Goal: Task Accomplishment & Management: Manage account settings

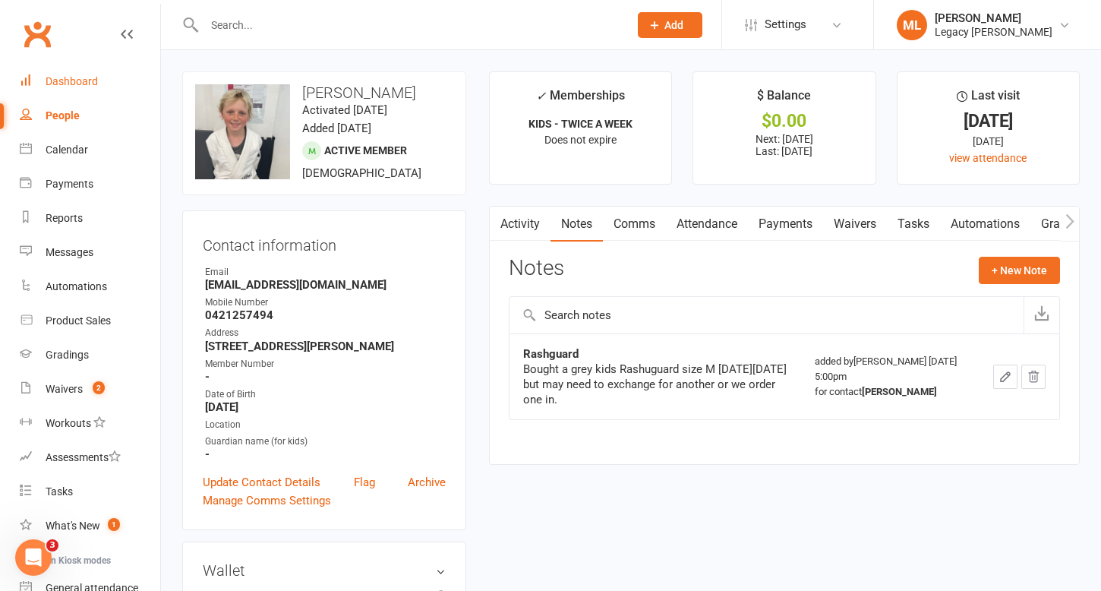
click at [96, 84] on div "Dashboard" at bounding box center [72, 81] width 52 height 12
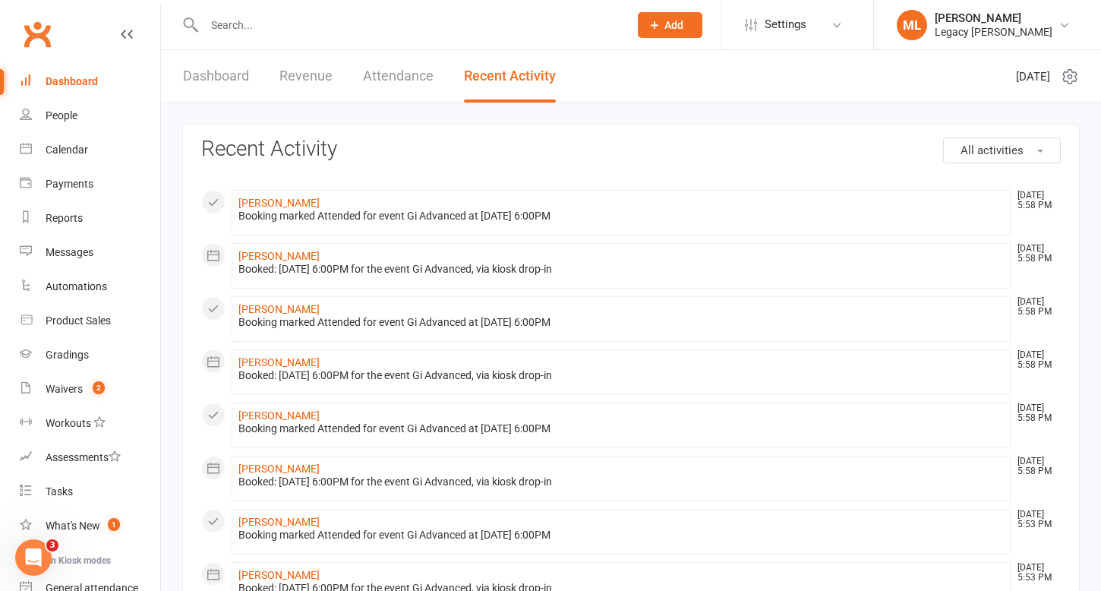
click at [241, 74] on link "Dashboard" at bounding box center [216, 76] width 66 height 52
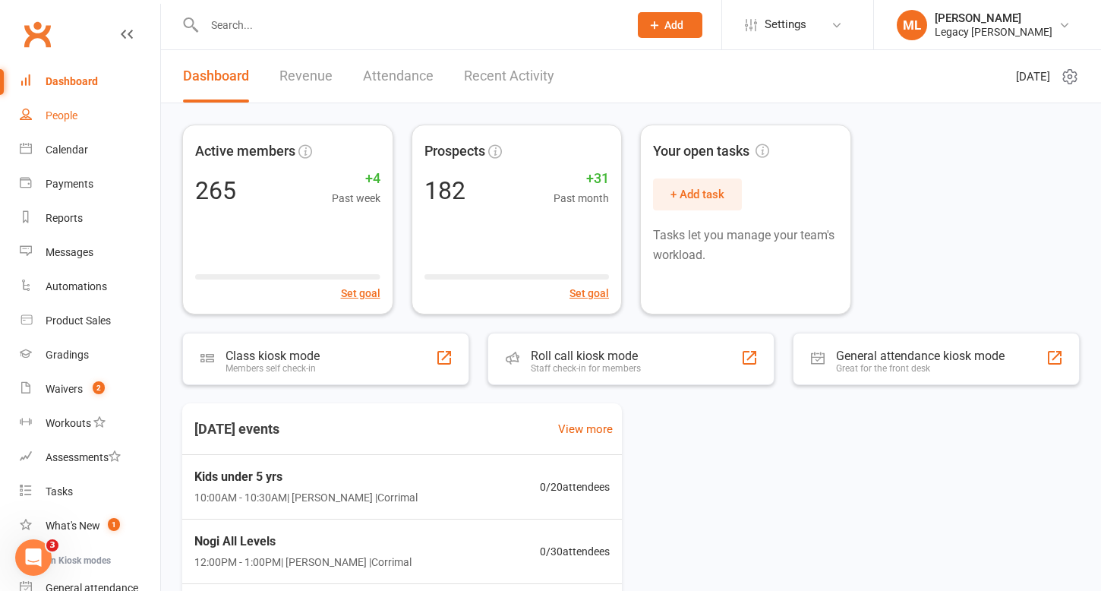
click at [54, 112] on div "People" at bounding box center [62, 115] width 32 height 12
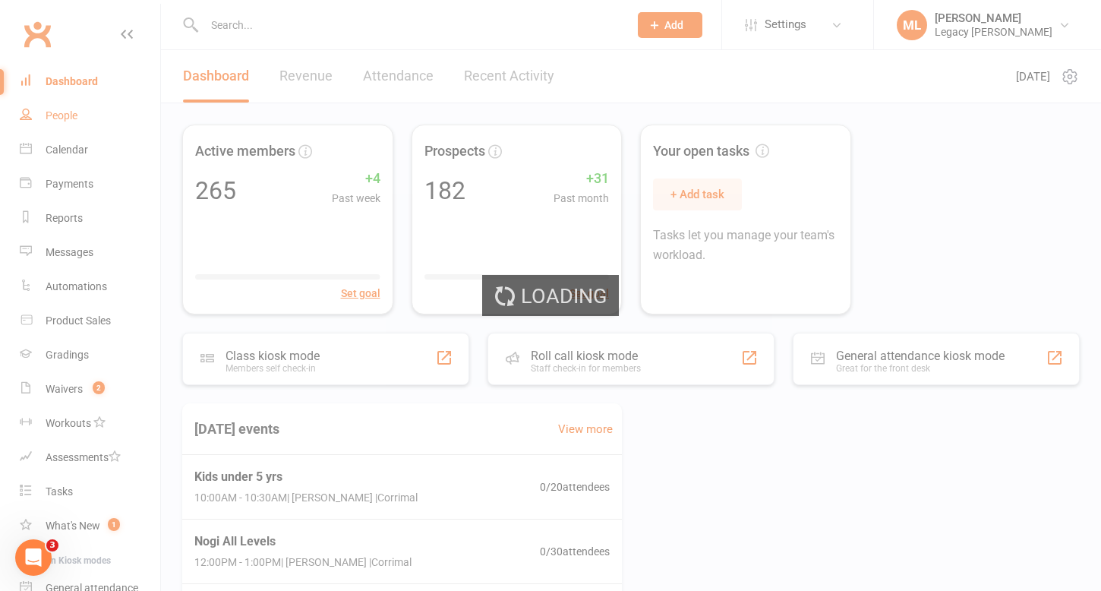
select select "100"
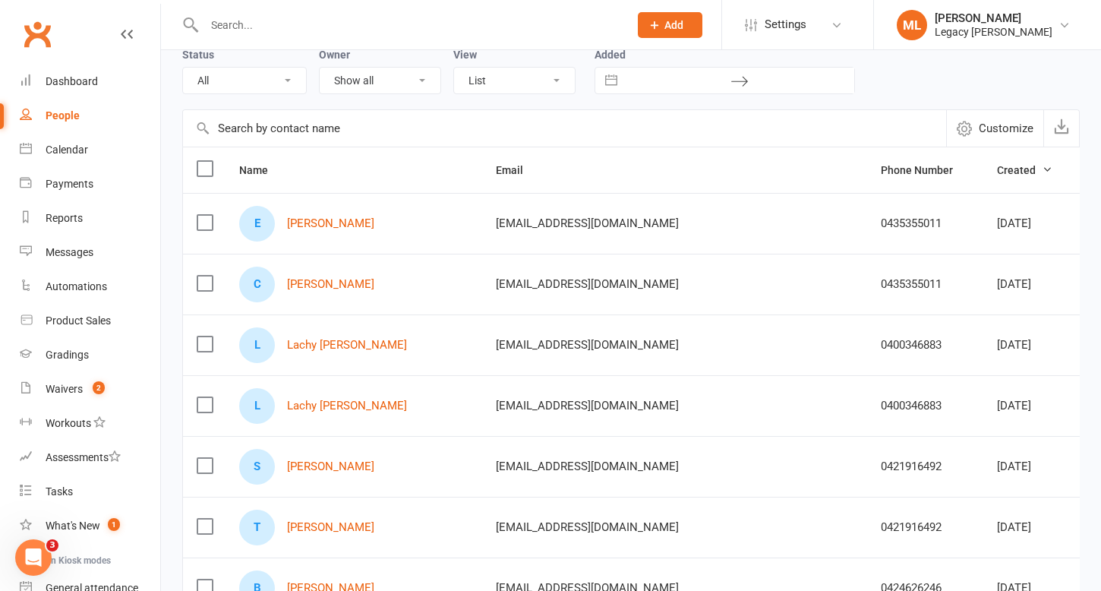
scroll to position [76, 0]
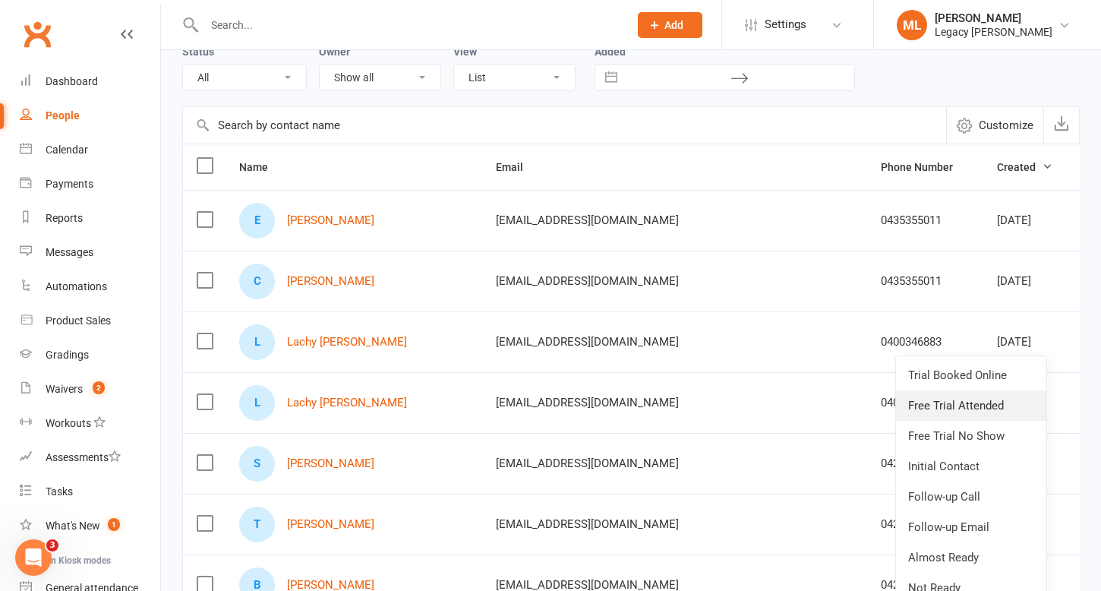
click at [987, 403] on link "Free Trial Attended" at bounding box center [971, 405] width 150 height 30
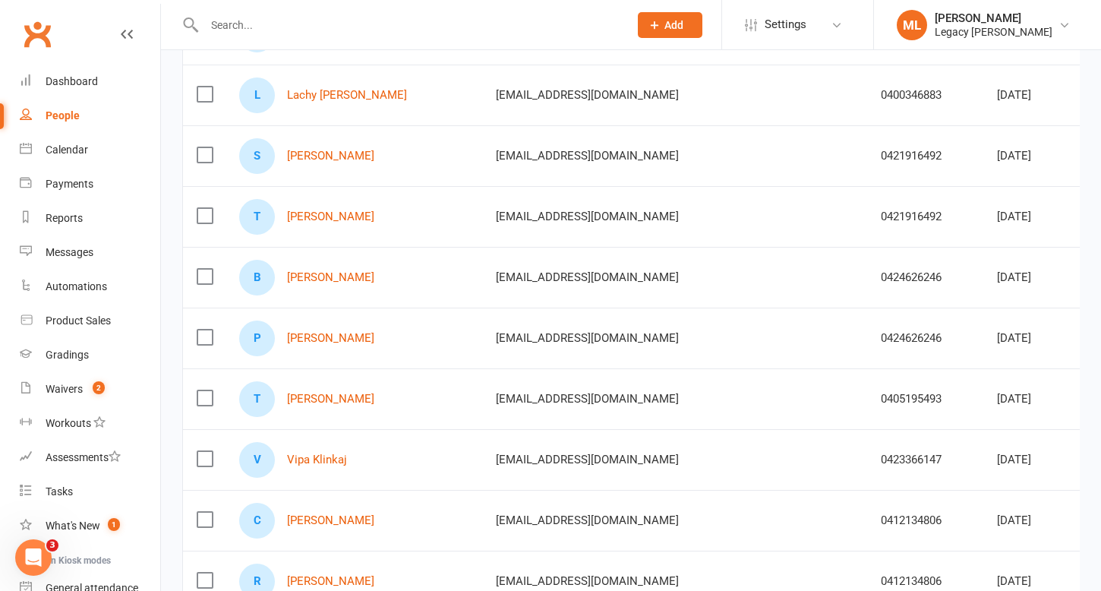
scroll to position [385, 0]
click at [77, 83] on div "Dashboard" at bounding box center [72, 81] width 52 height 12
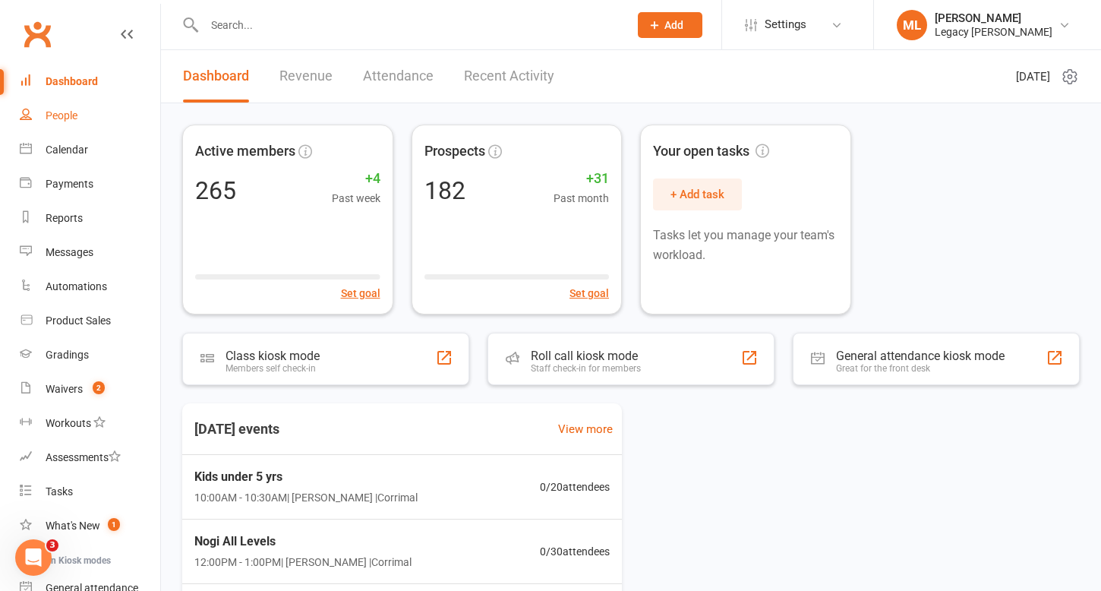
click at [42, 107] on link "People" at bounding box center [90, 116] width 141 height 34
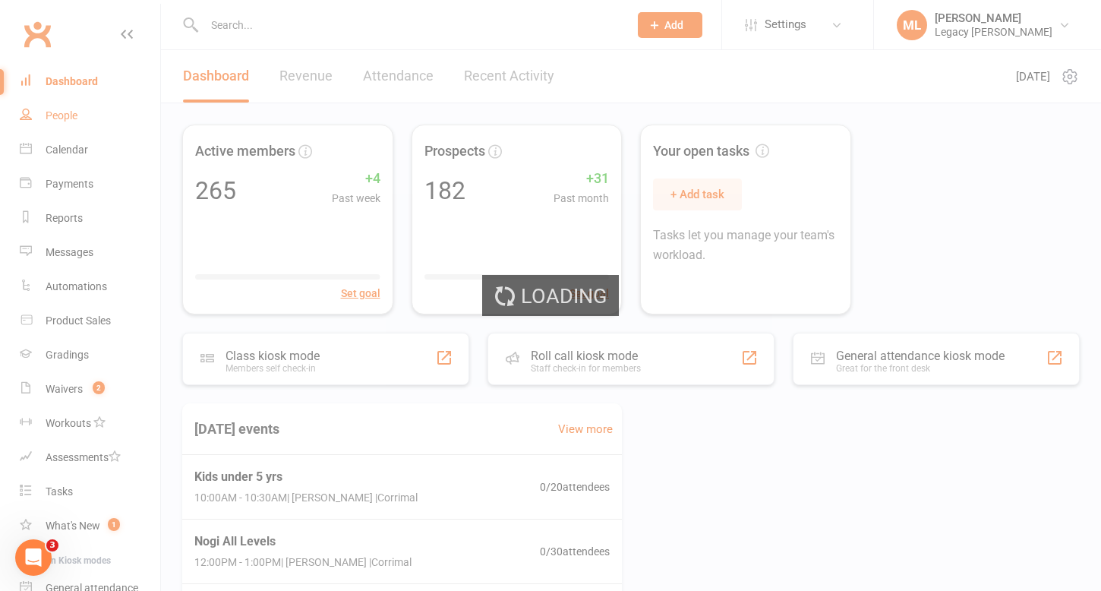
select select "100"
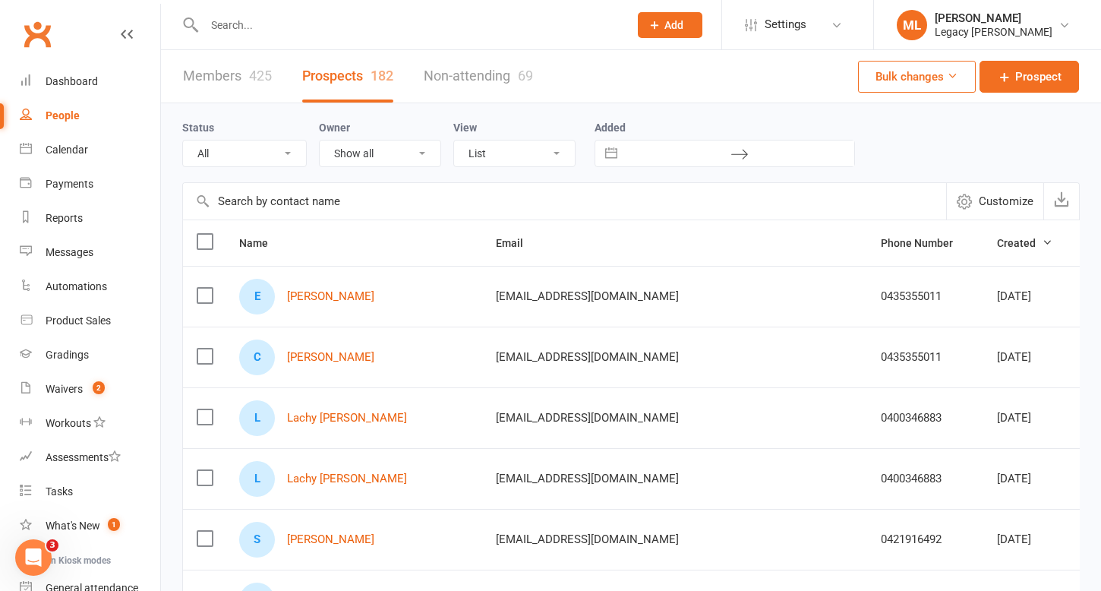
click at [249, 82] on div "425" at bounding box center [260, 76] width 23 height 16
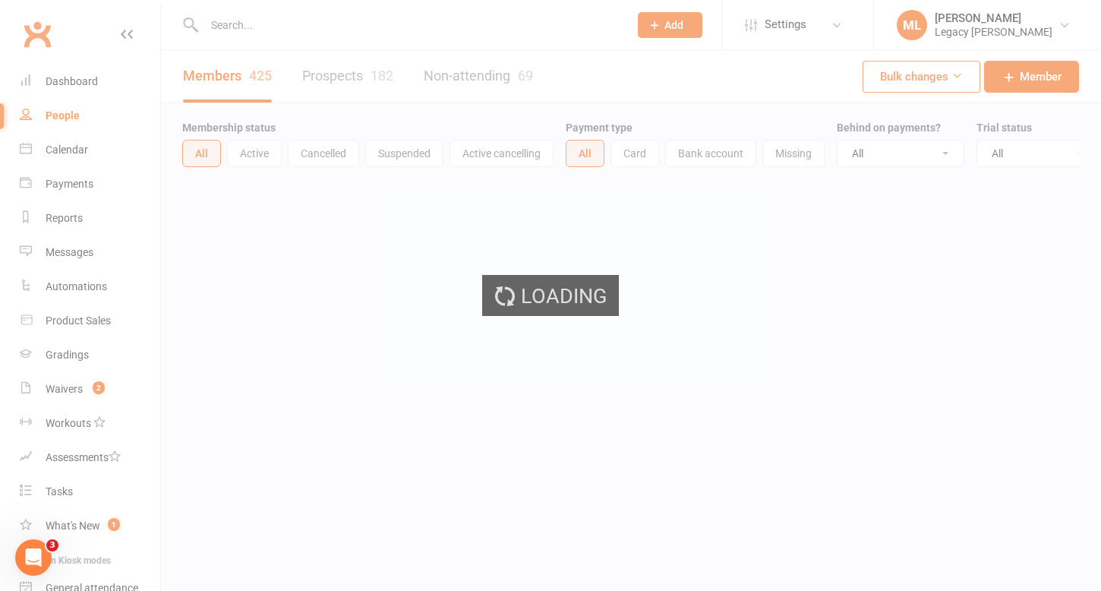
select select "100"
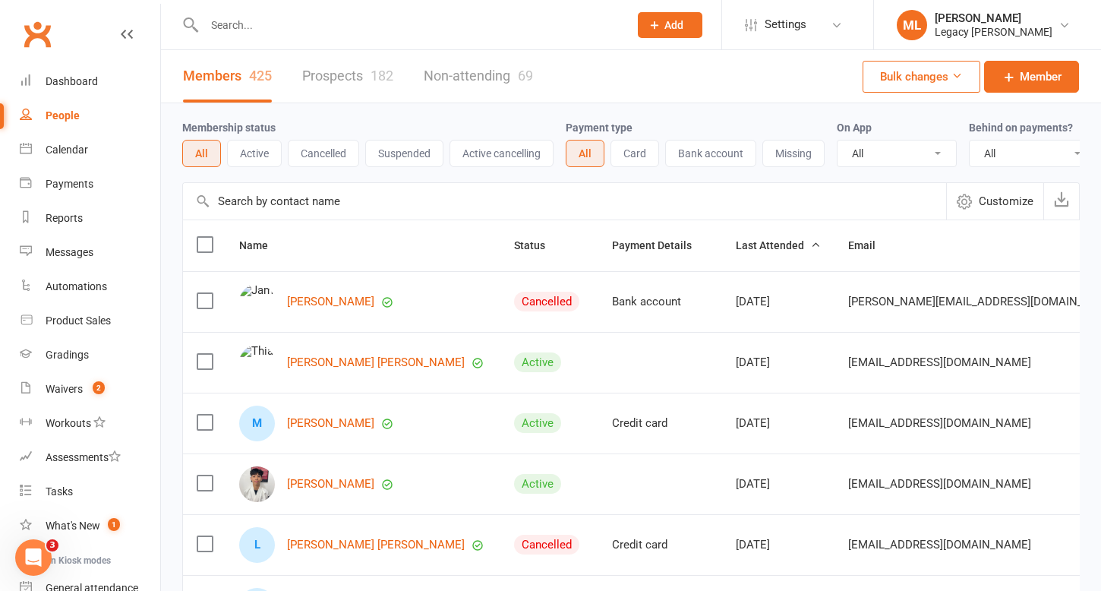
click at [263, 156] on button "Active" at bounding box center [254, 153] width 55 height 27
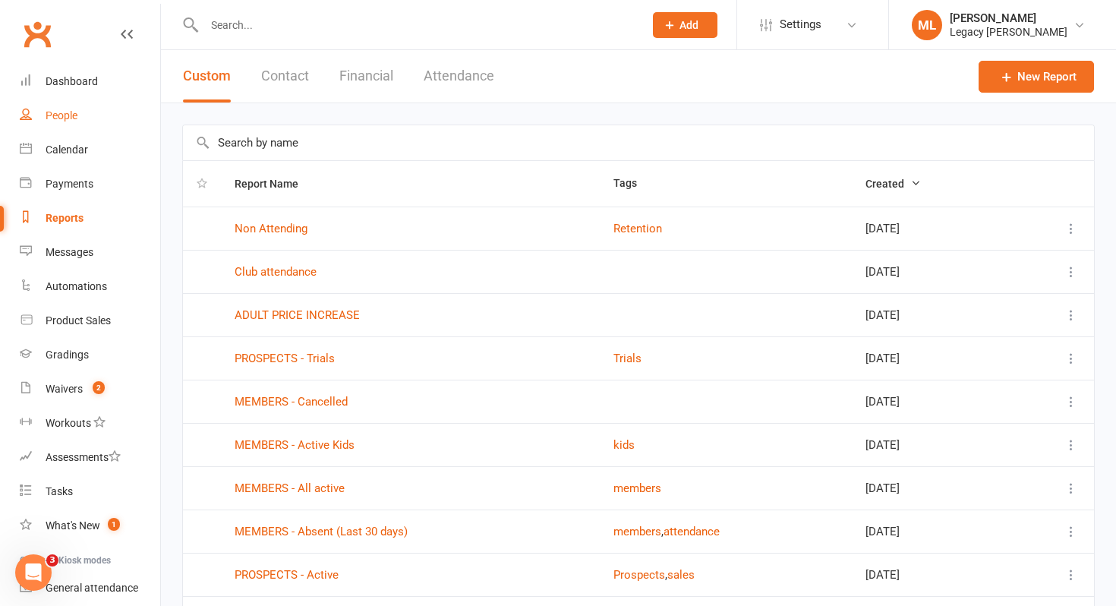
click at [64, 119] on div "People" at bounding box center [62, 115] width 32 height 12
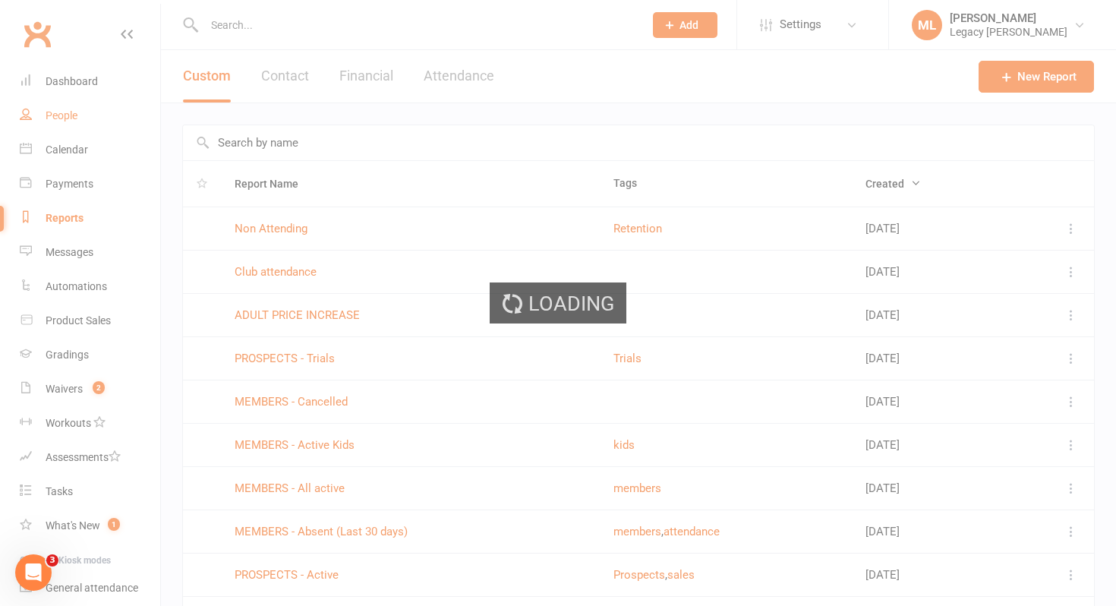
select select "100"
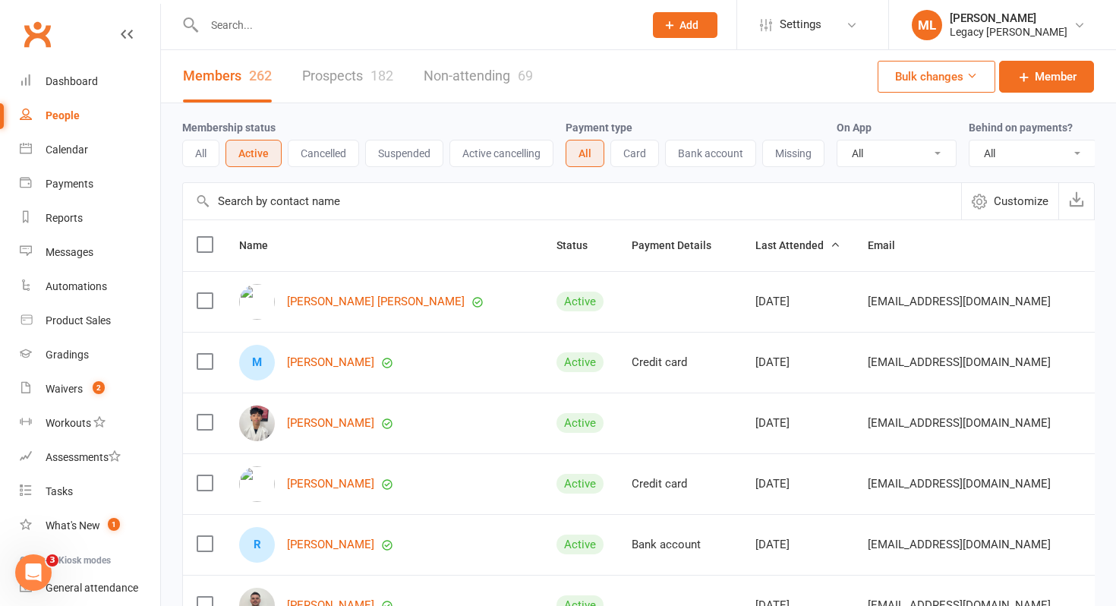
click at [252, 26] on input "text" at bounding box center [417, 24] width 434 height 21
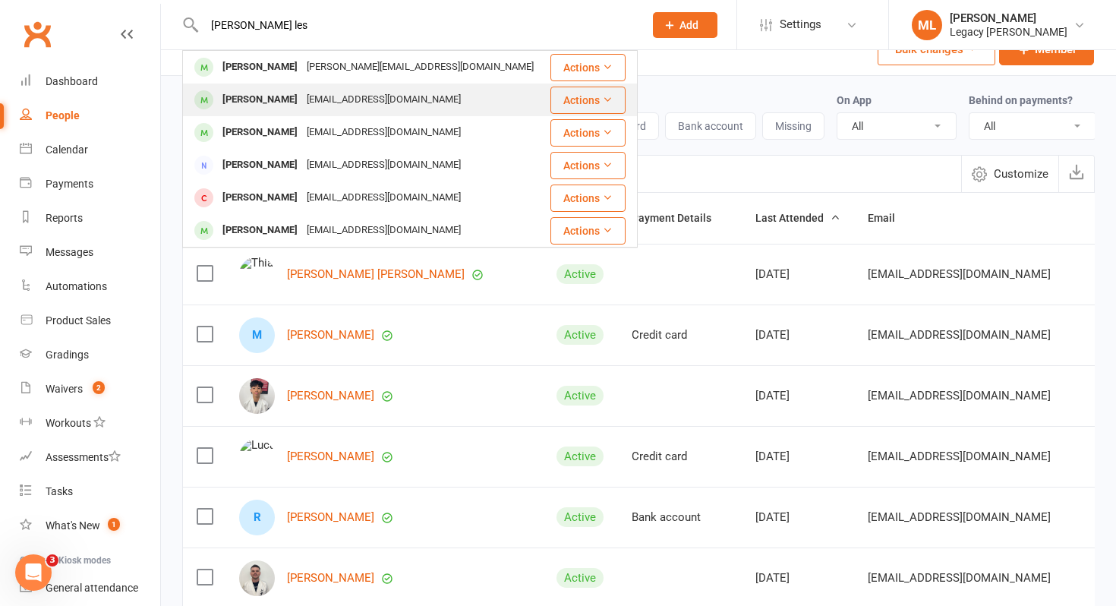
scroll to position [44, 0]
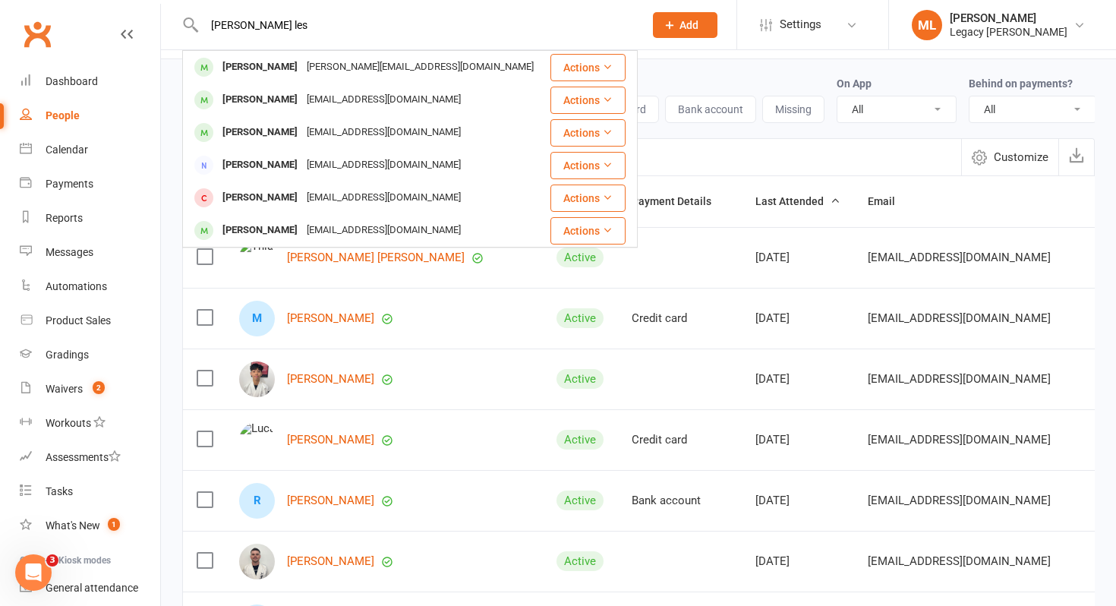
click at [251, 24] on input "leo les" at bounding box center [417, 24] width 434 height 21
type input "arlo"
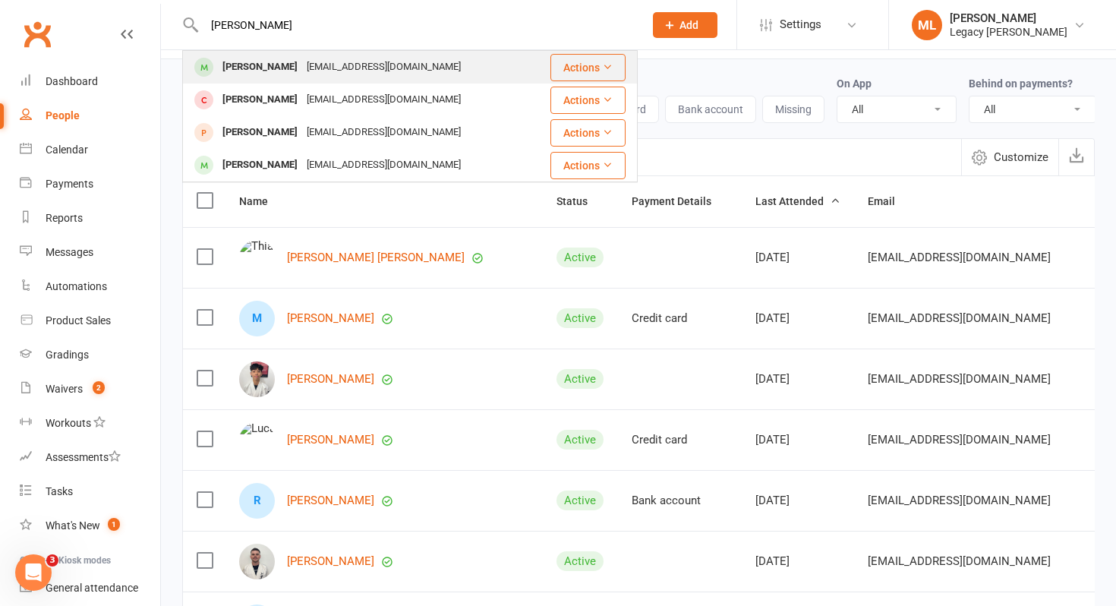
click at [268, 66] on div "Arlo Dwyer" at bounding box center [260, 67] width 84 height 22
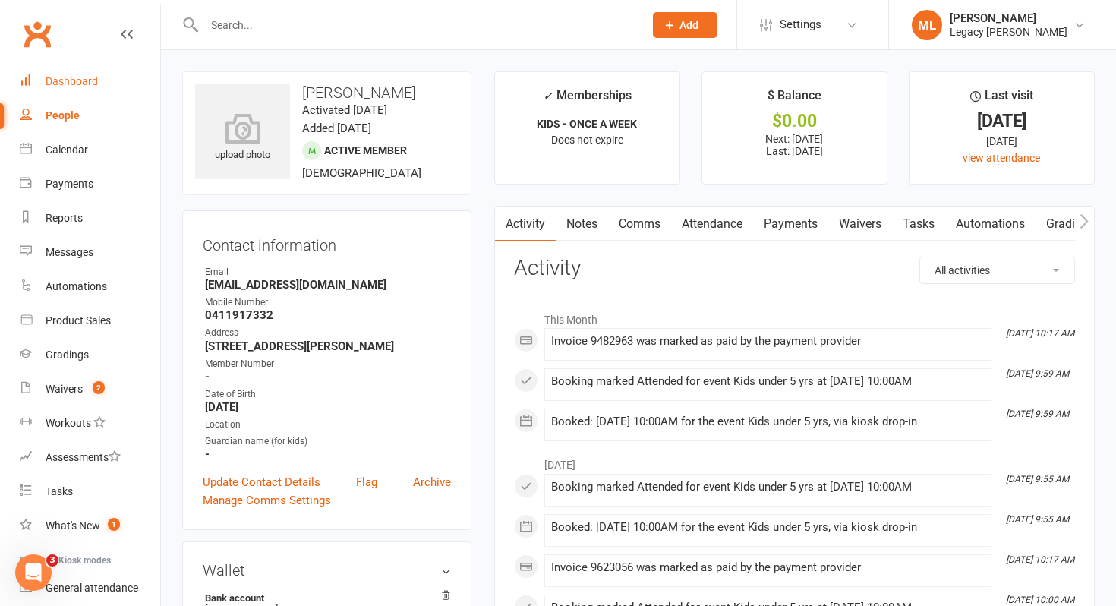
click at [94, 87] on div "Dashboard" at bounding box center [72, 81] width 52 height 12
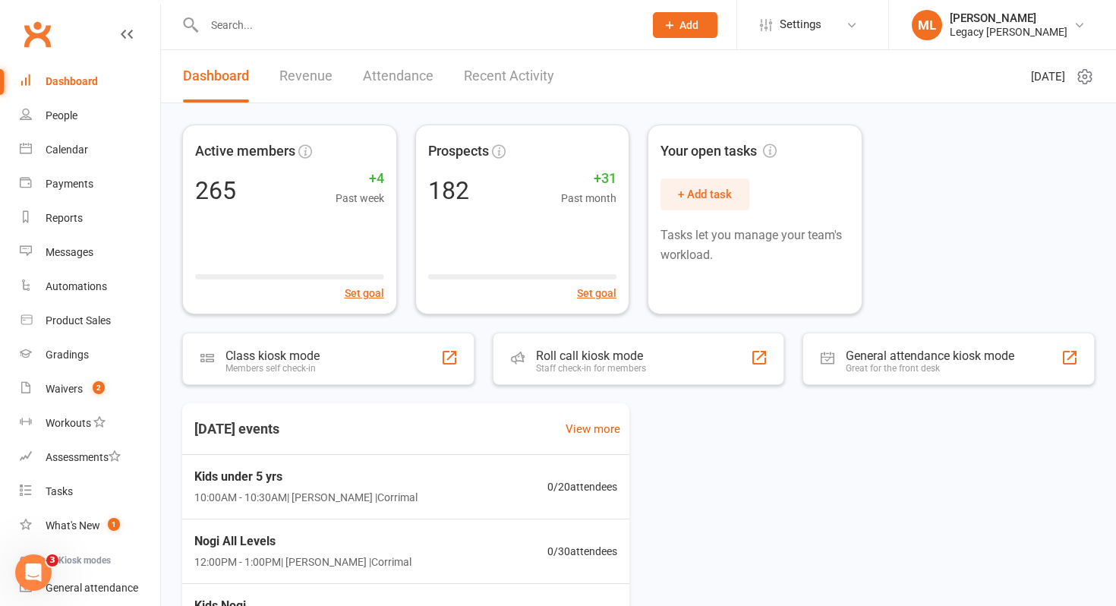
click at [229, 30] on input "text" at bounding box center [417, 24] width 434 height 21
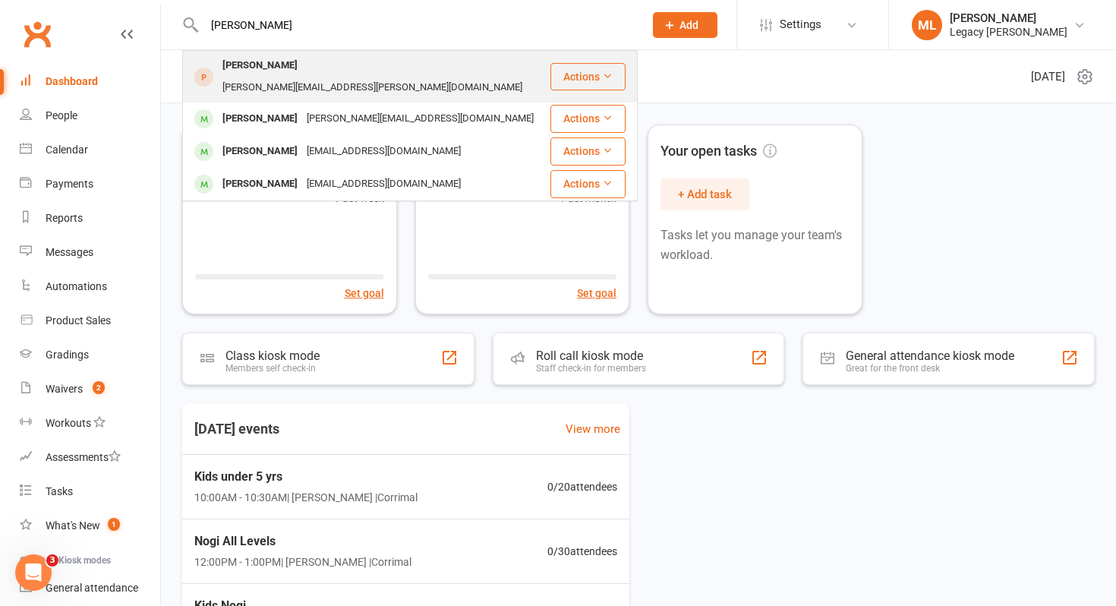
type input "leo lesni"
click at [579, 65] on button "Actions" at bounding box center [588, 76] width 75 height 27
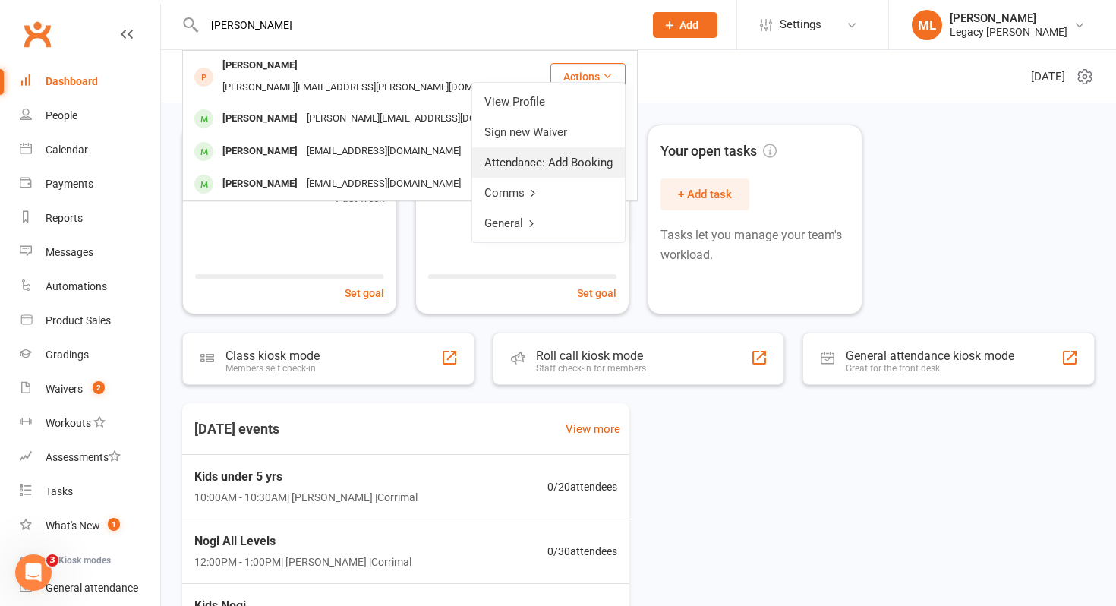
click at [562, 161] on link "Attendance: Add Booking" at bounding box center [548, 162] width 153 height 30
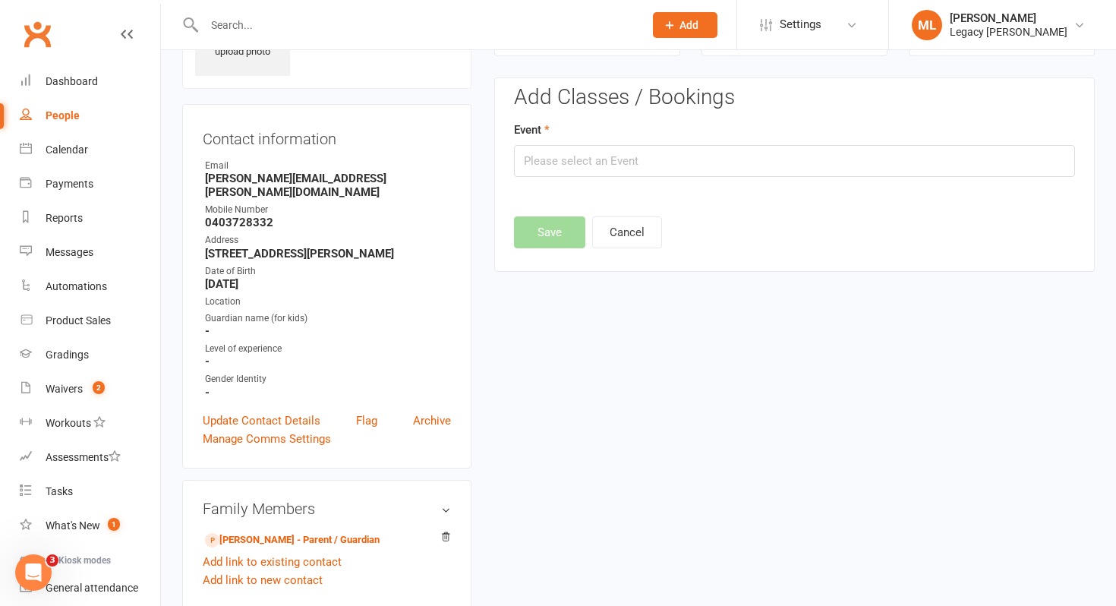
scroll to position [104, 0]
click at [557, 161] on input "text" at bounding box center [794, 160] width 561 height 32
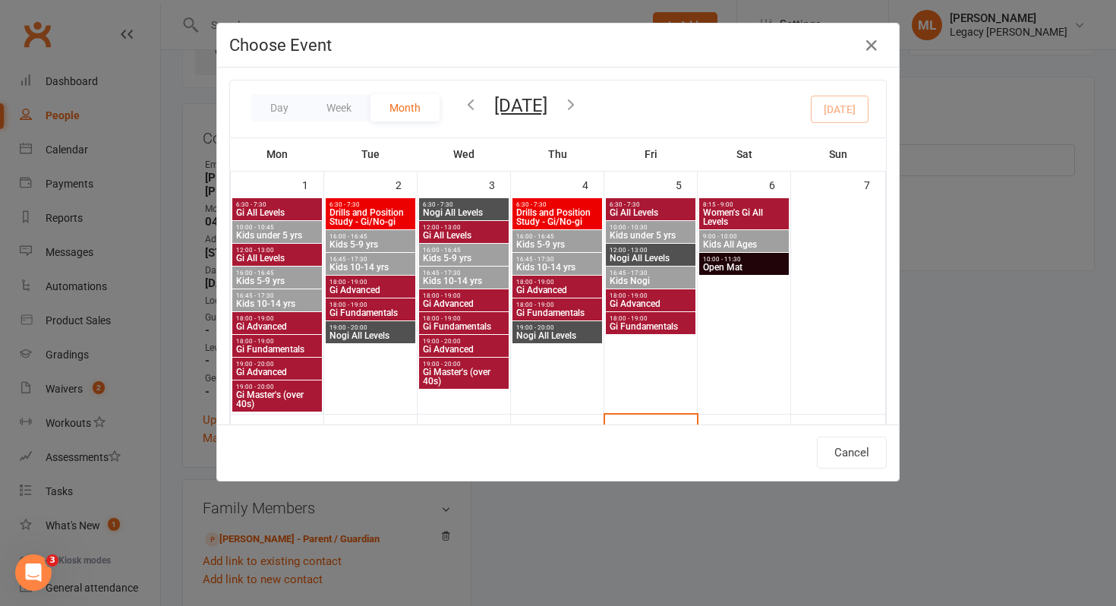
click at [642, 231] on span "Kids under 5 yrs" at bounding box center [651, 235] width 84 height 9
type input "Kids under 5 yrs - Sep 5, 2025 10:00:00 AM"
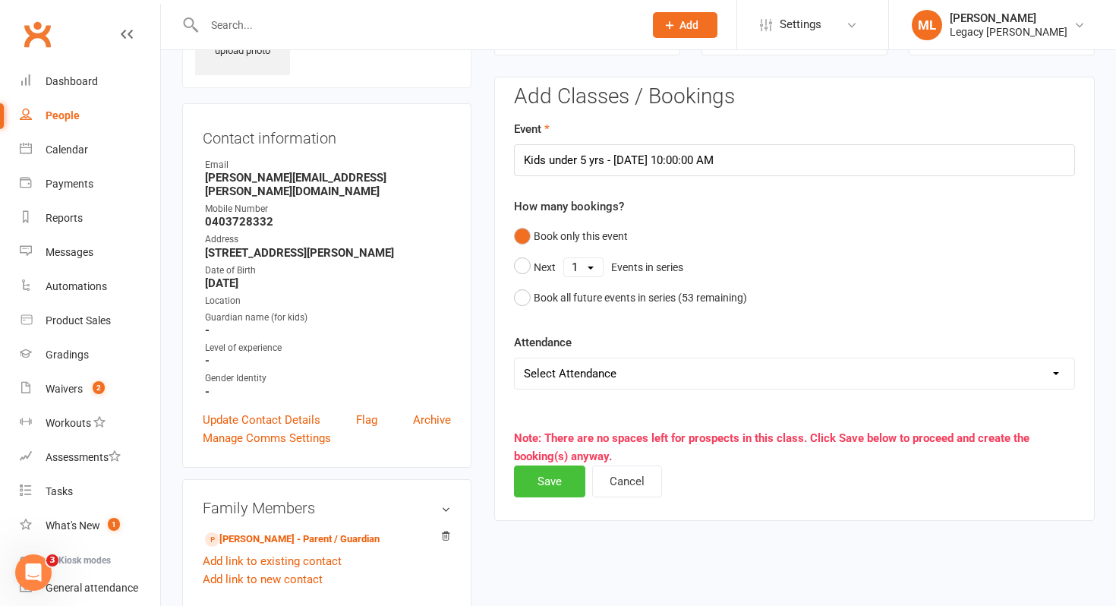
click at [552, 485] on button "Save" at bounding box center [549, 482] width 71 height 32
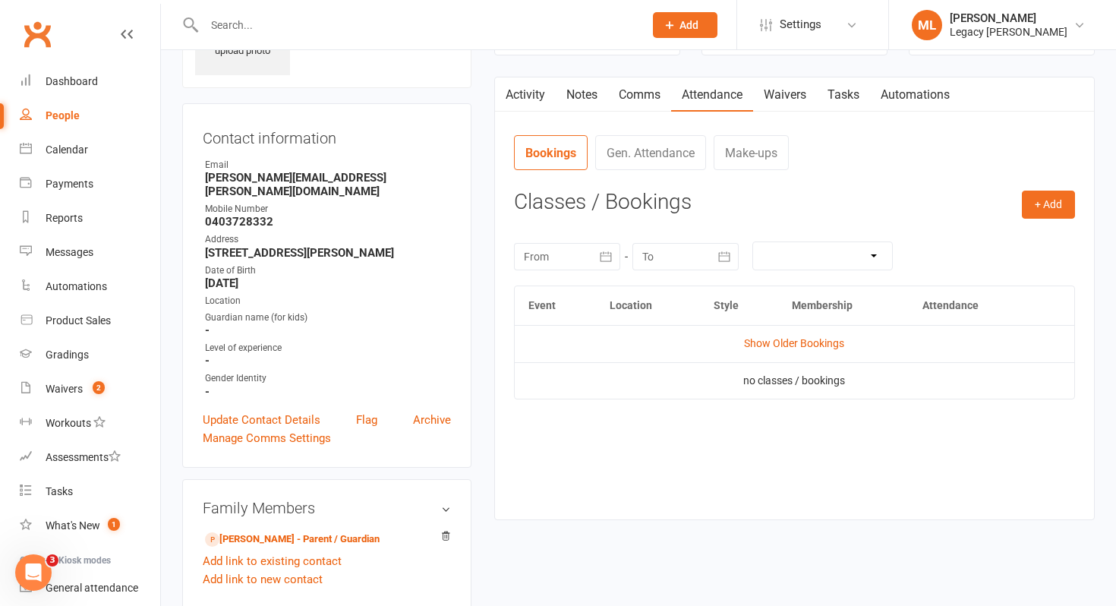
click at [270, 24] on input "text" at bounding box center [417, 24] width 434 height 21
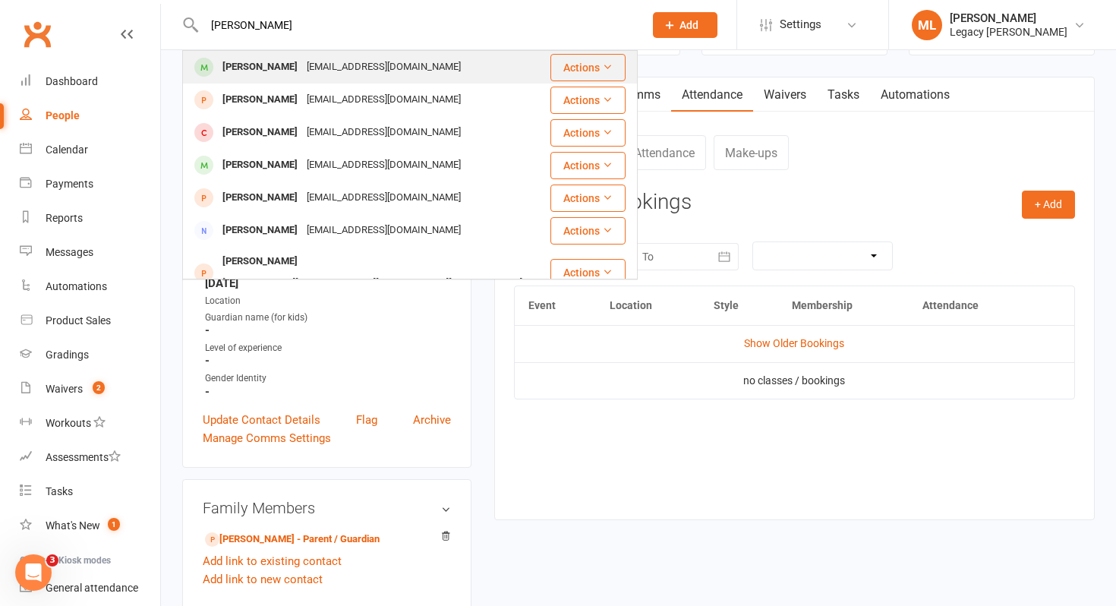
type input "henry ker"
click at [257, 65] on div "Henry Kerney" at bounding box center [260, 67] width 84 height 22
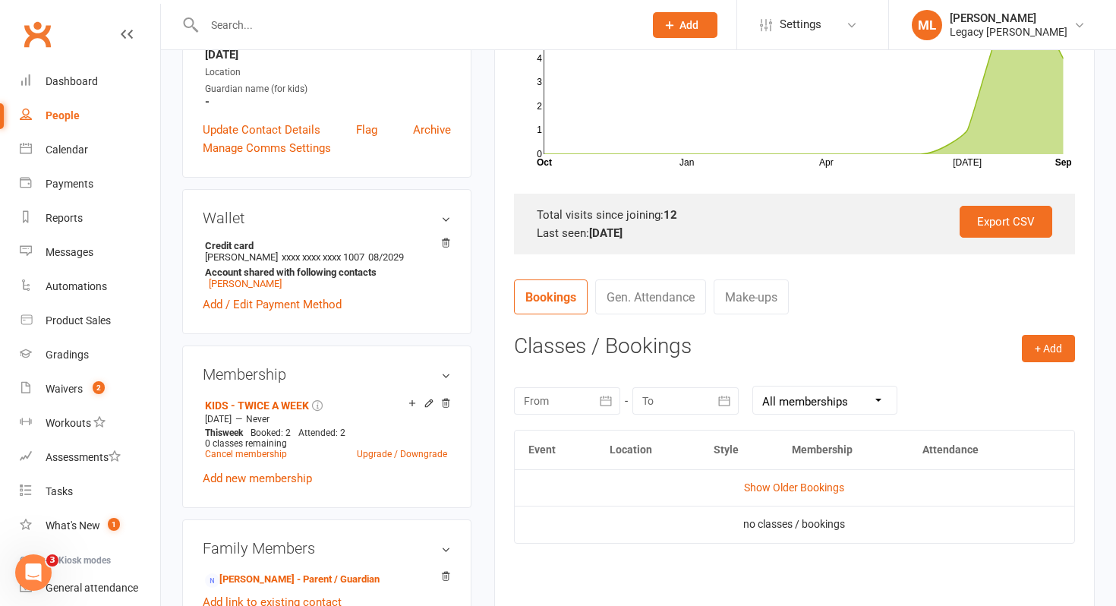
scroll to position [384, 0]
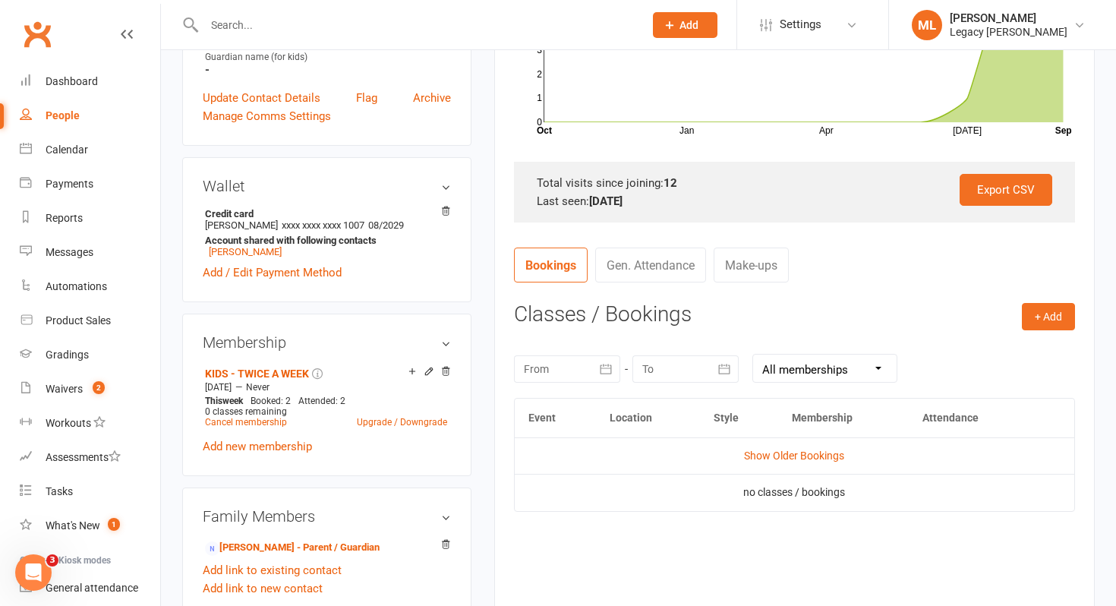
click at [611, 362] on icon "button" at bounding box center [606, 369] width 15 height 15
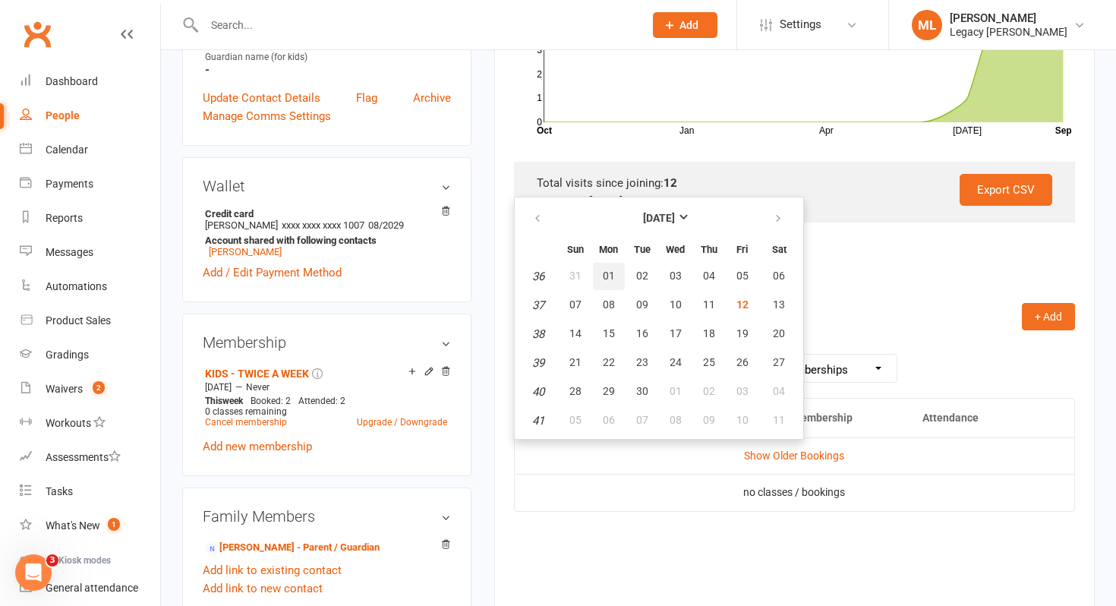
click at [606, 274] on span "01" at bounding box center [609, 276] width 12 height 12
type input "01 Sep 2025"
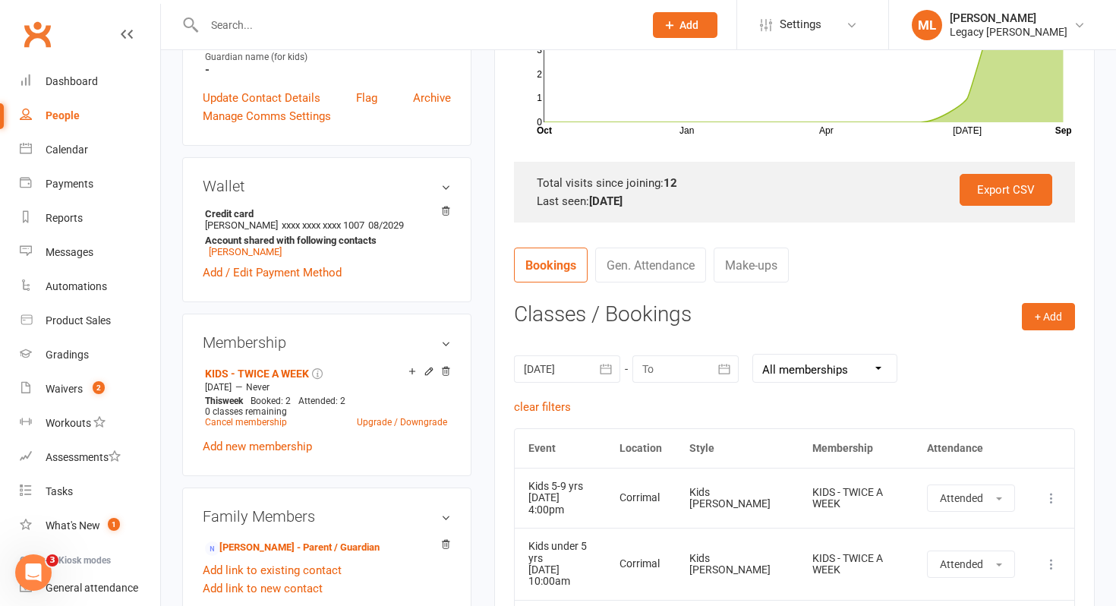
click at [722, 366] on icon "button" at bounding box center [724, 369] width 15 height 15
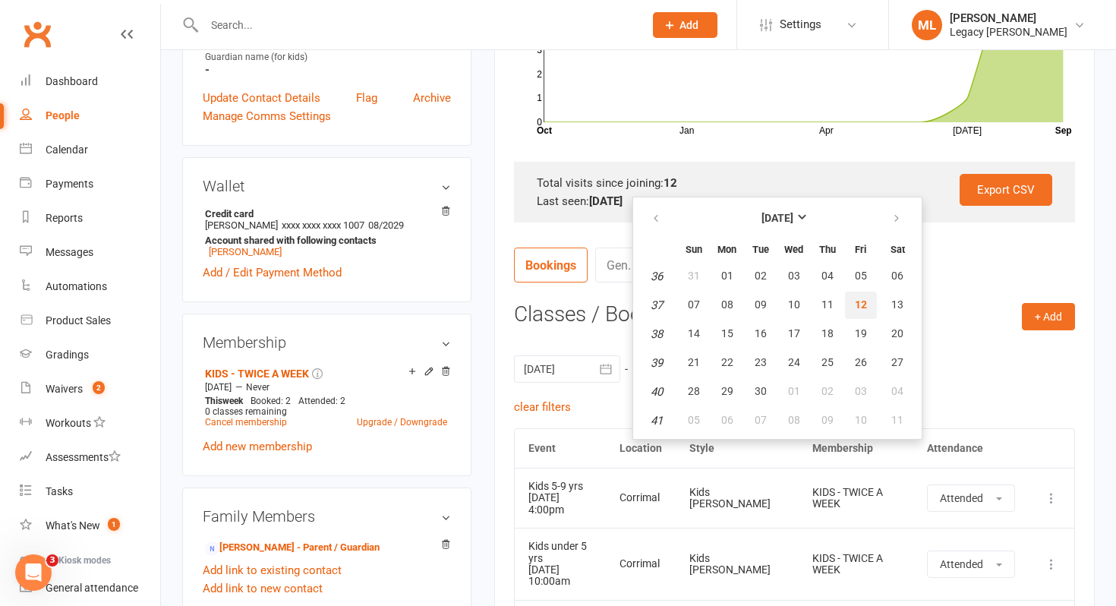
click at [861, 302] on span "12" at bounding box center [861, 304] width 12 height 12
type input "[DATE]"
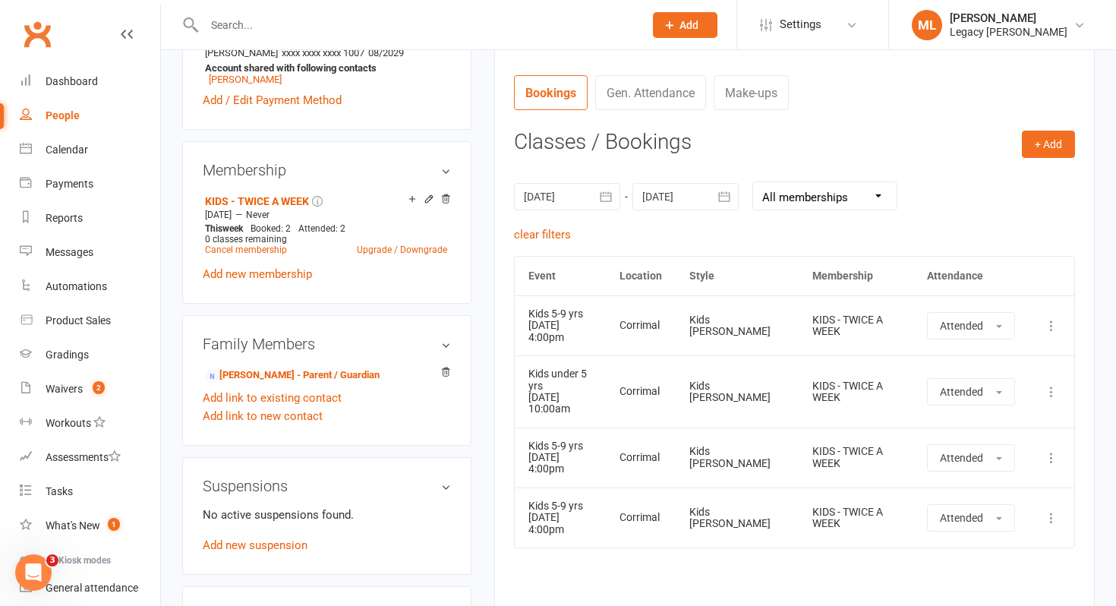
scroll to position [560, 0]
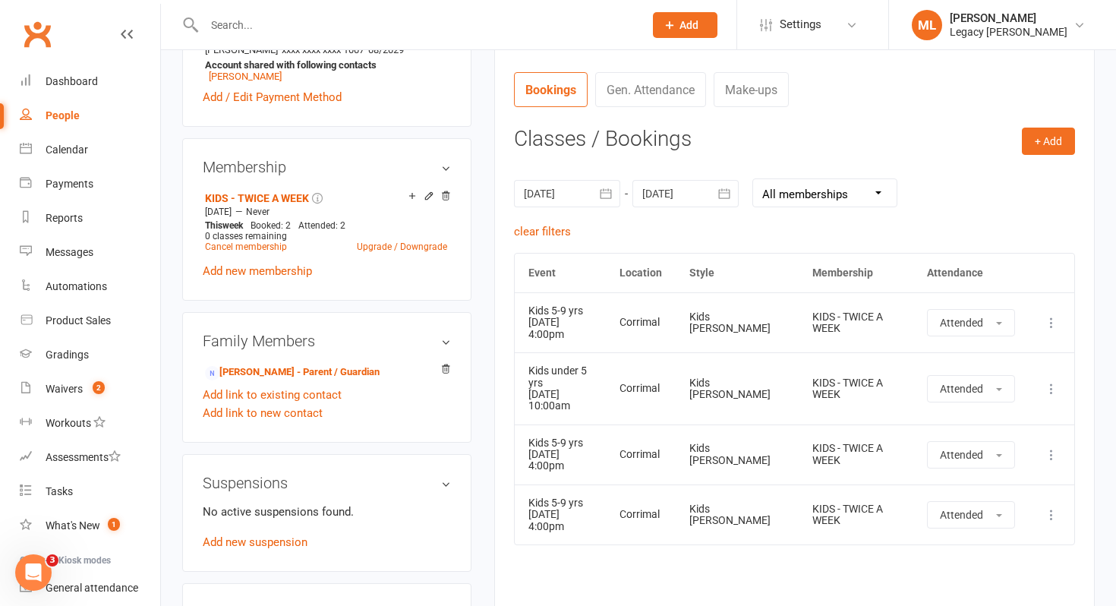
click at [284, 25] on input "text" at bounding box center [417, 24] width 434 height 21
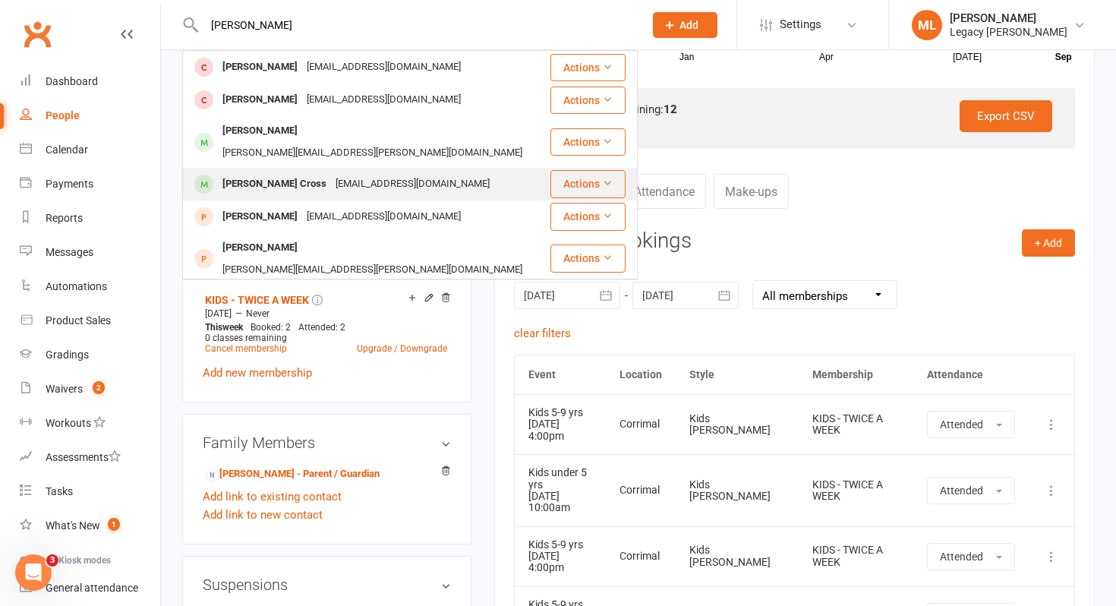
scroll to position [456, 0]
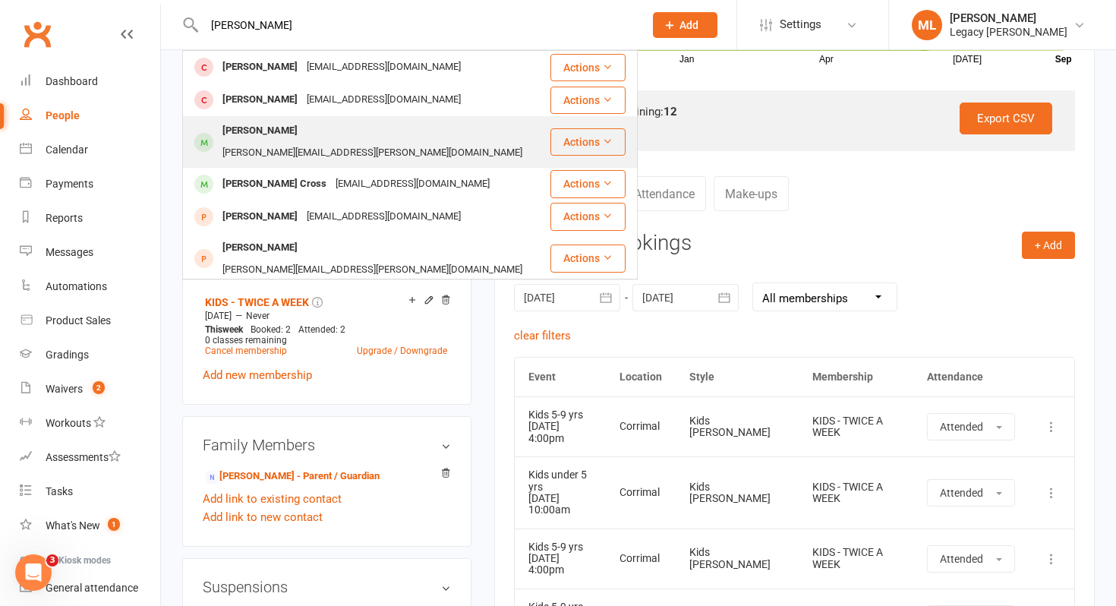
type input "jacob"
click at [354, 142] on div "raschilla.rosina@gmail.com" at bounding box center [372, 153] width 309 height 22
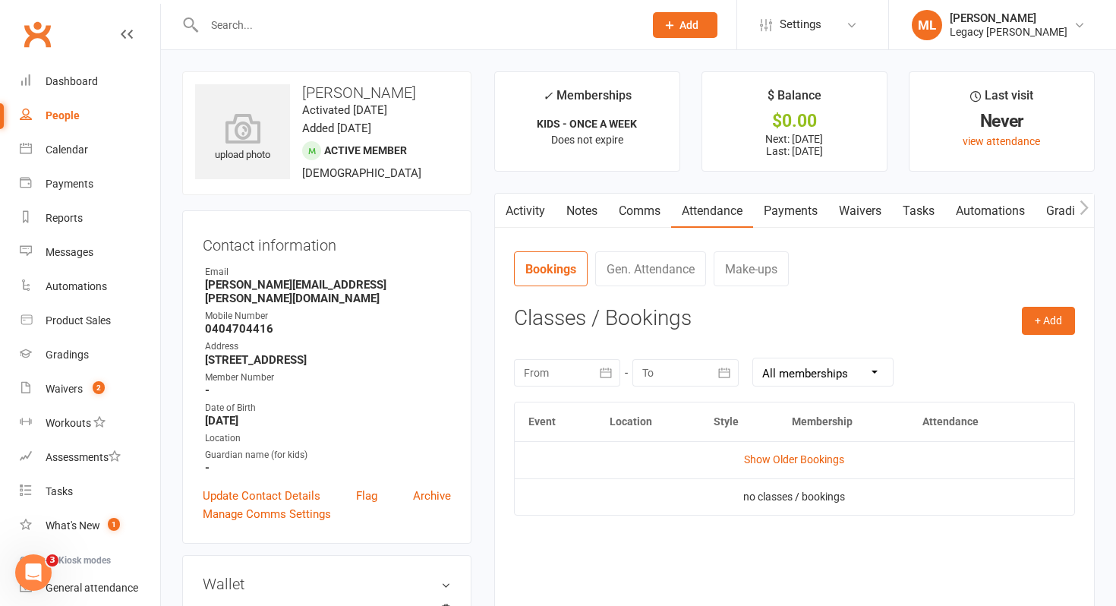
click at [281, 27] on input "text" at bounding box center [417, 24] width 434 height 21
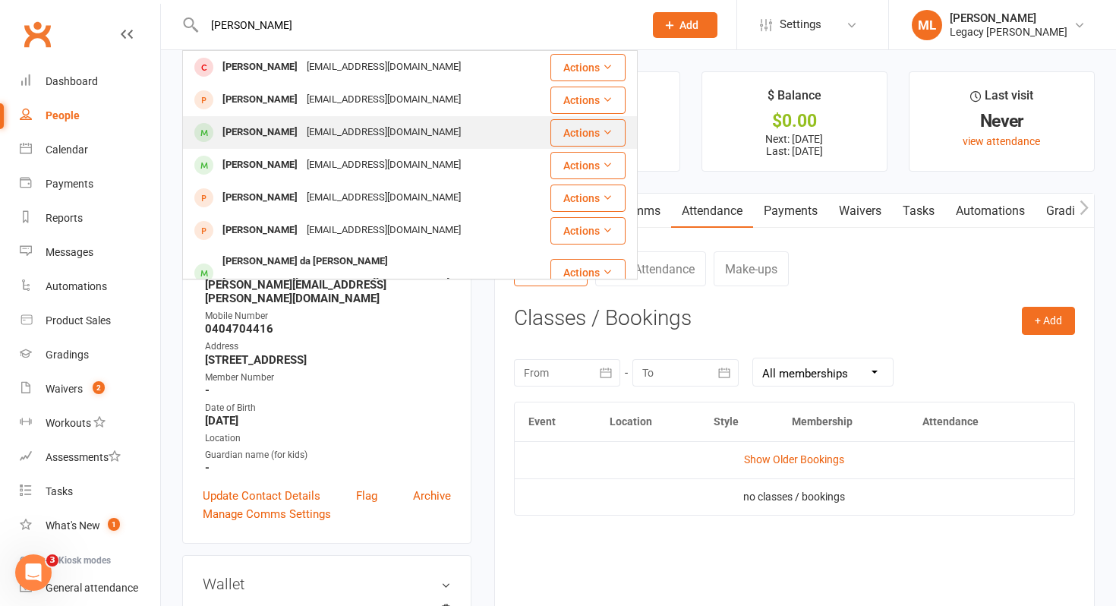
type input "henry"
click at [302, 127] on div "ktkerney@outlook.com" at bounding box center [383, 133] width 163 height 22
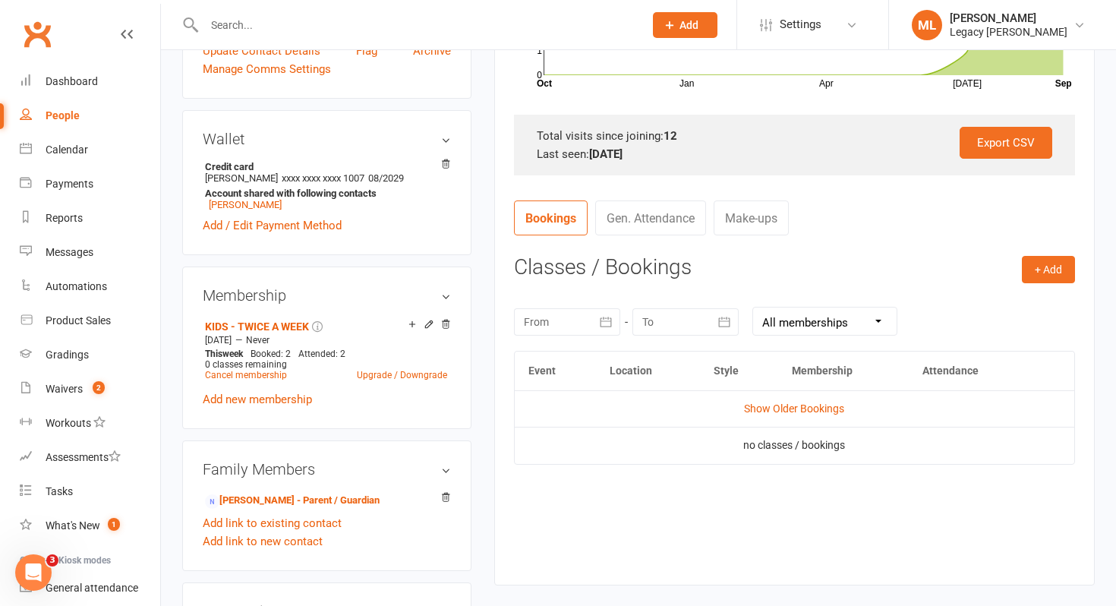
scroll to position [437, 0]
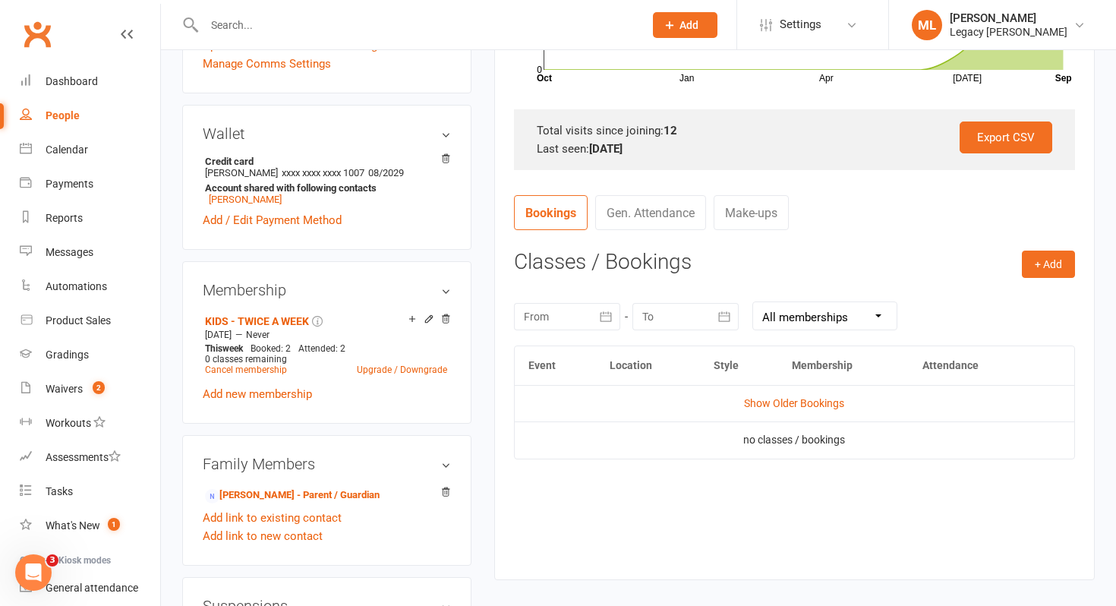
click at [607, 314] on icon "button" at bounding box center [606, 316] width 15 height 15
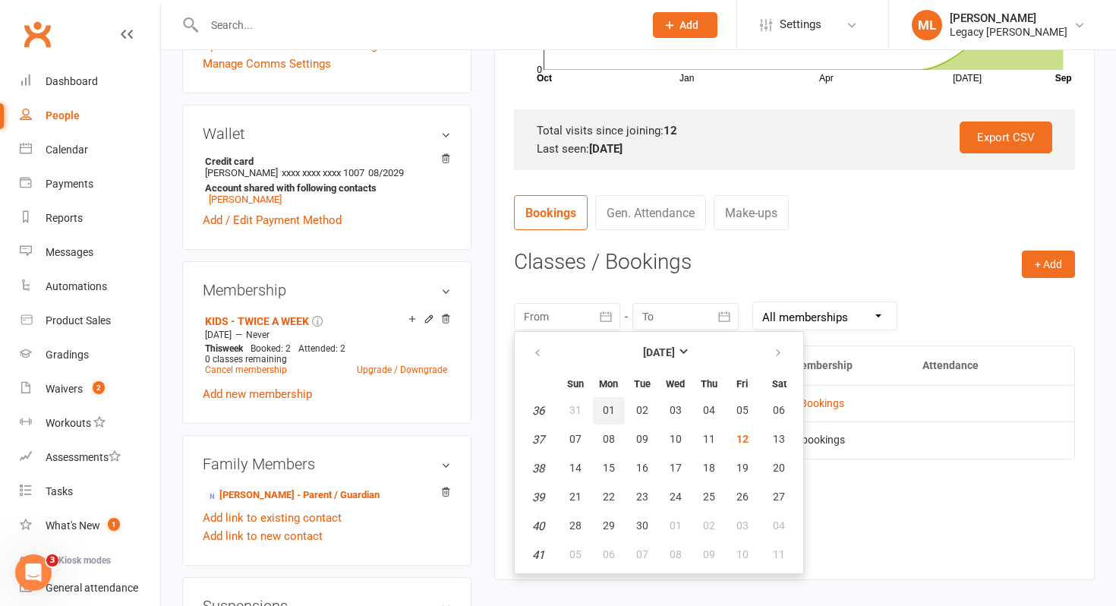
click at [608, 406] on span "01" at bounding box center [609, 410] width 12 height 12
type input "01 Sep 2025"
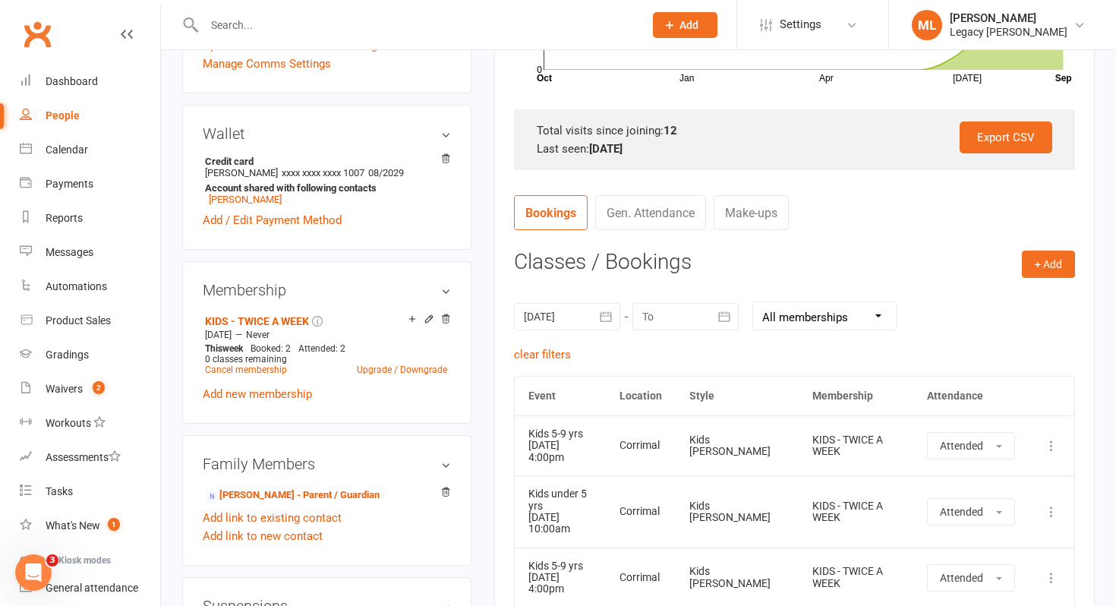
click at [728, 312] on icon "button" at bounding box center [724, 316] width 11 height 10
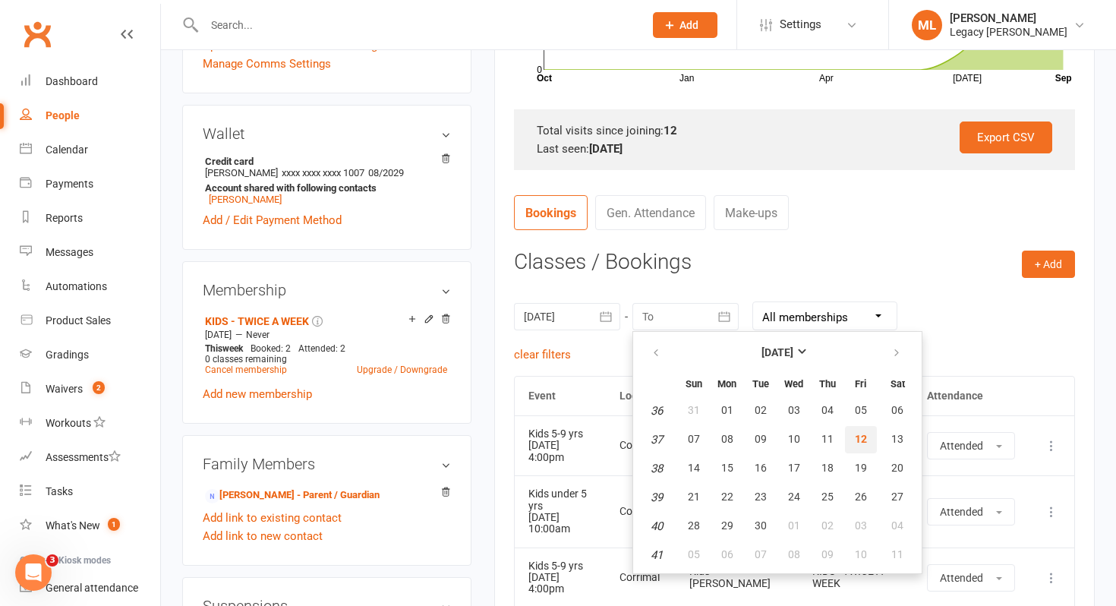
click at [858, 442] on span "12" at bounding box center [861, 439] width 12 height 12
type input "[DATE]"
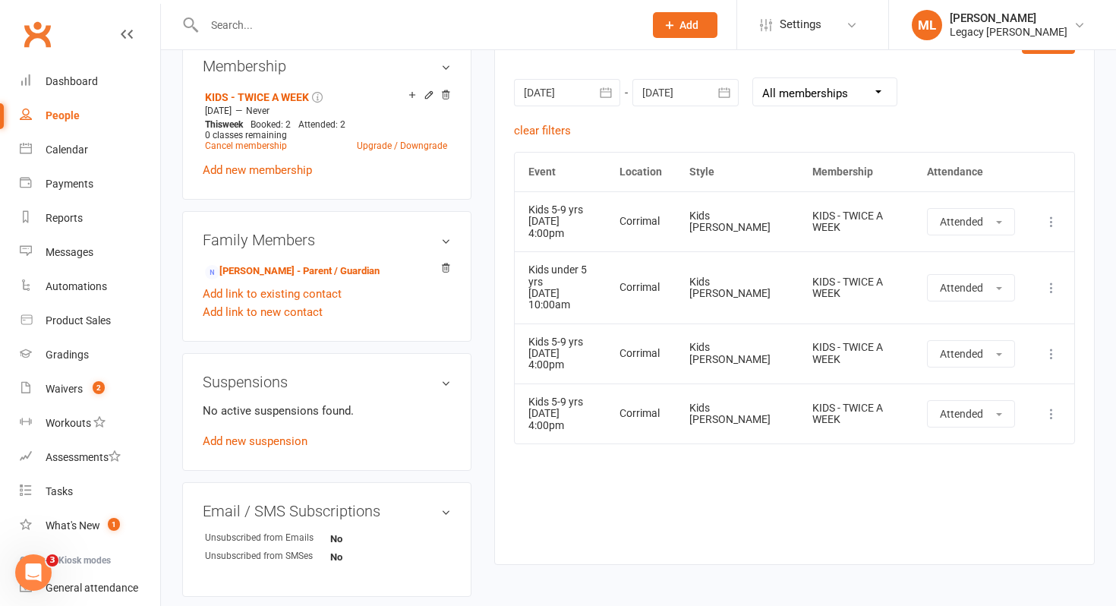
scroll to position [662, 0]
click at [250, 27] on input "text" at bounding box center [417, 24] width 434 height 21
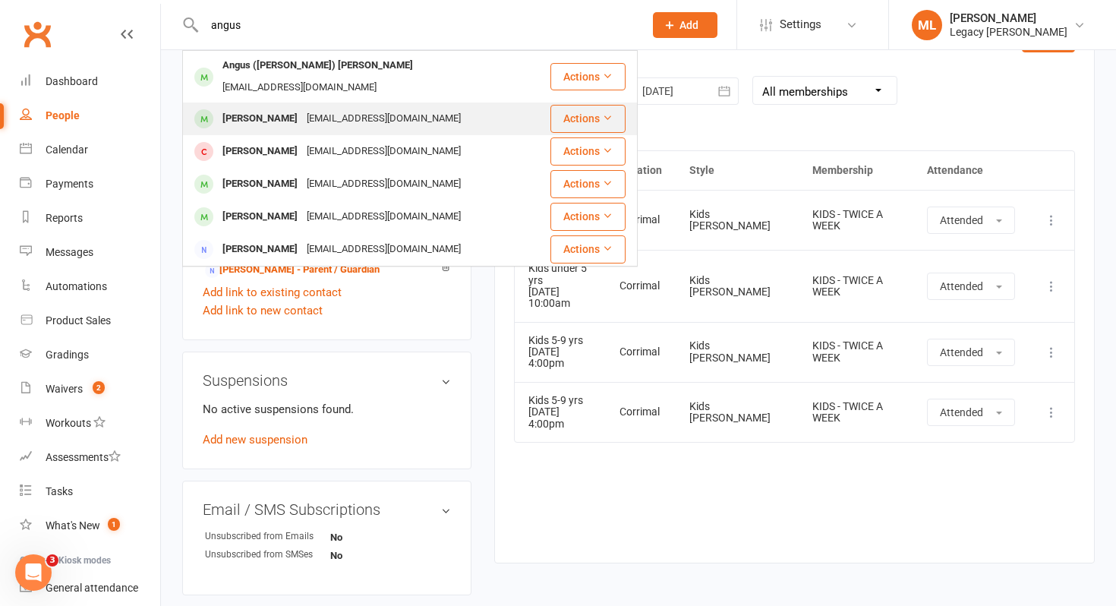
type input "angus"
click at [288, 108] on div "Angus Kerney" at bounding box center [260, 119] width 84 height 22
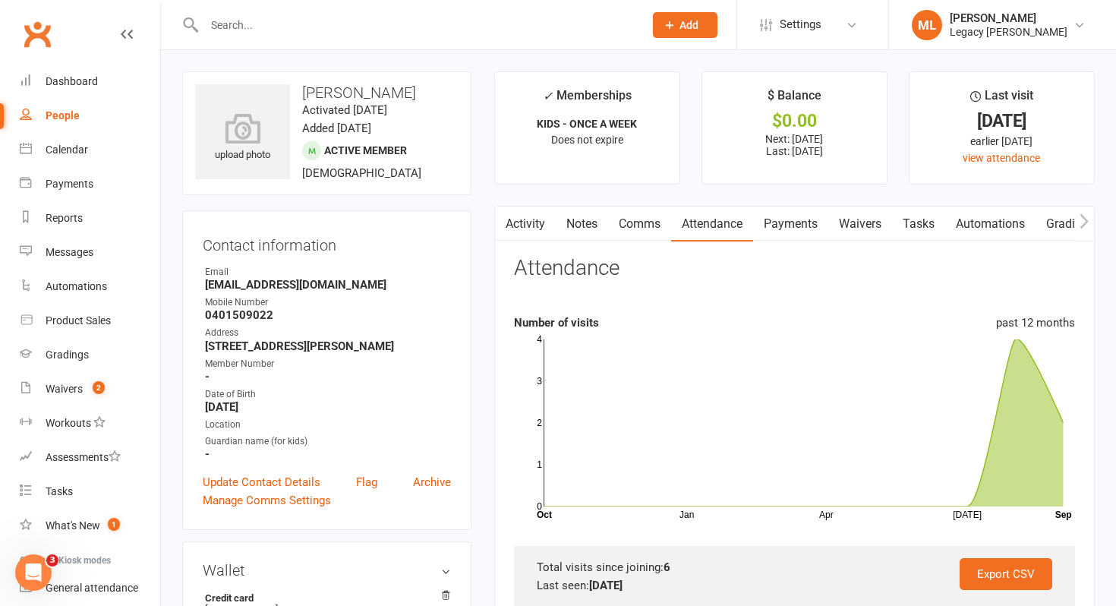
click at [261, 28] on input "text" at bounding box center [417, 24] width 434 height 21
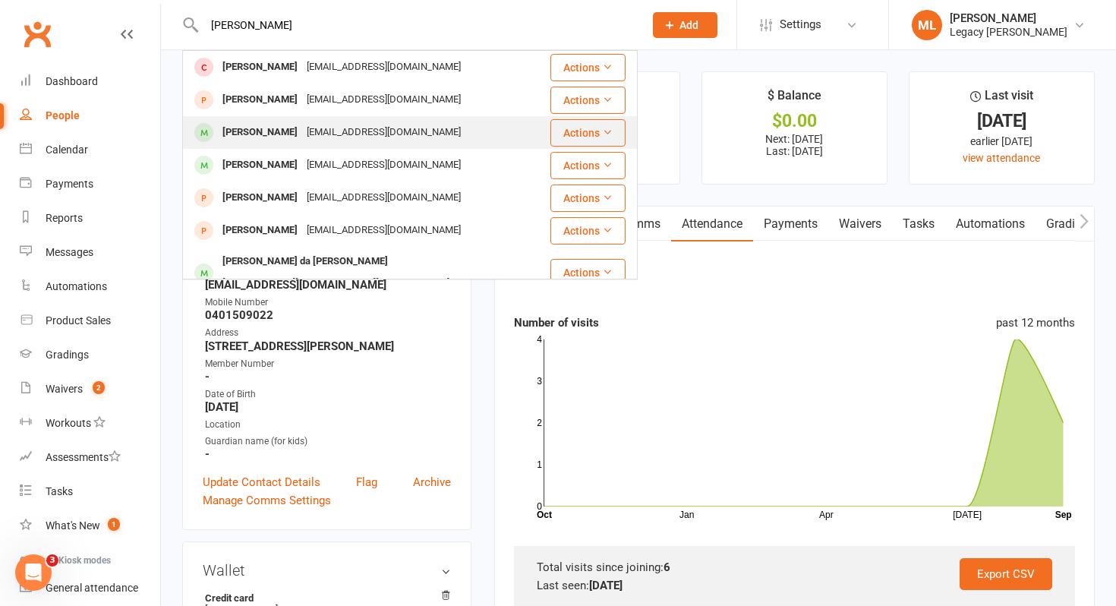
type input "henry"
click at [281, 125] on div "Henry Kerney" at bounding box center [260, 133] width 84 height 22
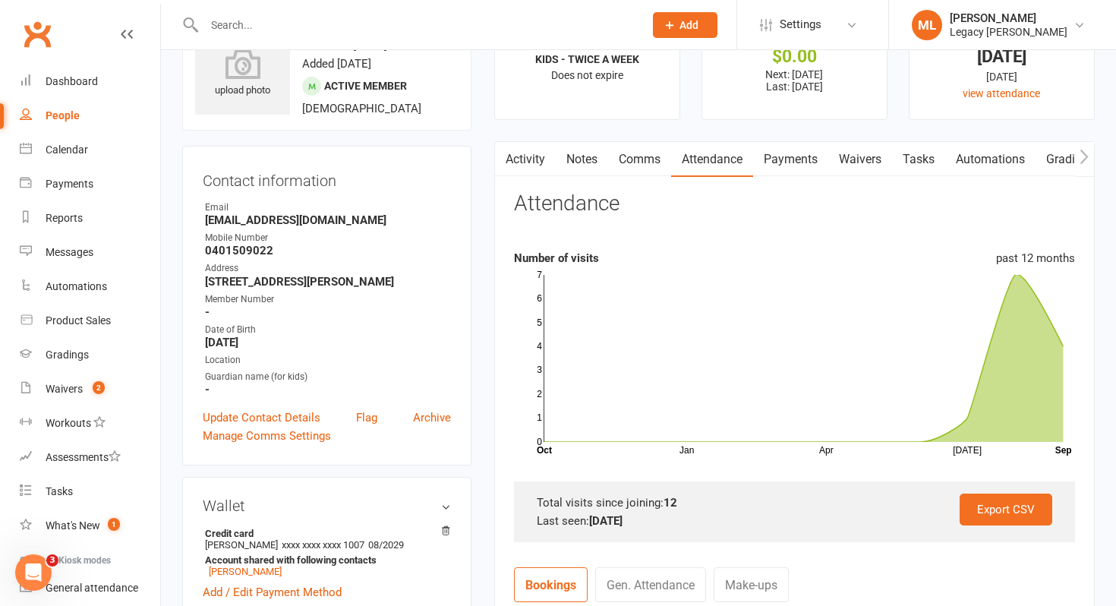
scroll to position [24, 0]
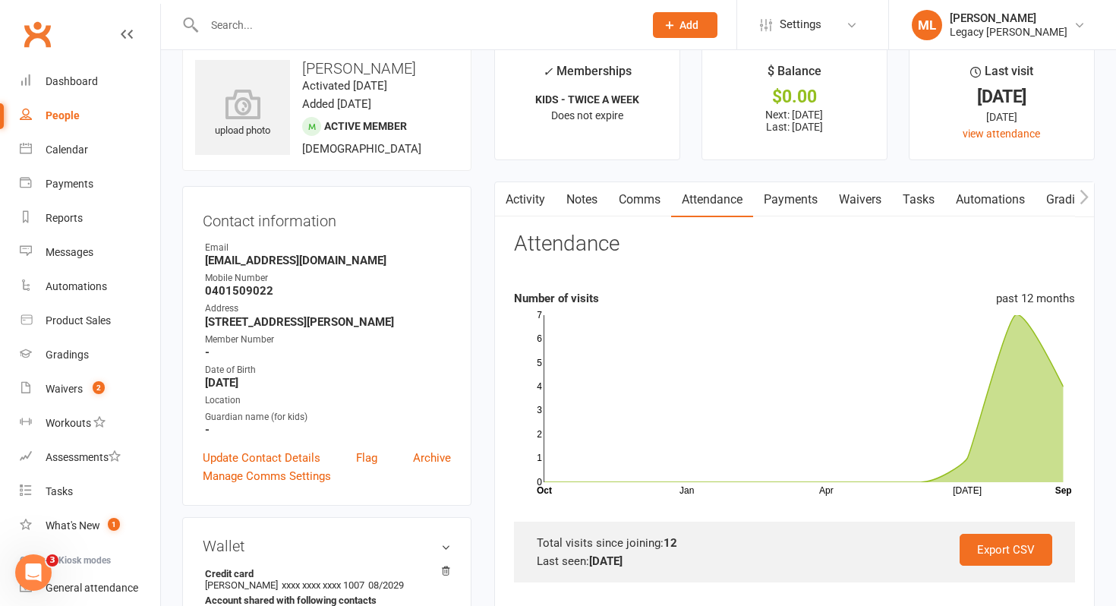
click at [791, 199] on link "Payments" at bounding box center [790, 199] width 75 height 35
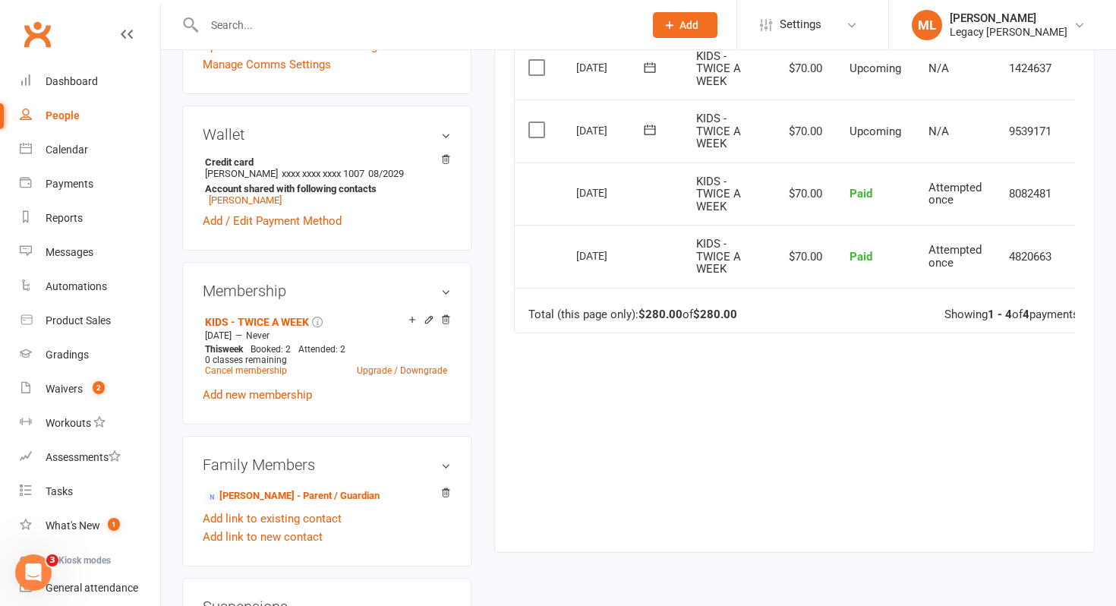
scroll to position [452, 0]
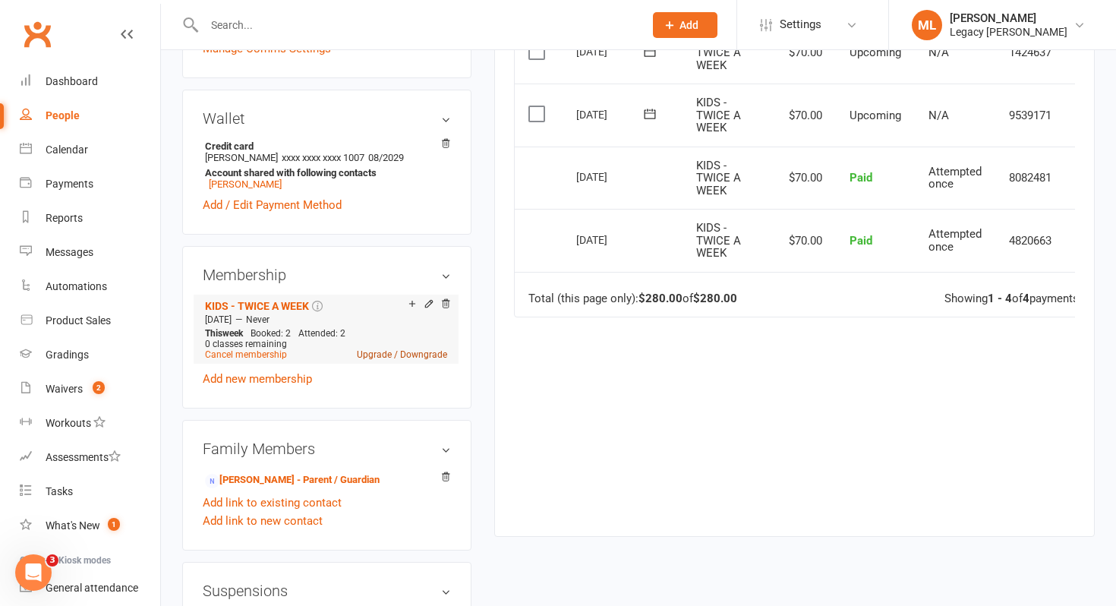
click at [380, 352] on link "Upgrade / Downgrade" at bounding box center [402, 354] width 90 height 11
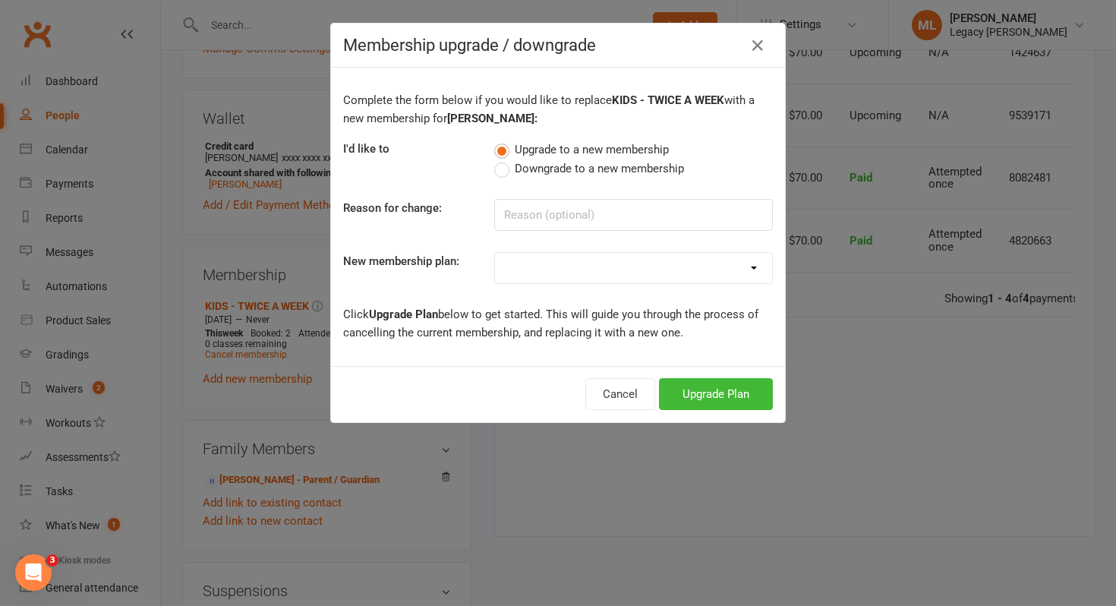
click at [542, 269] on select "ADULT - UNLIMITED ADULT - CASUAL ADULT - EXEMPT KIDS - EXEMPT KIDS - ONCE A WEE…" at bounding box center [633, 268] width 277 height 30
select select "6"
click at [495, 253] on select "ADULT - UNLIMITED ADULT - CASUAL ADULT - EXEMPT KIDS - EXEMPT KIDS - ONCE A WEE…" at bounding box center [633, 268] width 277 height 30
click at [552, 210] on input at bounding box center [633, 215] width 279 height 32
type input "M"
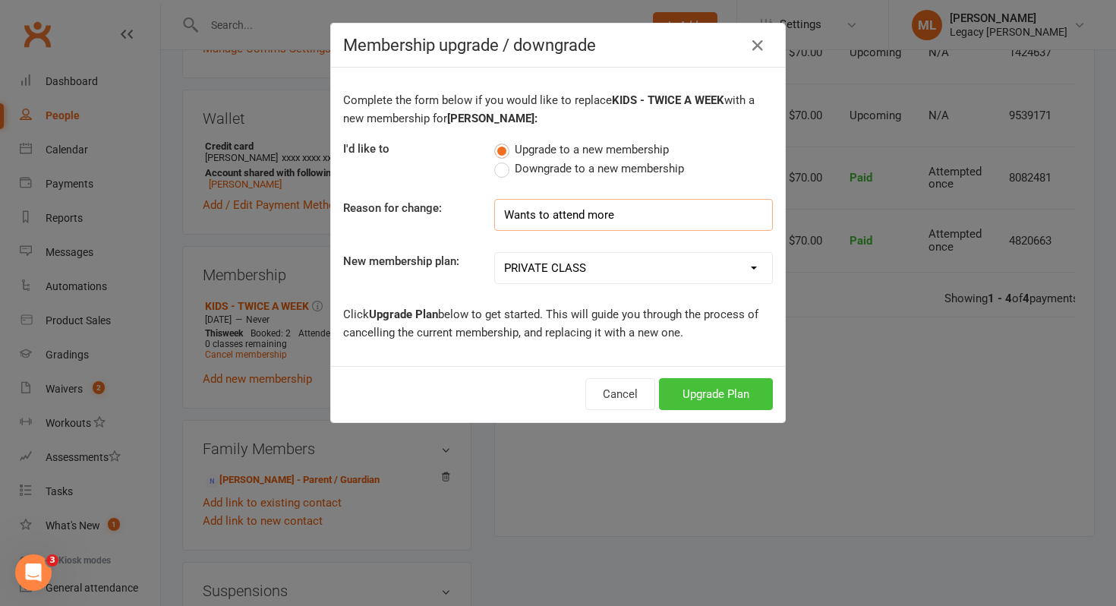
type input "Wants to attend more"
click at [704, 398] on button "Upgrade Plan" at bounding box center [716, 394] width 114 height 32
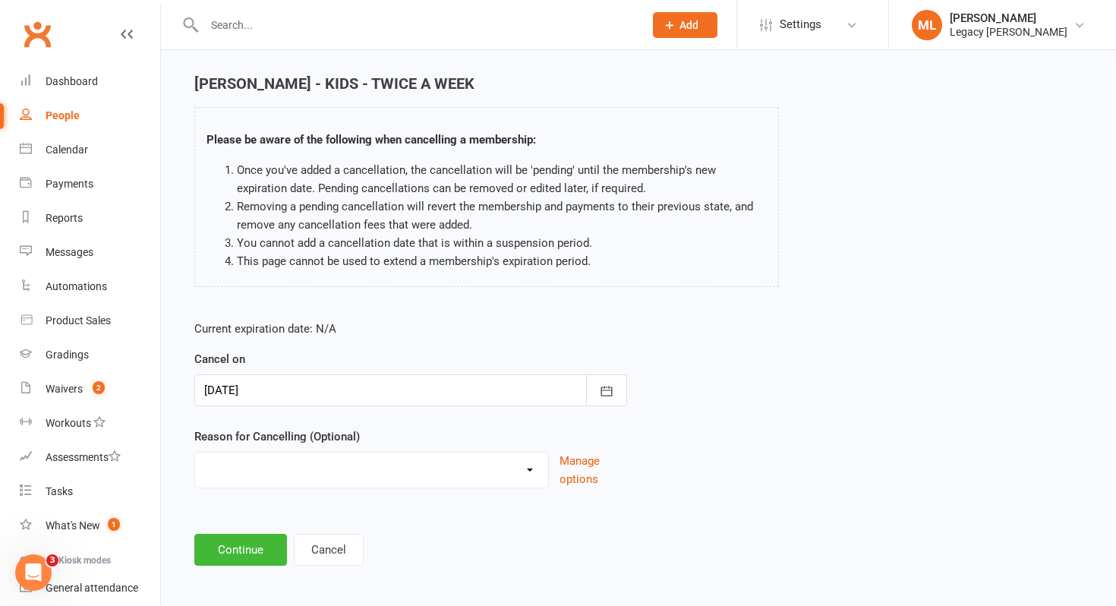
scroll to position [50, 0]
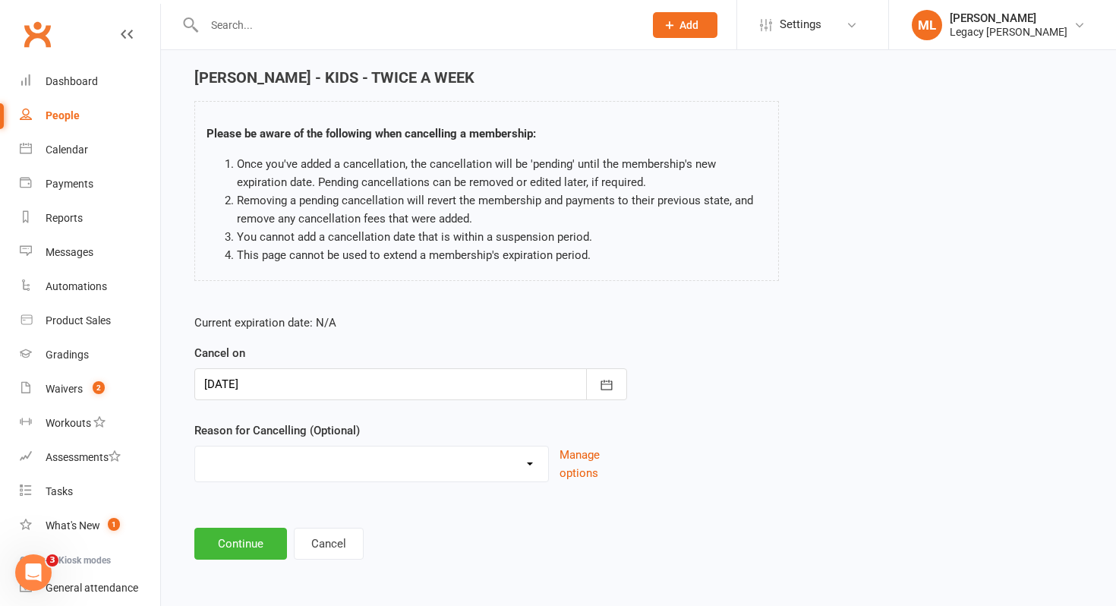
click at [525, 466] on select "Change to casual classes Financial reasons Illness Injury Lost interest Members…" at bounding box center [371, 462] width 353 height 30
select select "6"
click at [195, 447] on select "Change to casual classes Financial reasons Illness Injury Lost interest Members…" at bounding box center [371, 462] width 353 height 30
click at [257, 545] on button "Continue" at bounding box center [240, 544] width 93 height 32
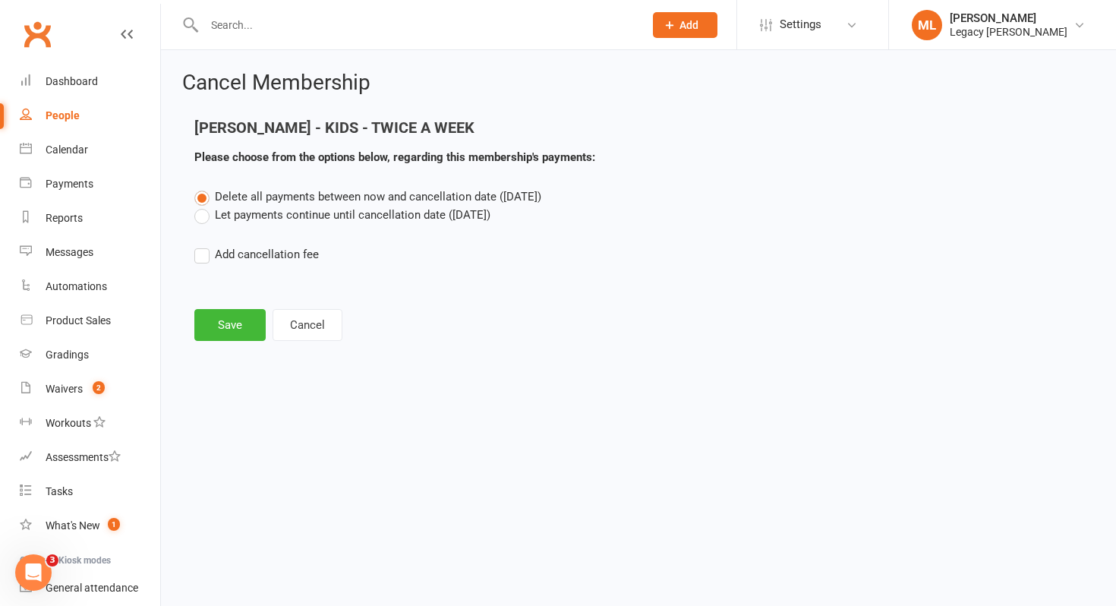
scroll to position [0, 0]
click at [237, 330] on button "Save" at bounding box center [229, 325] width 71 height 32
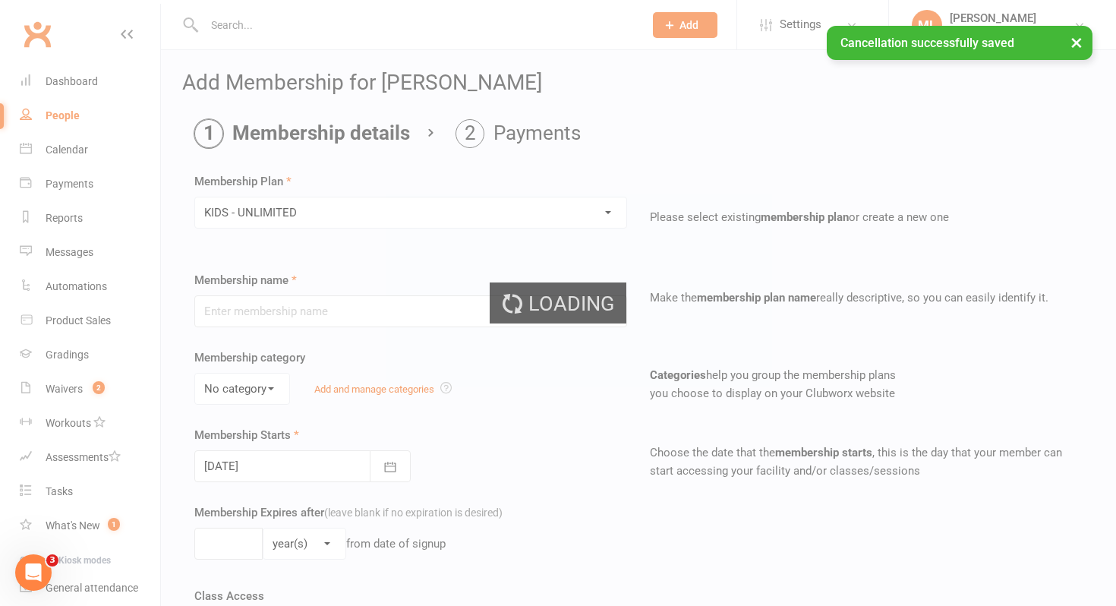
type input "KIDS - UNLIMITED"
select select "2"
type input "0"
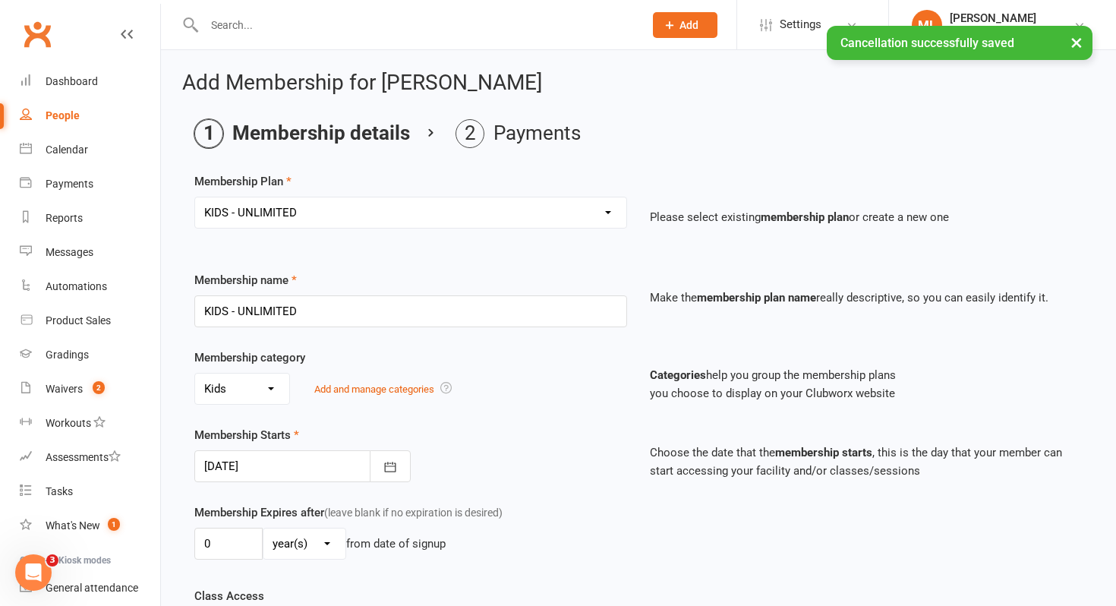
click at [266, 26] on div "× Cancellation successfully saved" at bounding box center [548, 26] width 1097 height 0
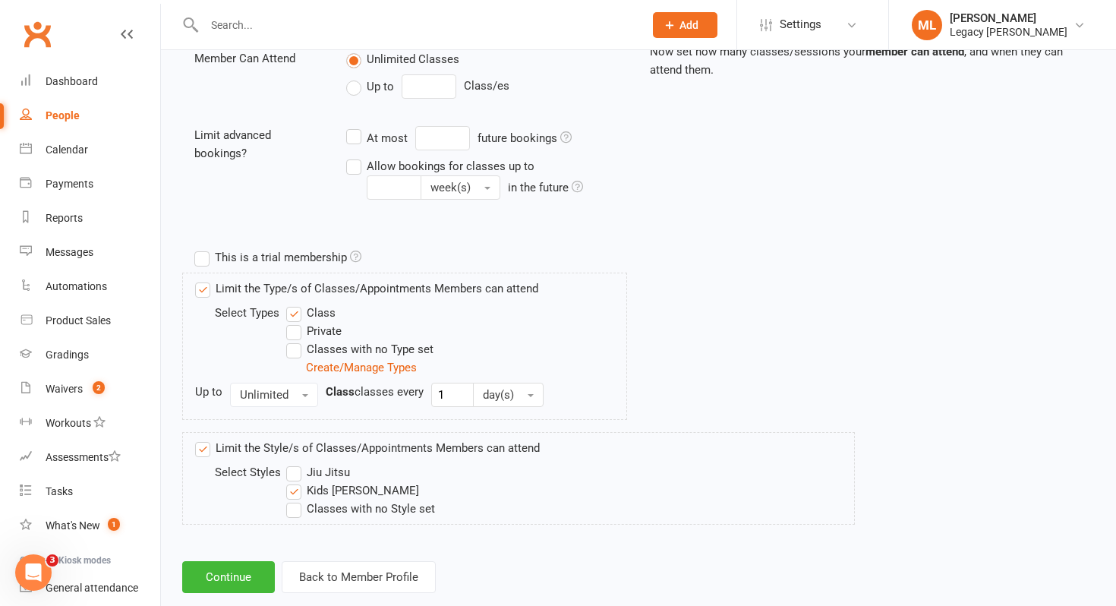
scroll to position [592, 0]
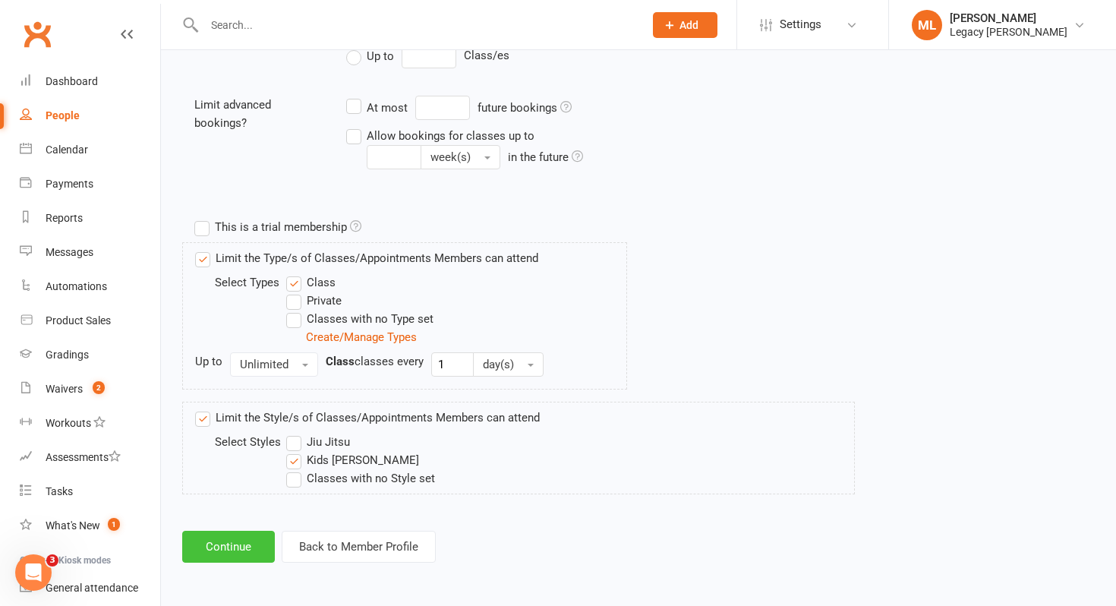
click at [248, 544] on button "Continue" at bounding box center [228, 547] width 93 height 32
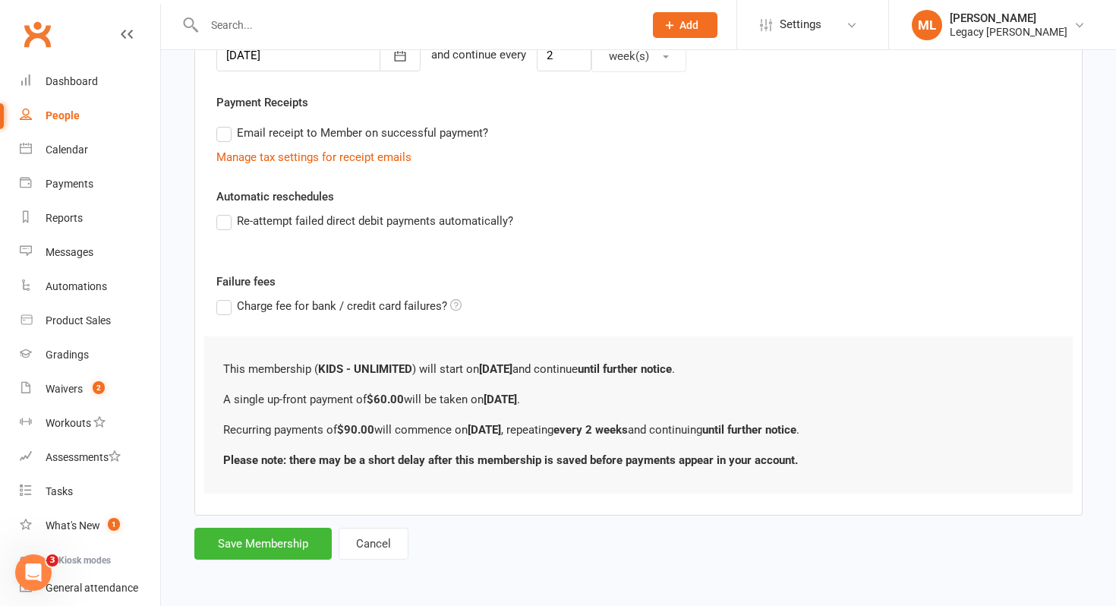
scroll to position [0, 0]
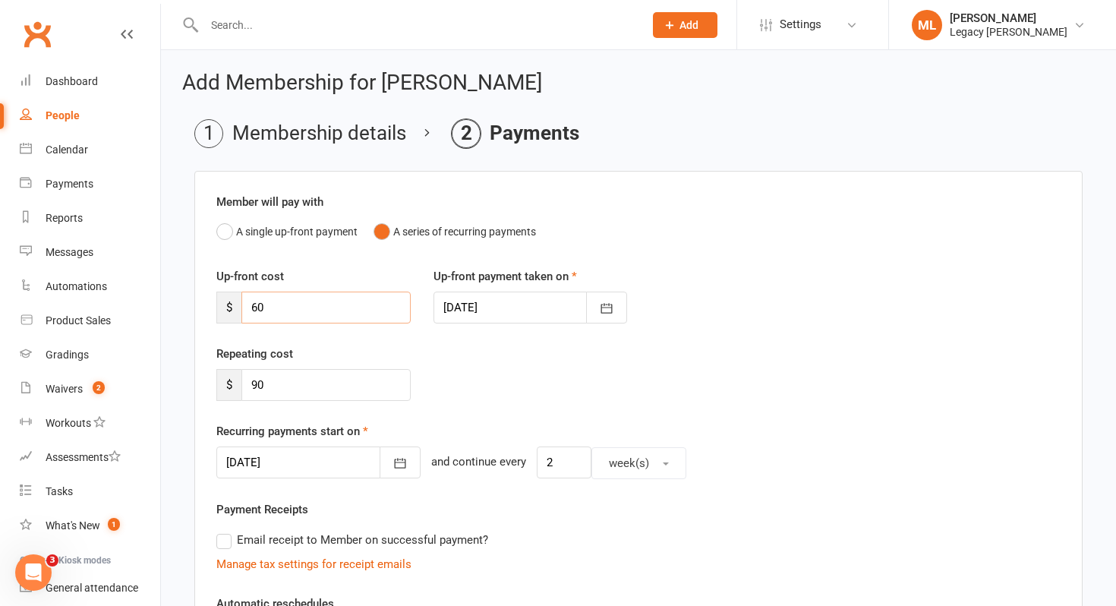
click at [300, 314] on input "60" at bounding box center [326, 308] width 169 height 32
type input "6"
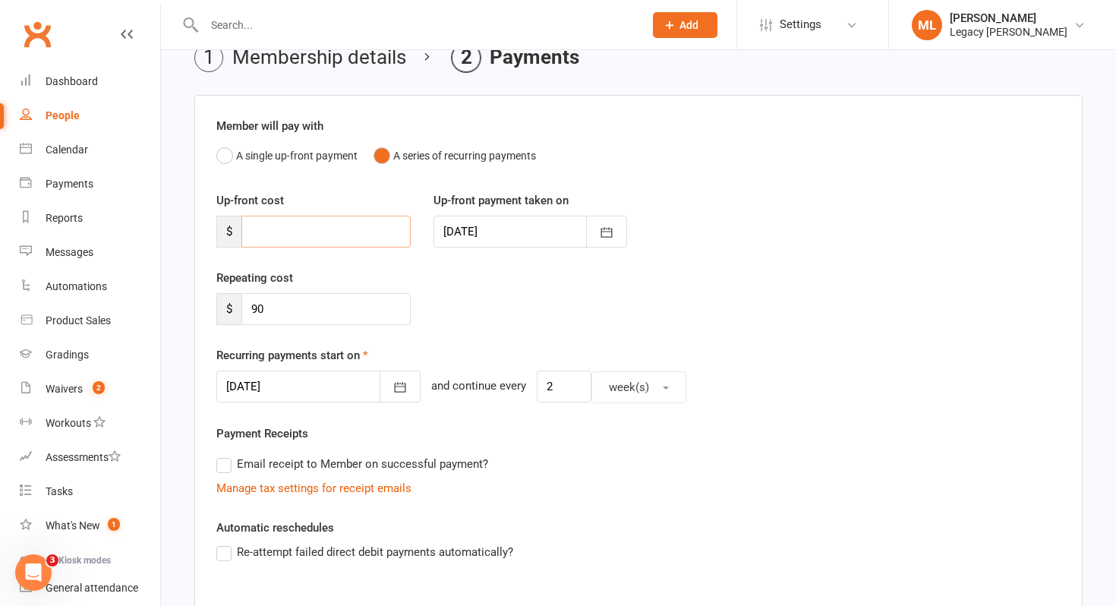
scroll to position [81, 0]
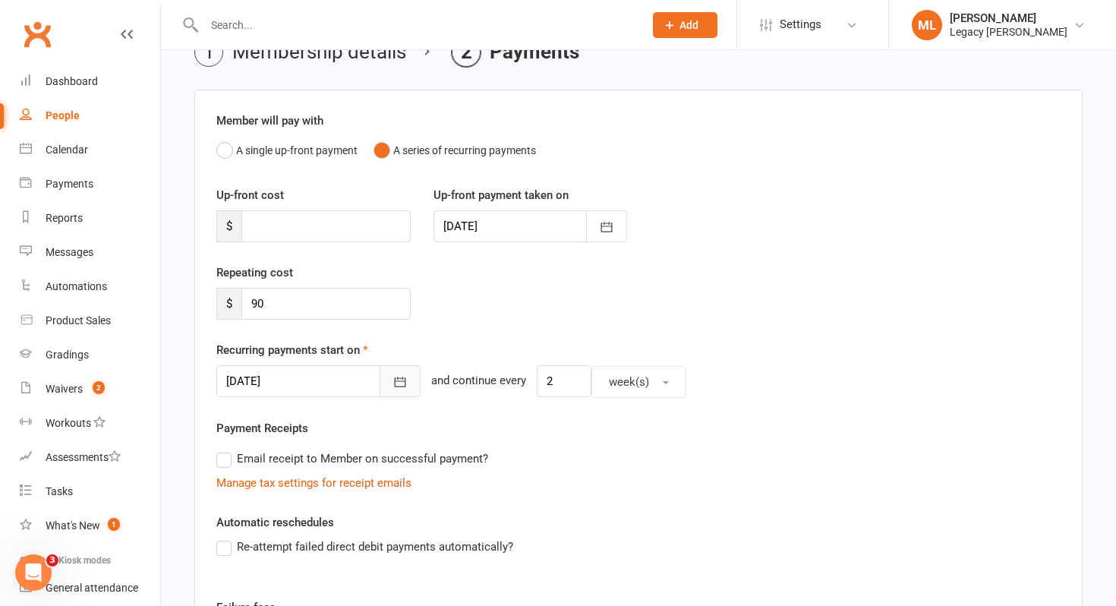
click at [395, 379] on icon "button" at bounding box center [400, 382] width 11 height 10
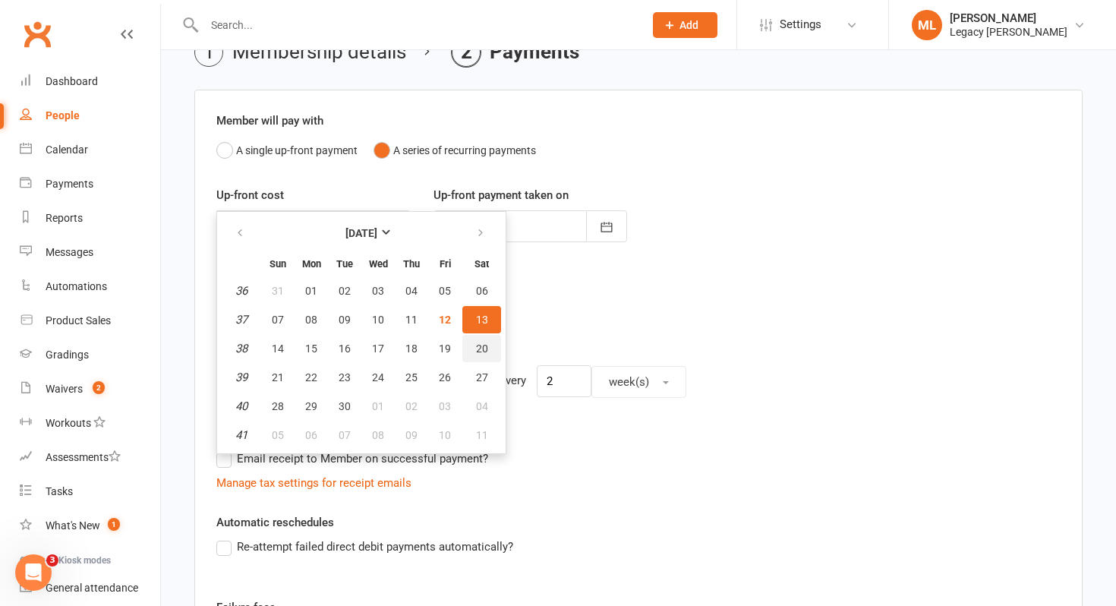
click at [482, 349] on span "20" at bounding box center [482, 349] width 12 height 12
type input "20 Sep 2025"
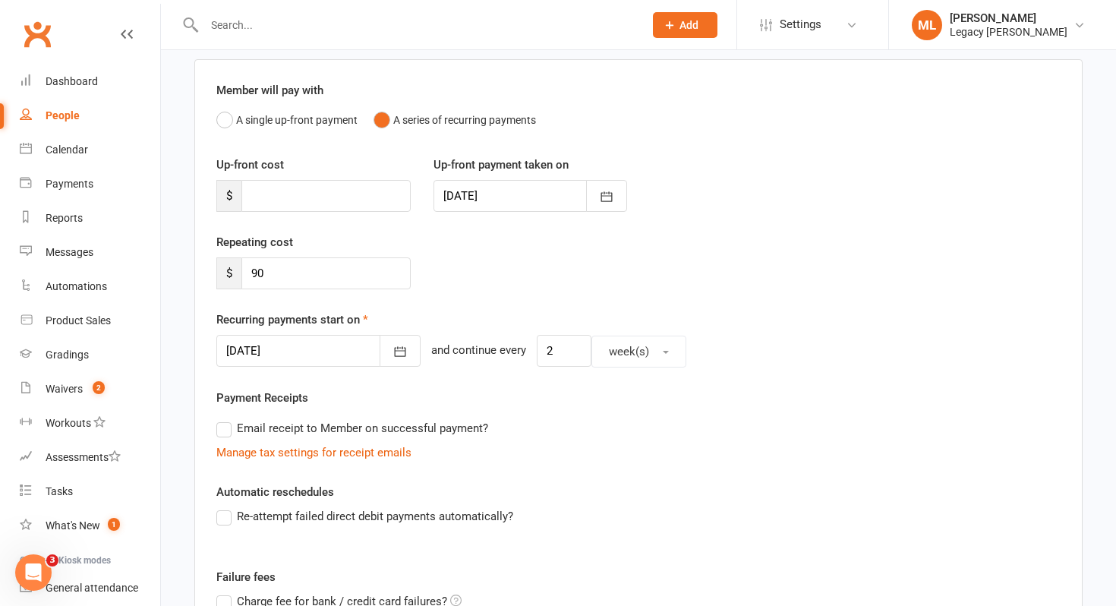
scroll to position [377, 0]
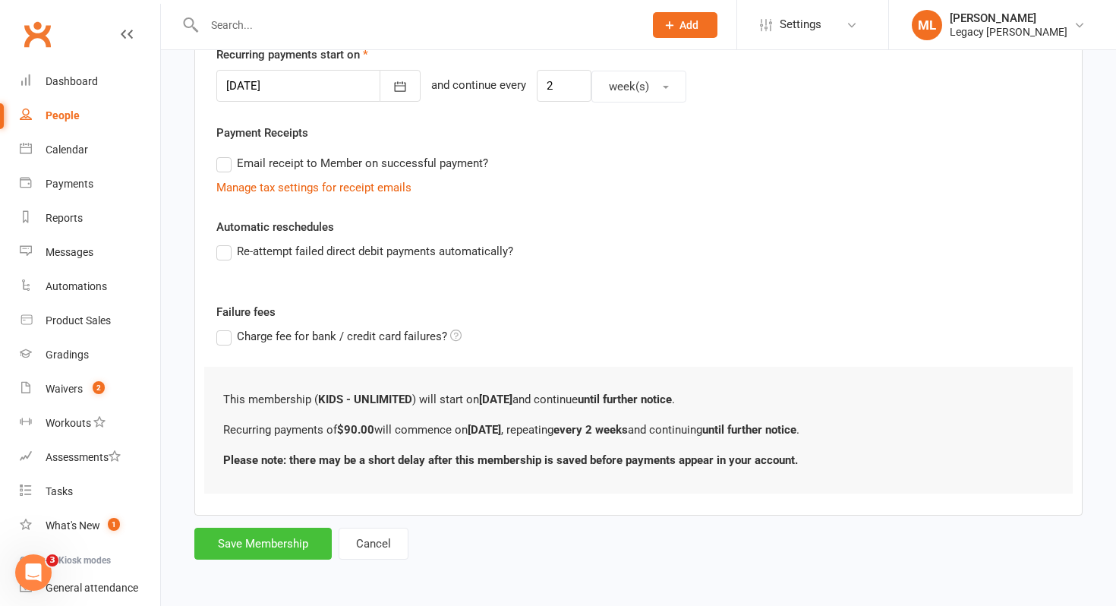
click at [277, 547] on button "Save Membership" at bounding box center [262, 544] width 137 height 32
type input "0"
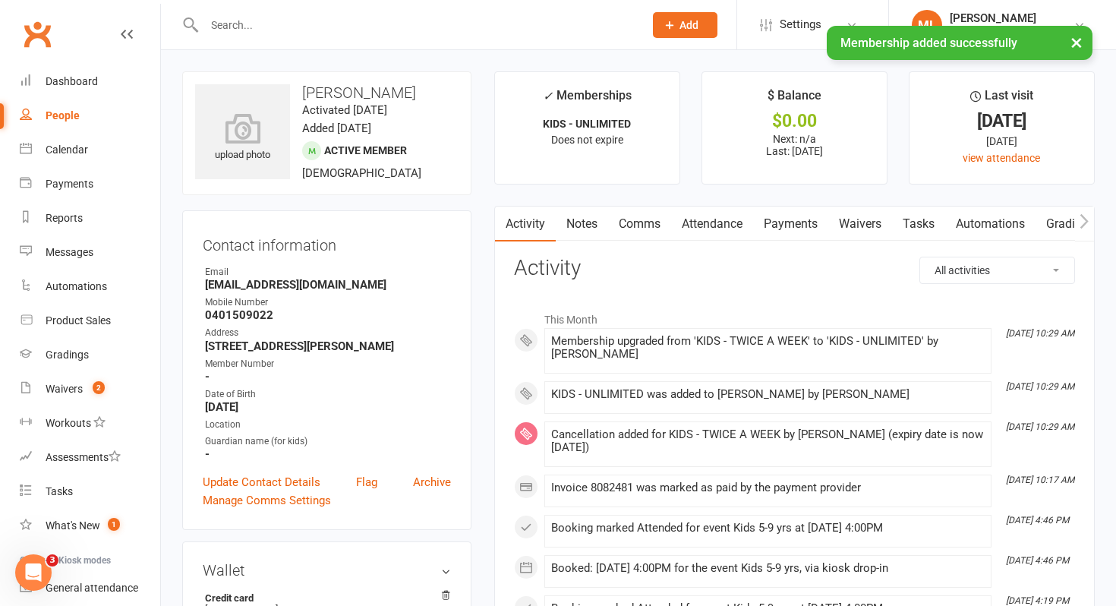
click at [336, 19] on input "text" at bounding box center [417, 24] width 434 height 21
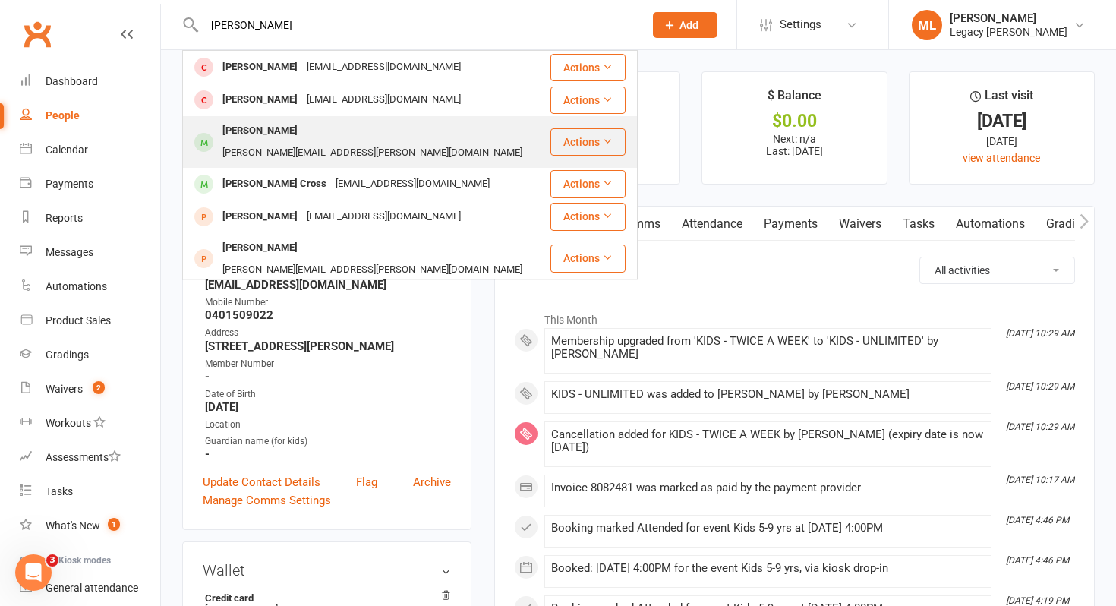
type input "jacob"
click at [343, 142] on div "raschilla.rosina@gmail.com" at bounding box center [372, 153] width 309 height 22
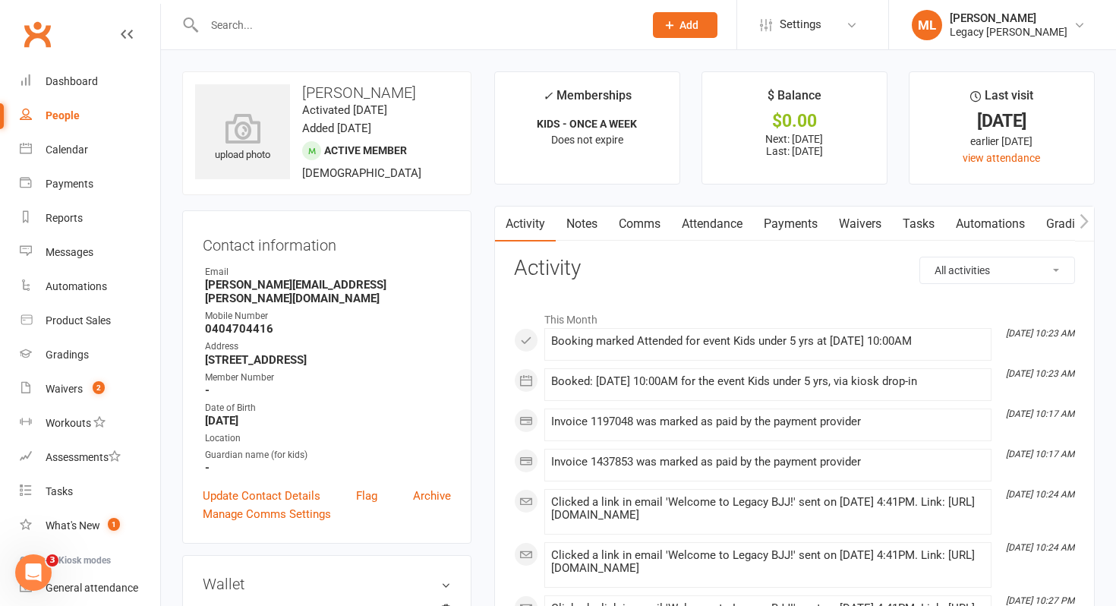
click at [804, 228] on link "Payments" at bounding box center [790, 224] width 75 height 35
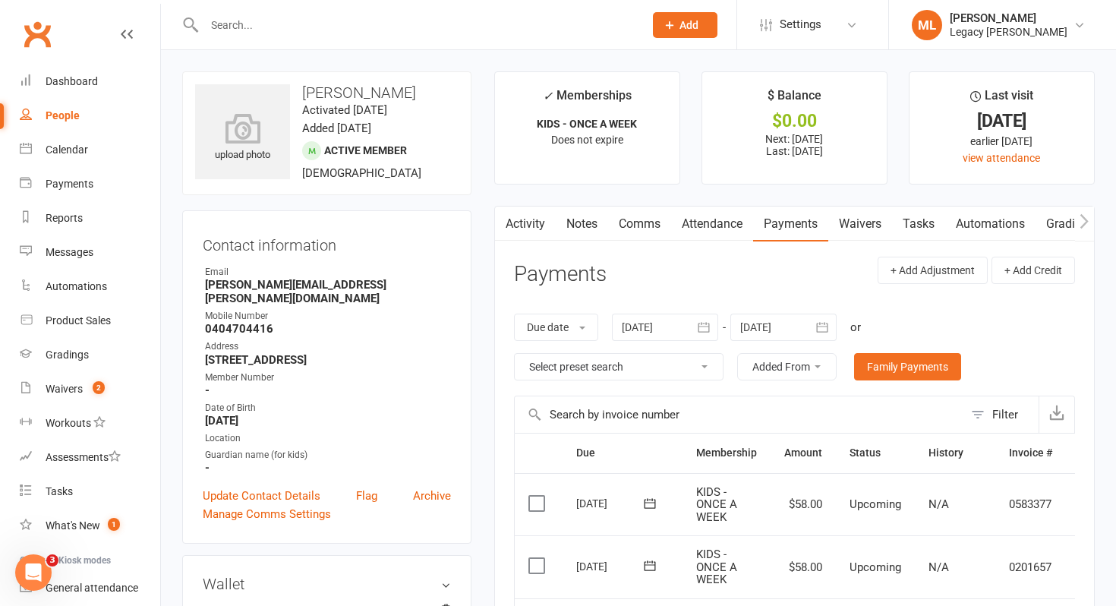
click at [349, 27] on input "text" at bounding box center [417, 24] width 434 height 21
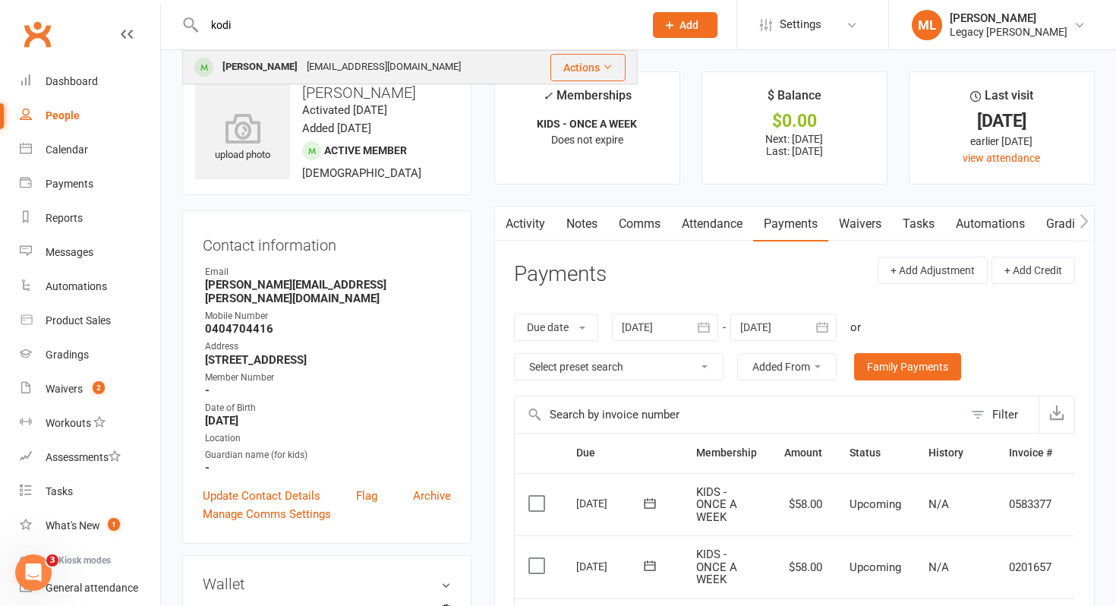
type input "kodi"
click at [379, 65] on div "rachelocallaghan03@gmail.com" at bounding box center [383, 67] width 163 height 22
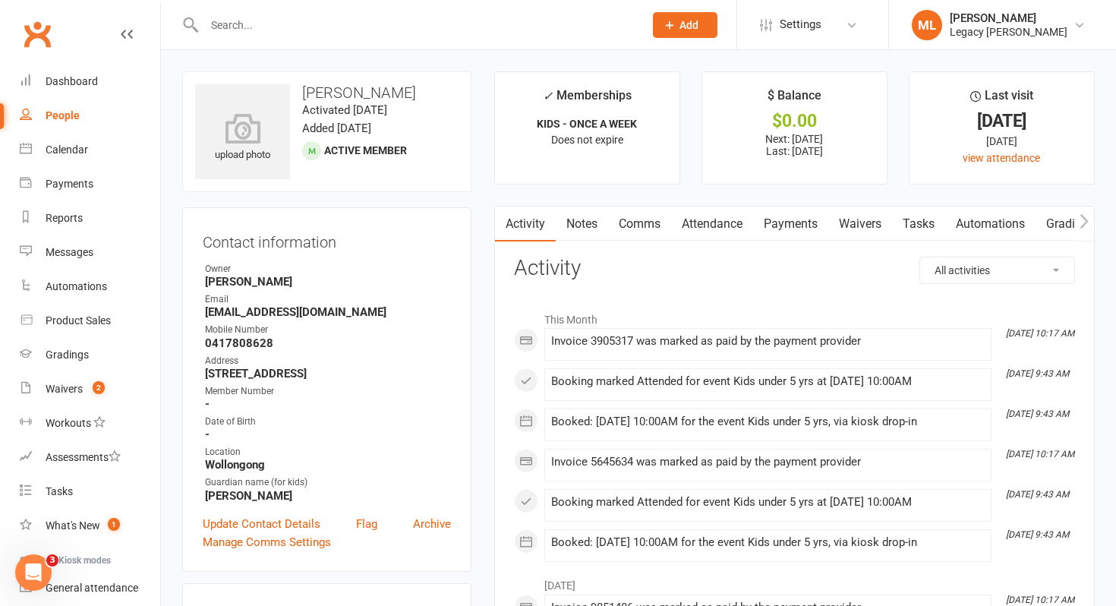
click at [719, 226] on link "Attendance" at bounding box center [712, 224] width 82 height 35
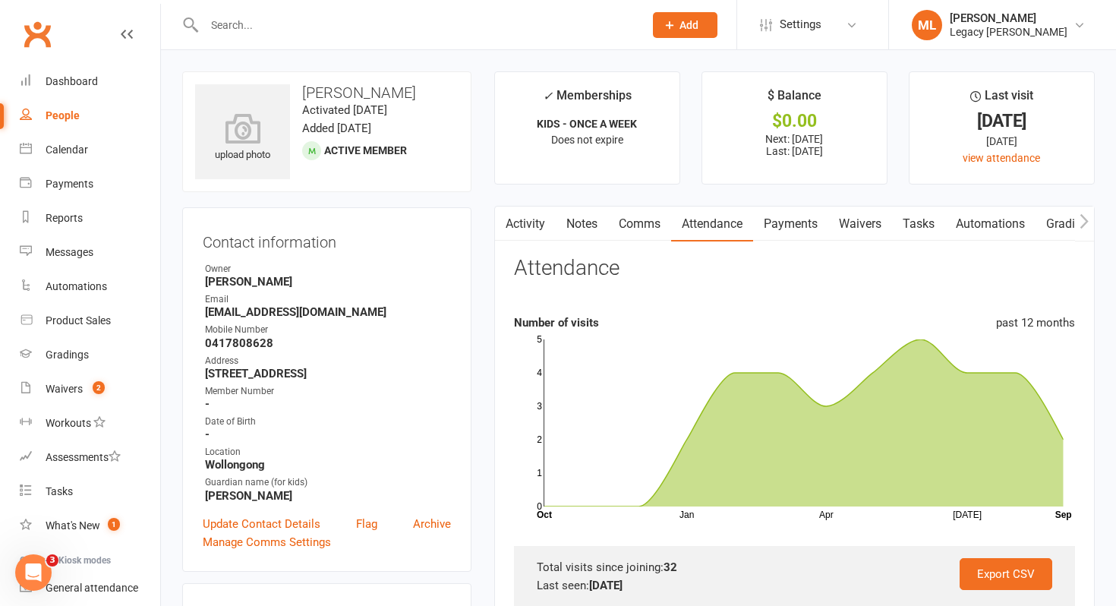
click at [311, 24] on input "text" at bounding box center [417, 24] width 434 height 21
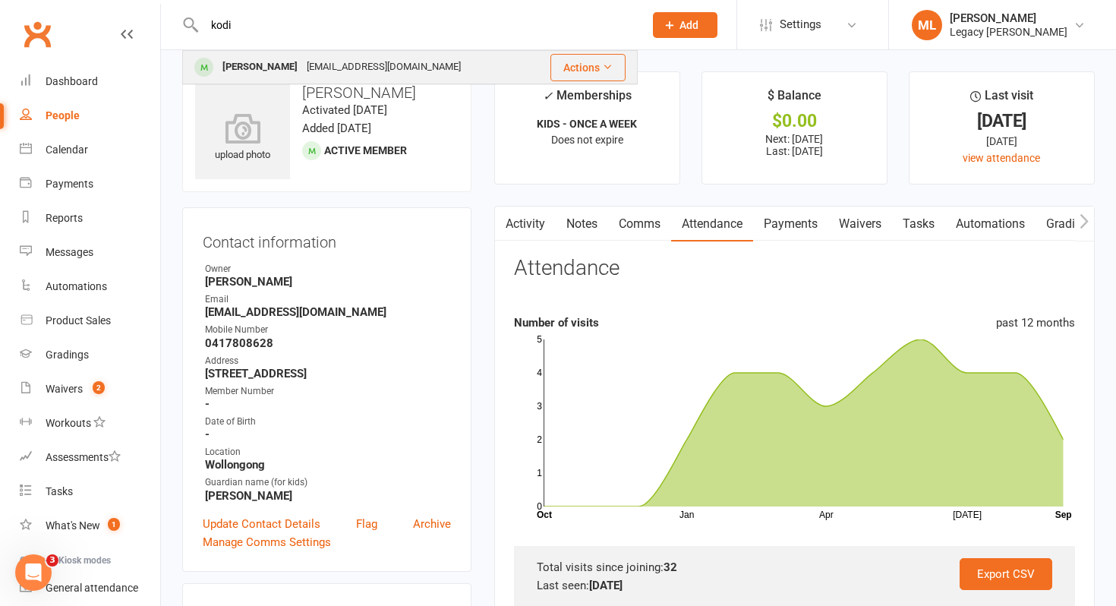
type input "kodi"
click at [606, 70] on icon at bounding box center [607, 67] width 11 height 11
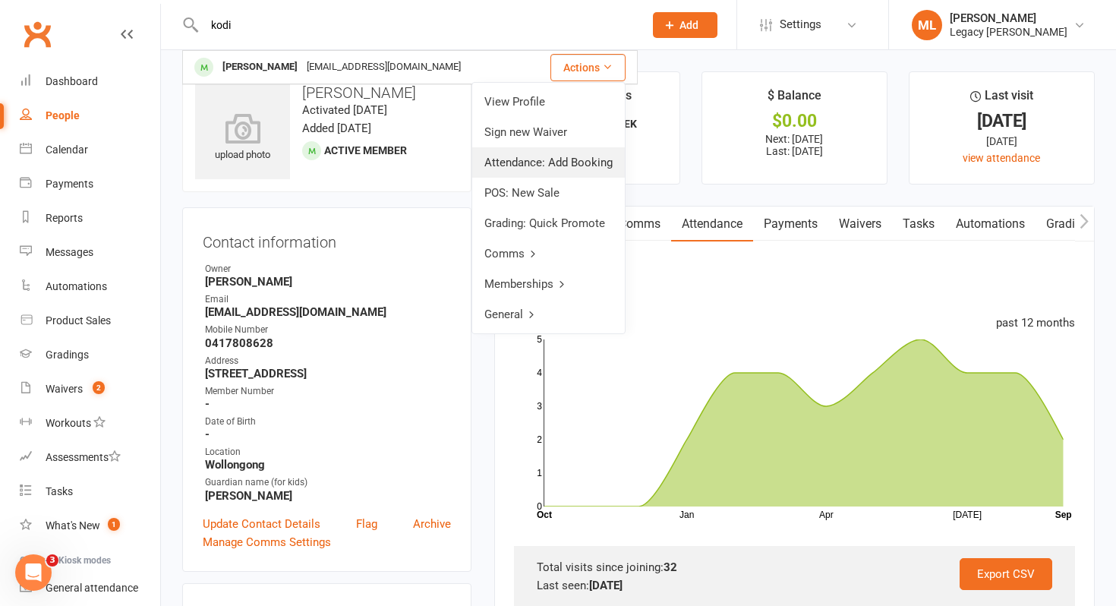
click at [564, 156] on link "Attendance: Add Booking" at bounding box center [548, 162] width 153 height 30
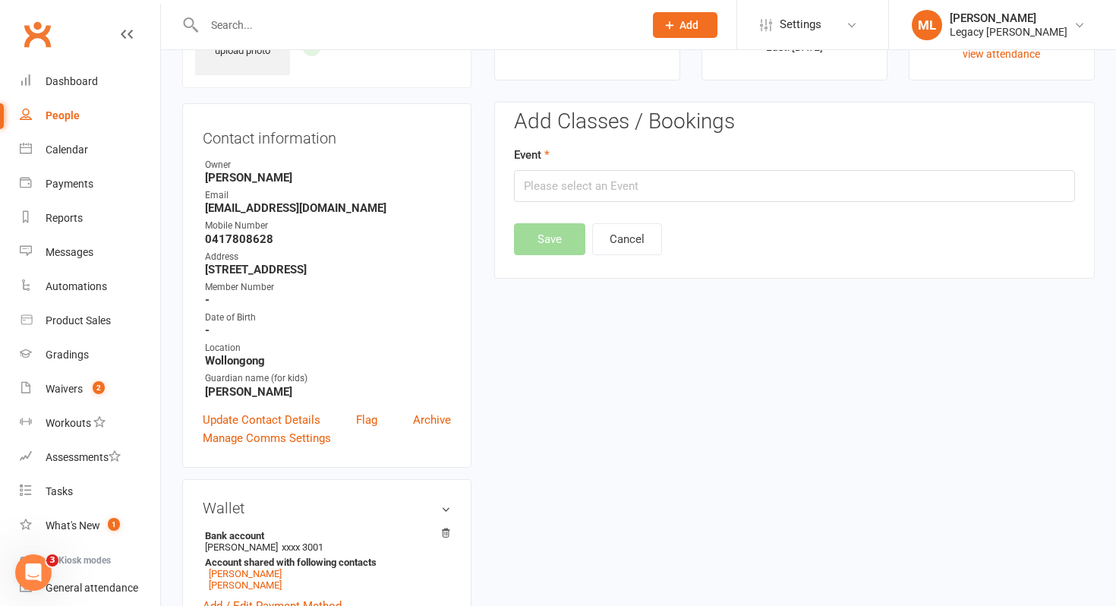
scroll to position [130, 0]
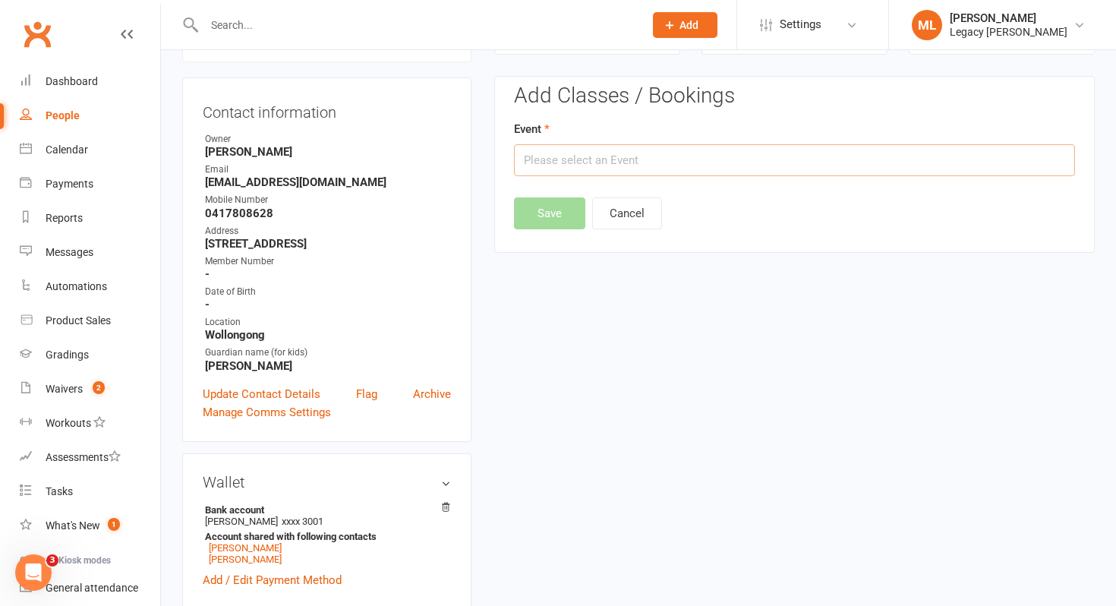
click at [583, 162] on input "text" at bounding box center [794, 160] width 561 height 32
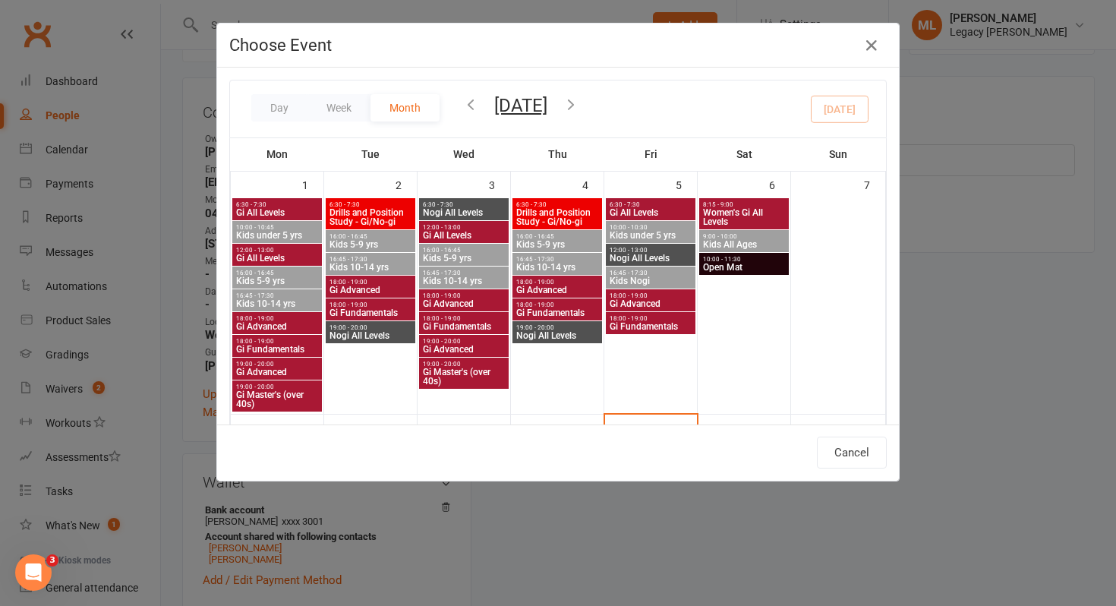
click at [643, 234] on span "Kids under 5 yrs" at bounding box center [651, 235] width 84 height 9
type input "Kids under 5 yrs - Sep 5, 2025 10:00:00 AM"
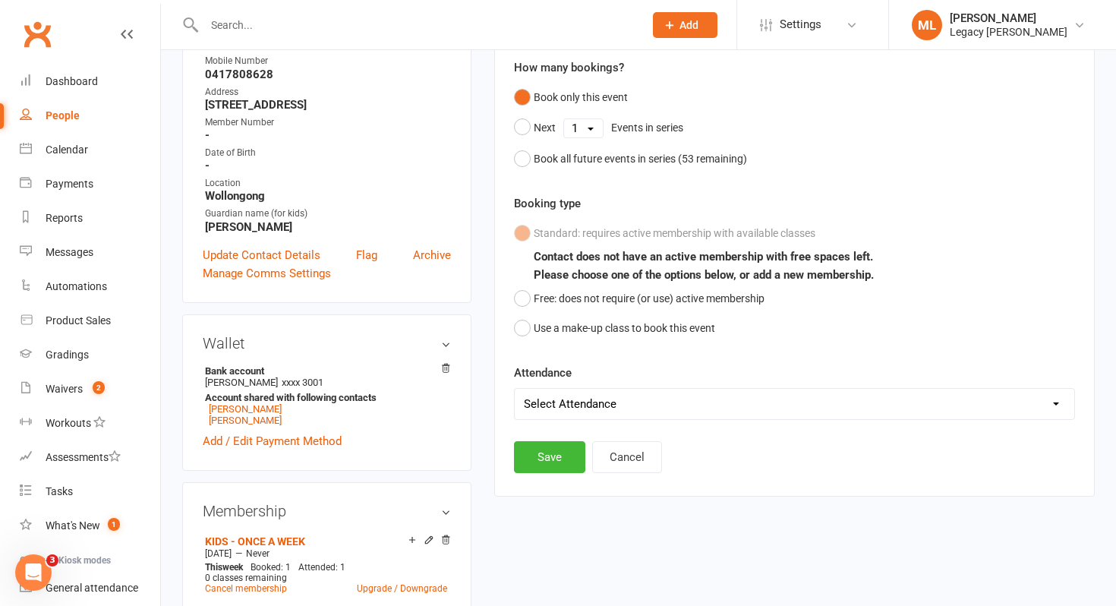
scroll to position [270, 0]
click at [526, 298] on button "Free: does not require (or use) active membership" at bounding box center [639, 297] width 251 height 29
click at [570, 405] on select "Select Attendance Attended Absent" at bounding box center [795, 403] width 560 height 30
select select "0"
click at [515, 388] on select "Select Attendance Attended Absent" at bounding box center [795, 403] width 560 height 30
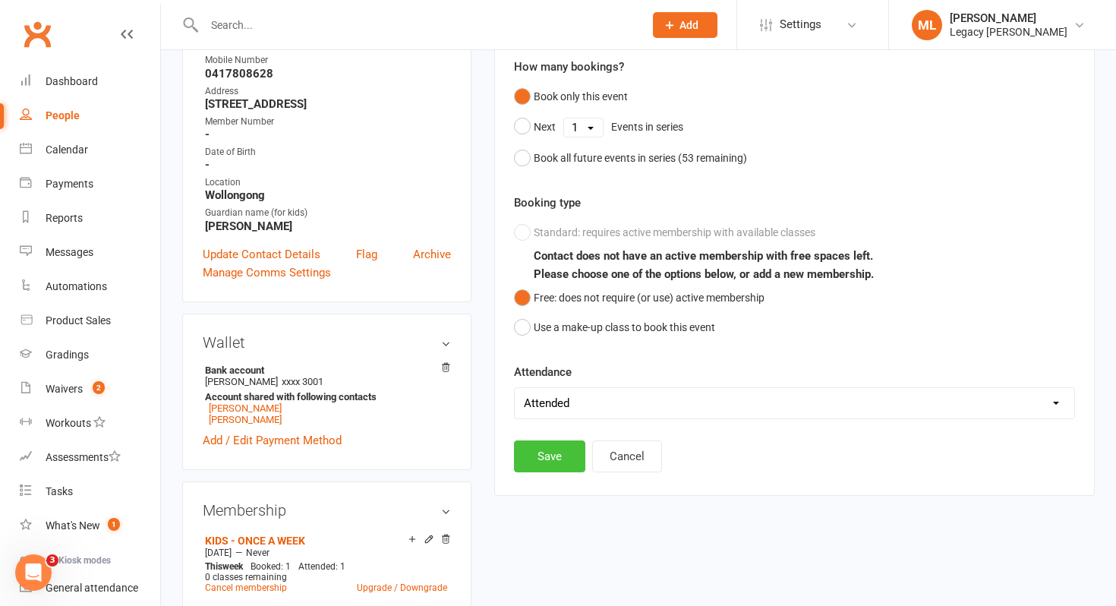
click at [555, 453] on button "Save" at bounding box center [549, 457] width 71 height 32
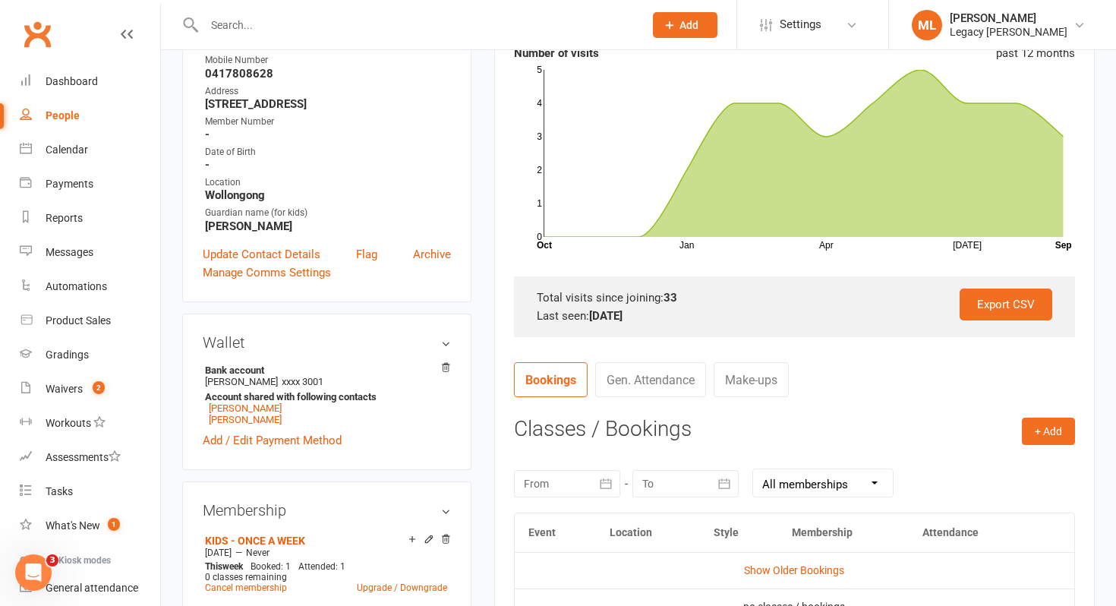
click at [555, 453] on div "September 2025 Sun Mon Tue Wed Thu Fri Sat 36 31 01 02 03 04 05 06 37 07 08 09 …" at bounding box center [794, 482] width 561 height 59
click at [73, 386] on div "Waivers" at bounding box center [64, 389] width 37 height 12
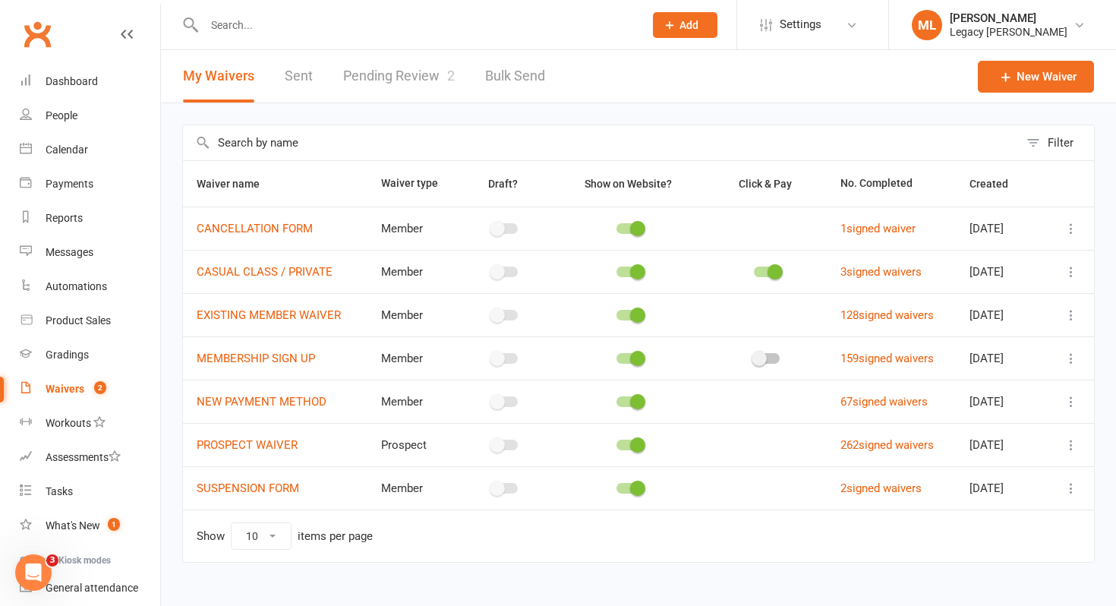
click at [401, 73] on link "Pending Review 2" at bounding box center [399, 76] width 112 height 52
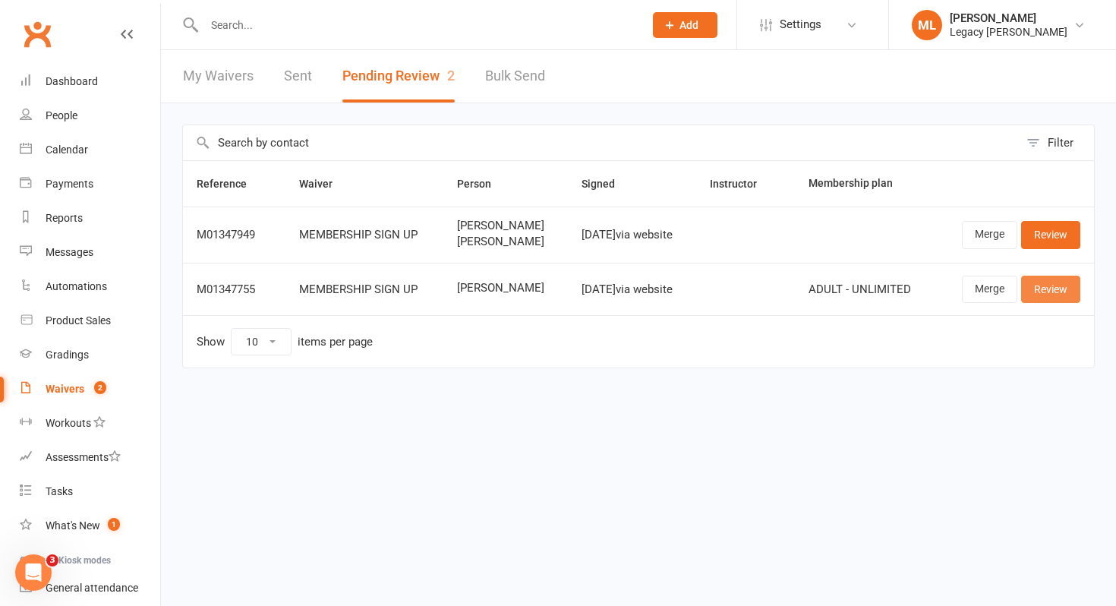
click at [1055, 292] on link "Review" at bounding box center [1051, 289] width 59 height 27
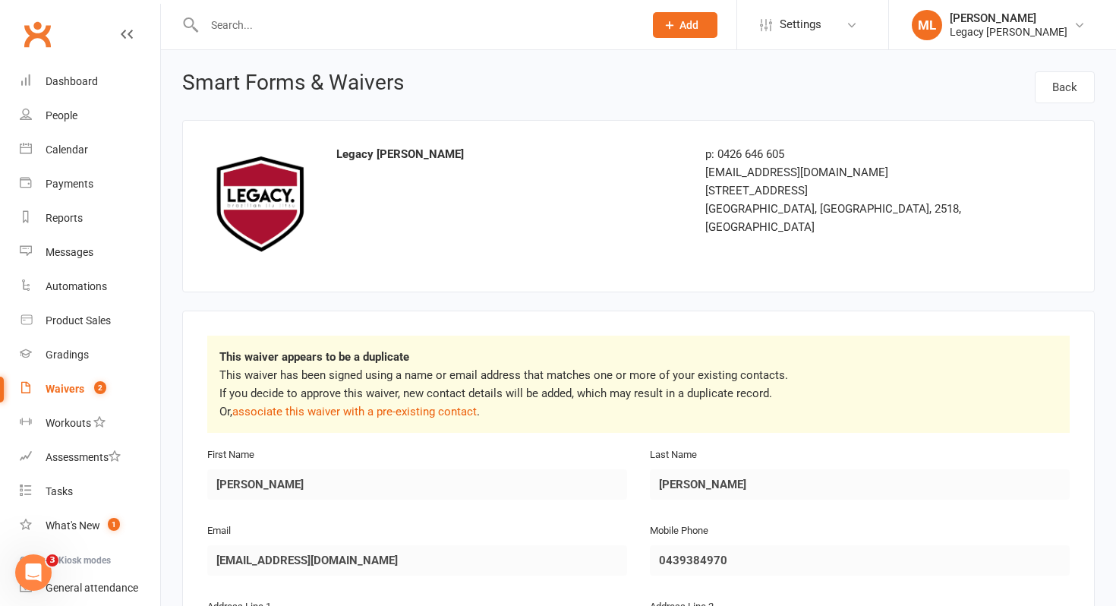
click at [381, 21] on input "text" at bounding box center [417, 24] width 434 height 21
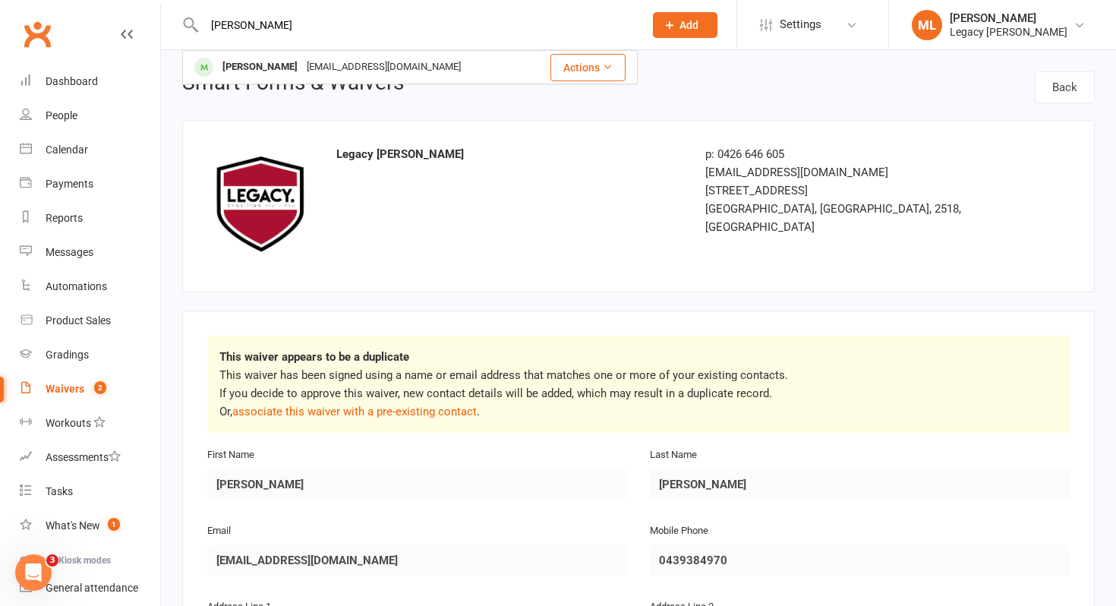
click at [228, 24] on input "joachim" at bounding box center [417, 24] width 434 height 21
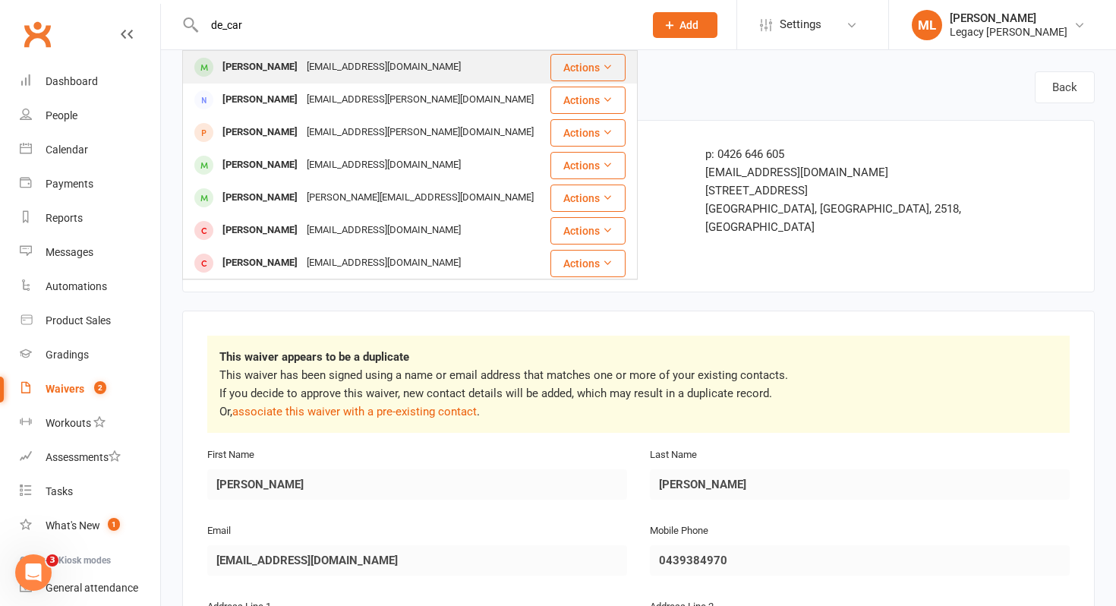
type input "de_car"
click at [276, 65] on div "[PERSON_NAME]" at bounding box center [260, 67] width 84 height 22
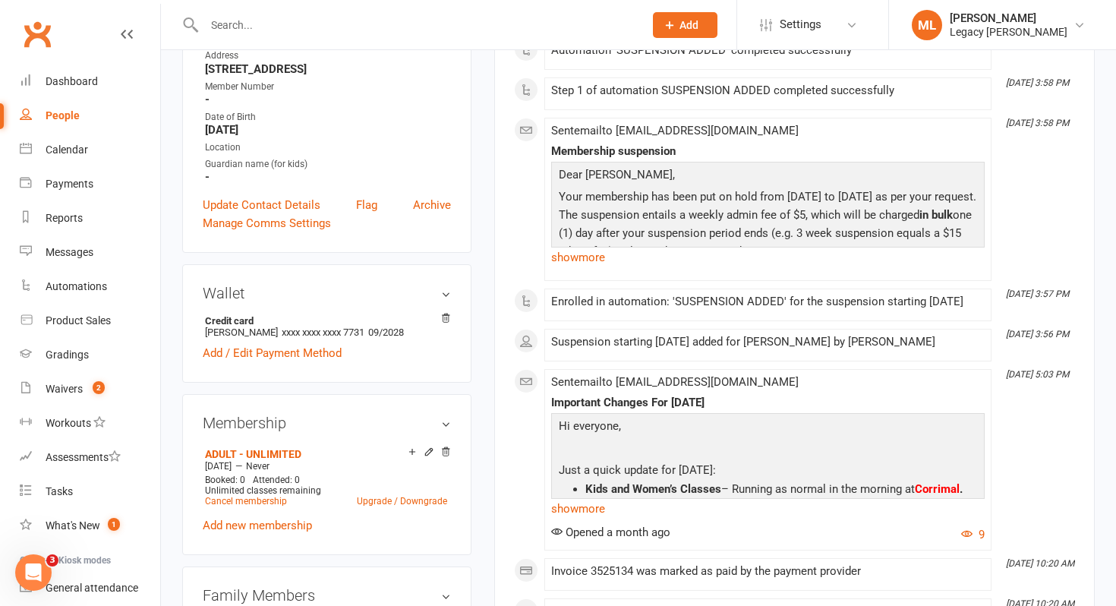
scroll to position [279, 0]
click at [453, 24] on input "text" at bounding box center [417, 24] width 434 height 21
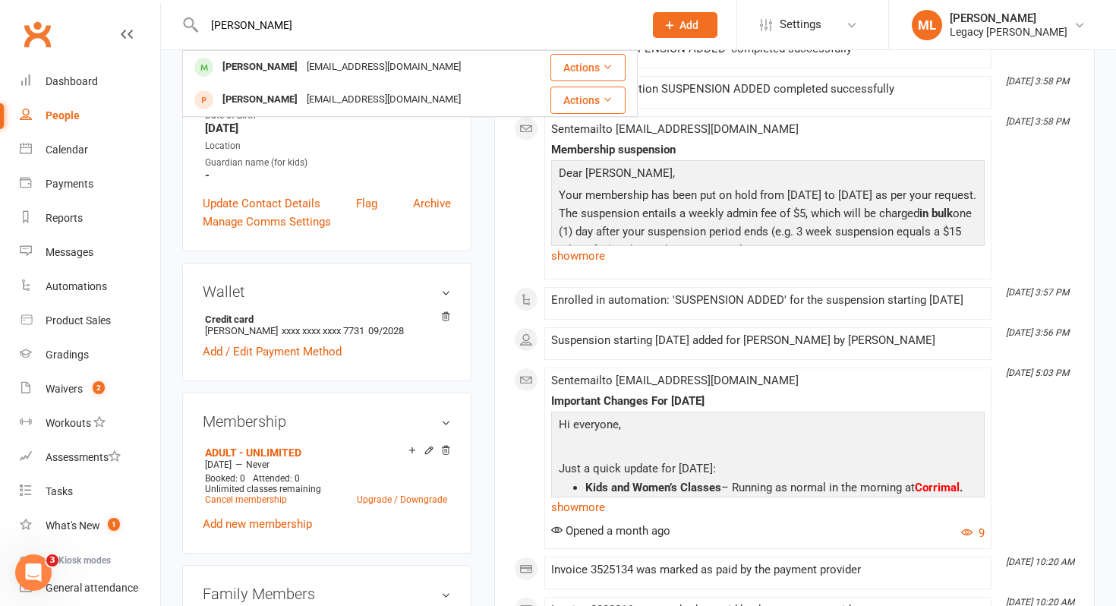
type input "[PERSON_NAME]"
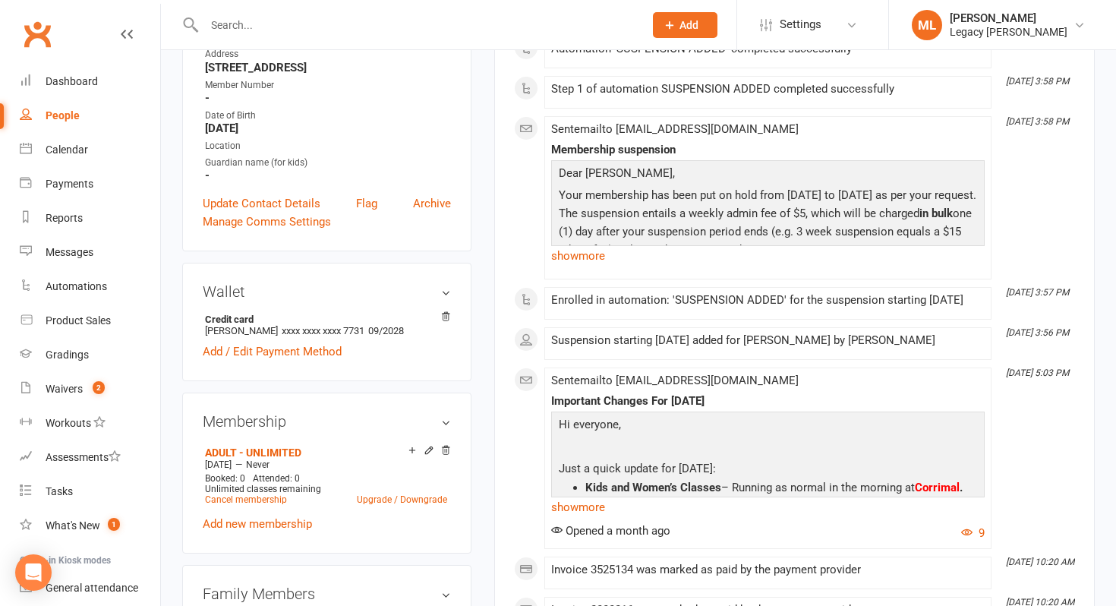
click at [248, 28] on input "text" at bounding box center [417, 24] width 434 height 21
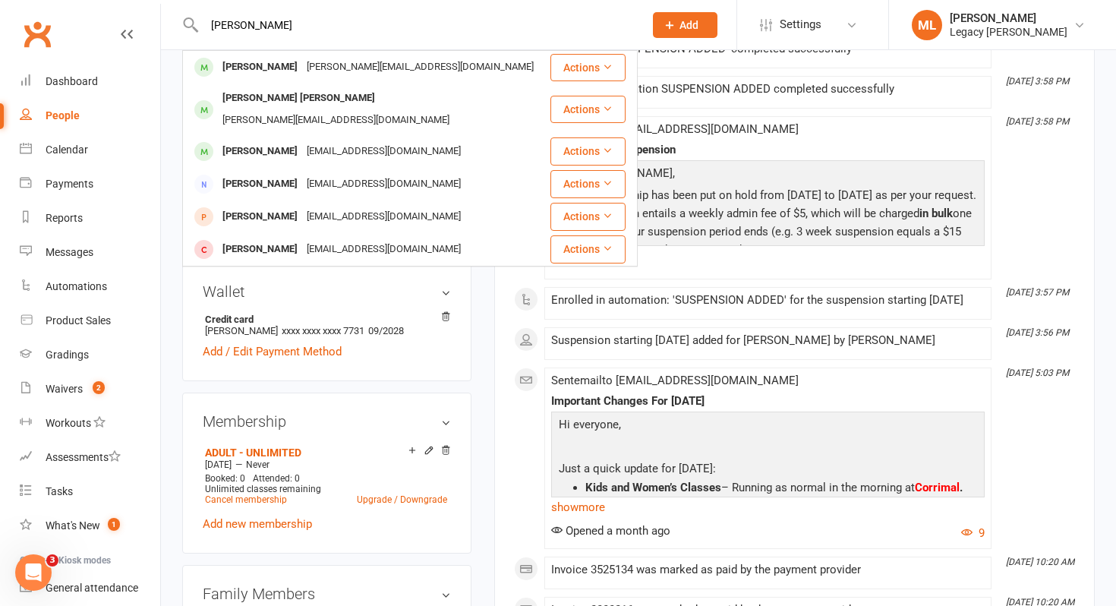
click at [367, 34] on input "[PERSON_NAME]" at bounding box center [417, 24] width 434 height 21
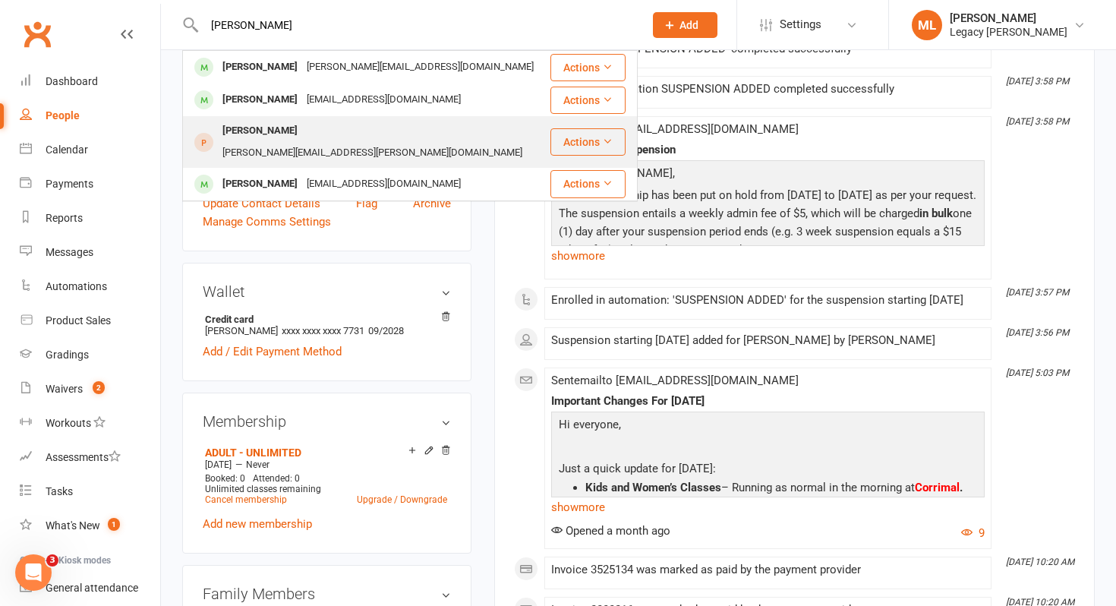
type input "[PERSON_NAME]"
click at [371, 142] on div "[PERSON_NAME][EMAIL_ADDRESS][PERSON_NAME][DOMAIN_NAME]" at bounding box center [372, 153] width 309 height 22
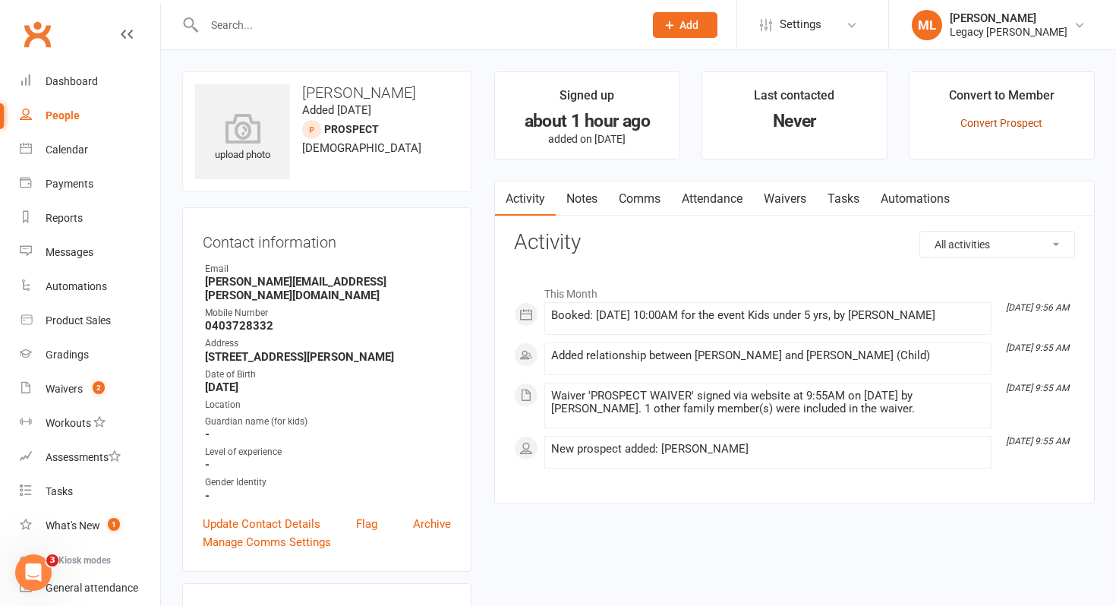
click at [995, 121] on link "Convert Prospect" at bounding box center [1002, 123] width 82 height 12
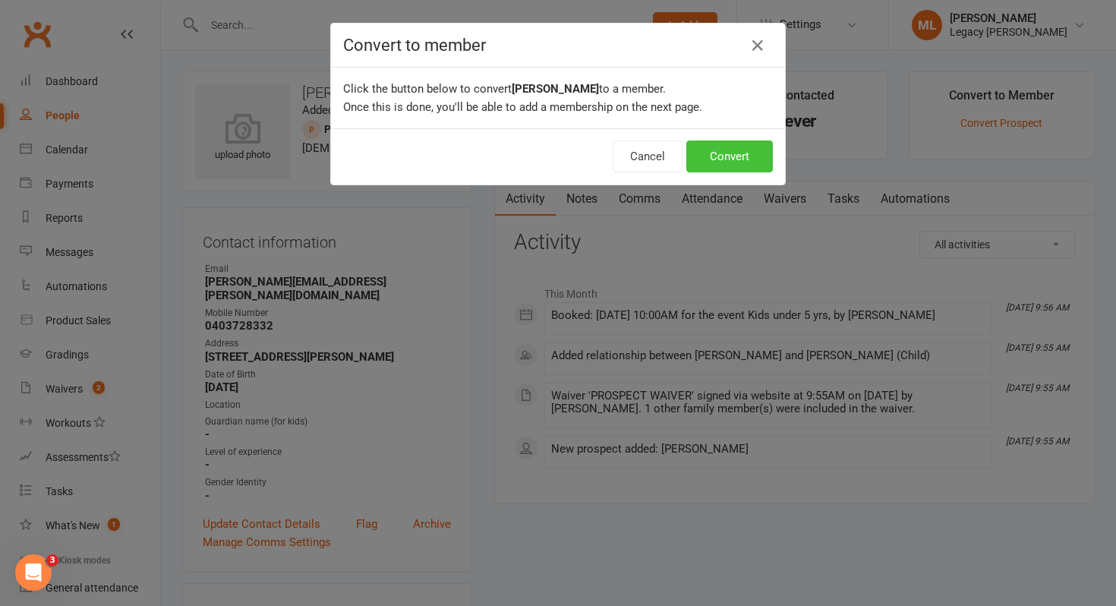
click at [753, 156] on button "Convert" at bounding box center [730, 157] width 87 height 32
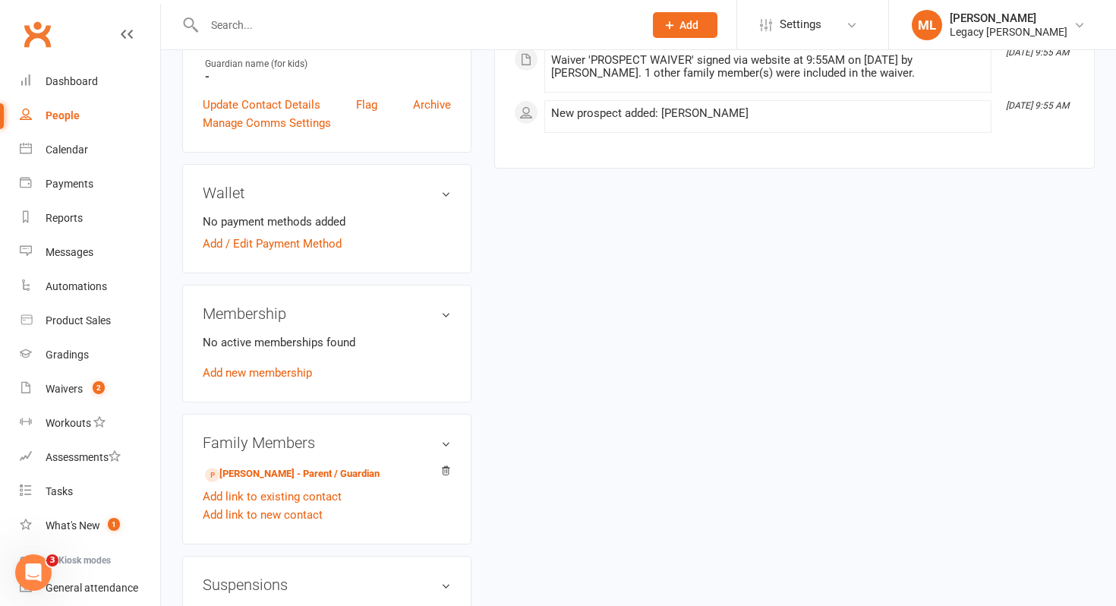
scroll to position [426, 0]
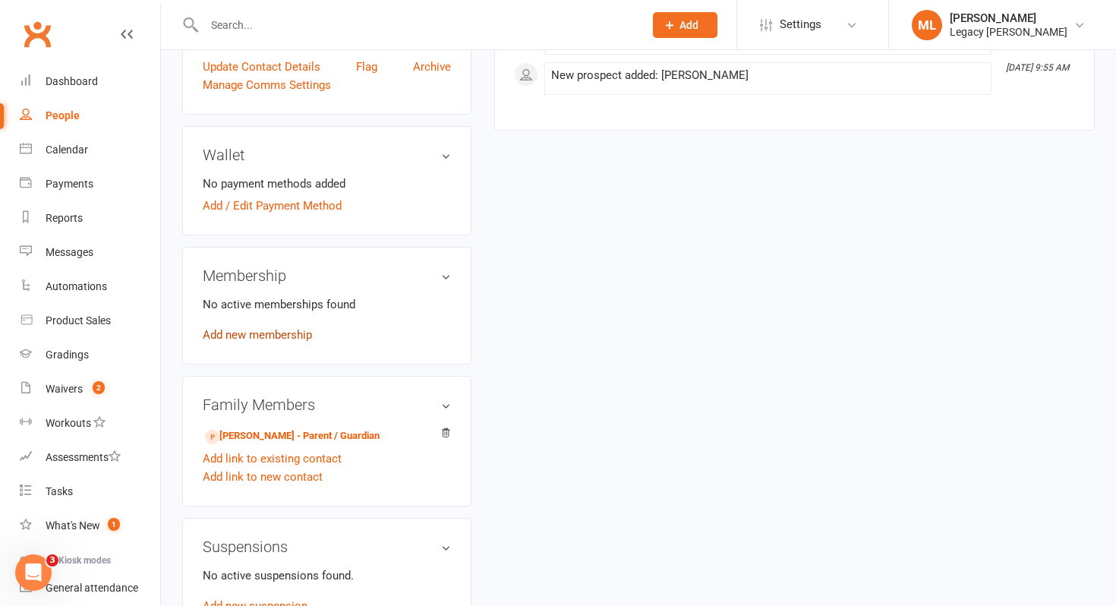
click at [287, 328] on link "Add new membership" at bounding box center [257, 335] width 109 height 14
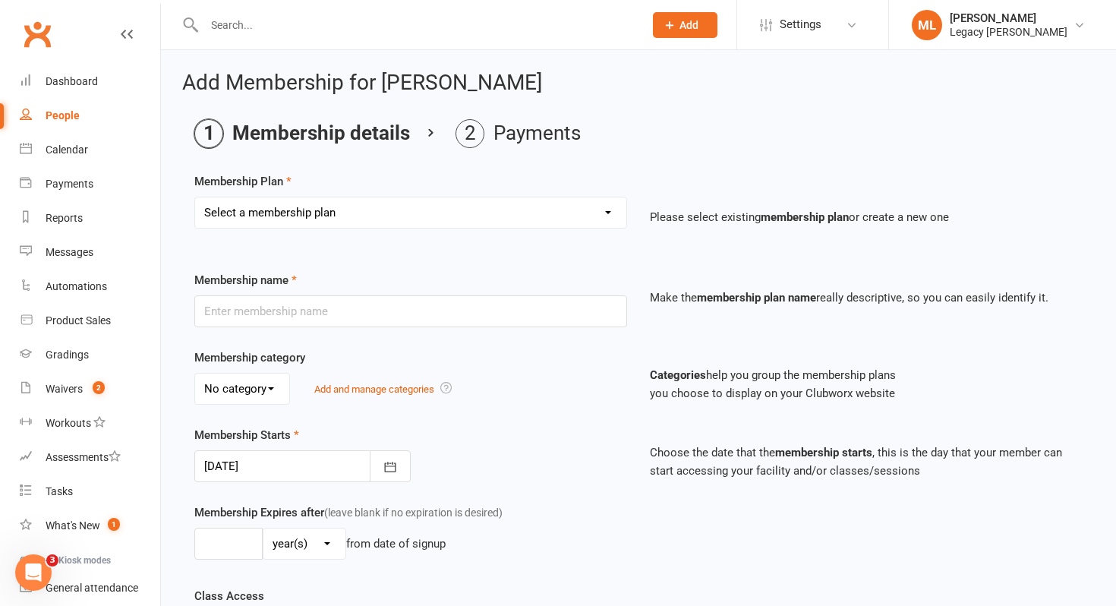
click at [348, 214] on select "Select a membership plan Create new Membership Plan ADULT - UNLIMITED ADULT - C…" at bounding box center [410, 212] width 431 height 30
select select "5"
click at [195, 197] on select "Select a membership plan Create new Membership Plan ADULT - UNLIMITED ADULT - C…" at bounding box center [410, 212] width 431 height 30
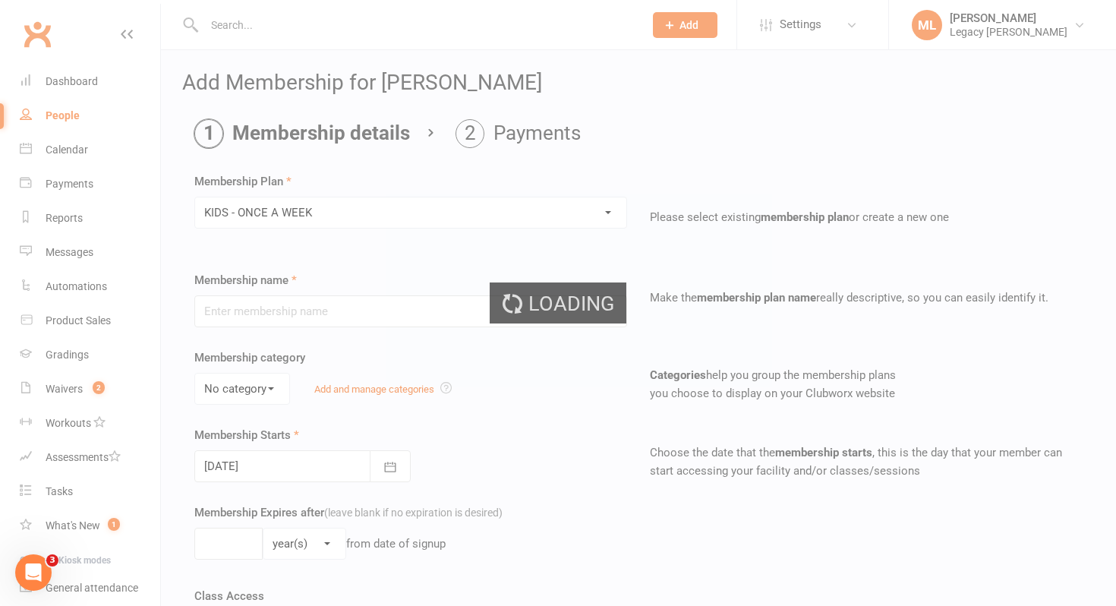
type input "KIDS - ONCE A WEEK"
select select "2"
type input "0"
type input "1"
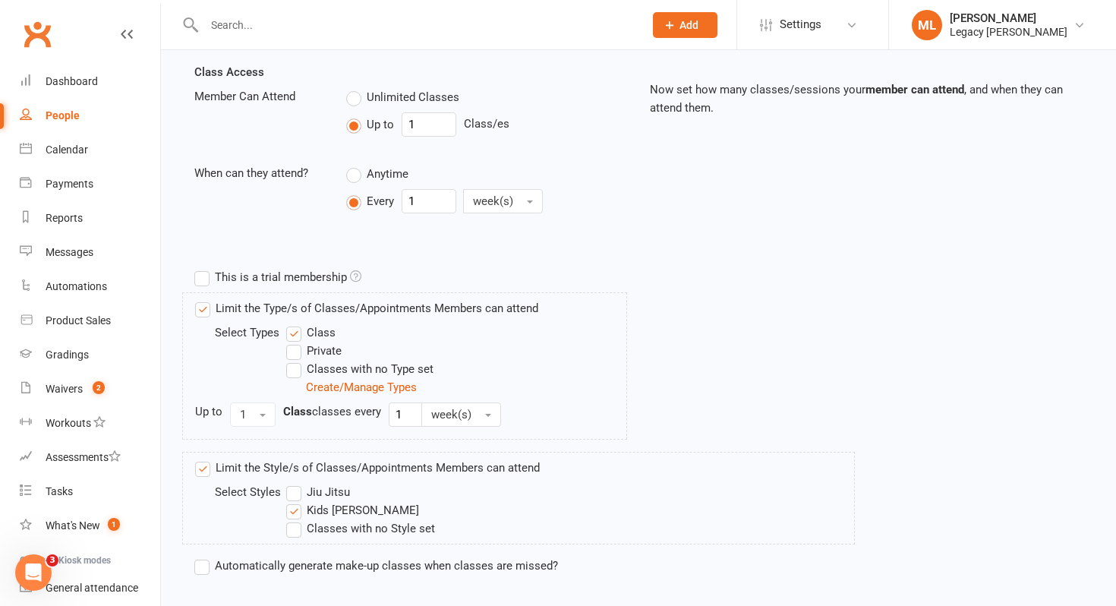
scroll to position [614, 0]
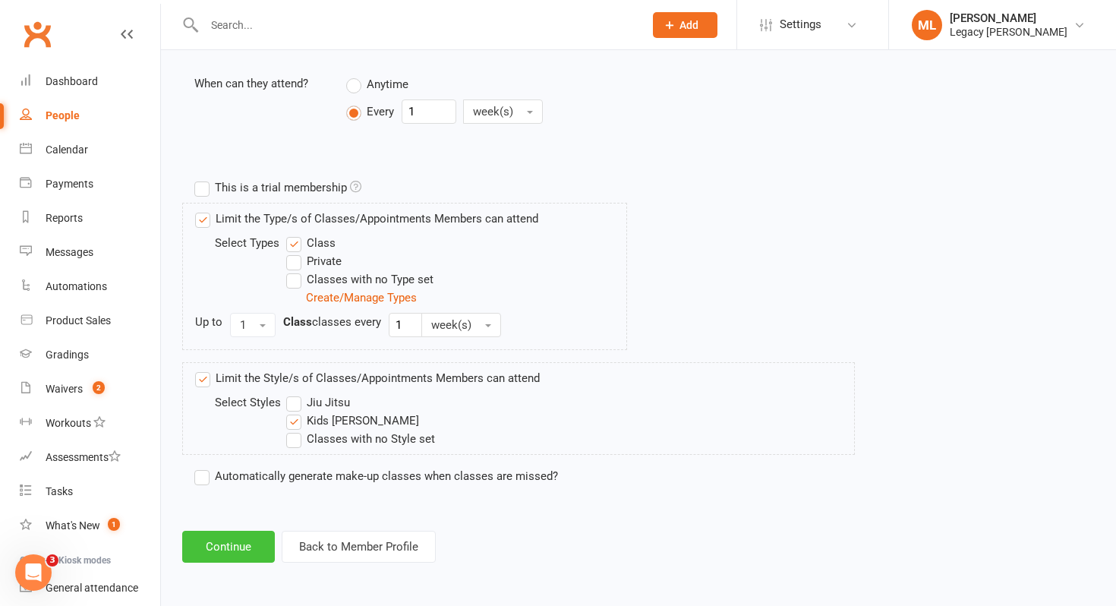
click at [233, 551] on button "Continue" at bounding box center [228, 547] width 93 height 32
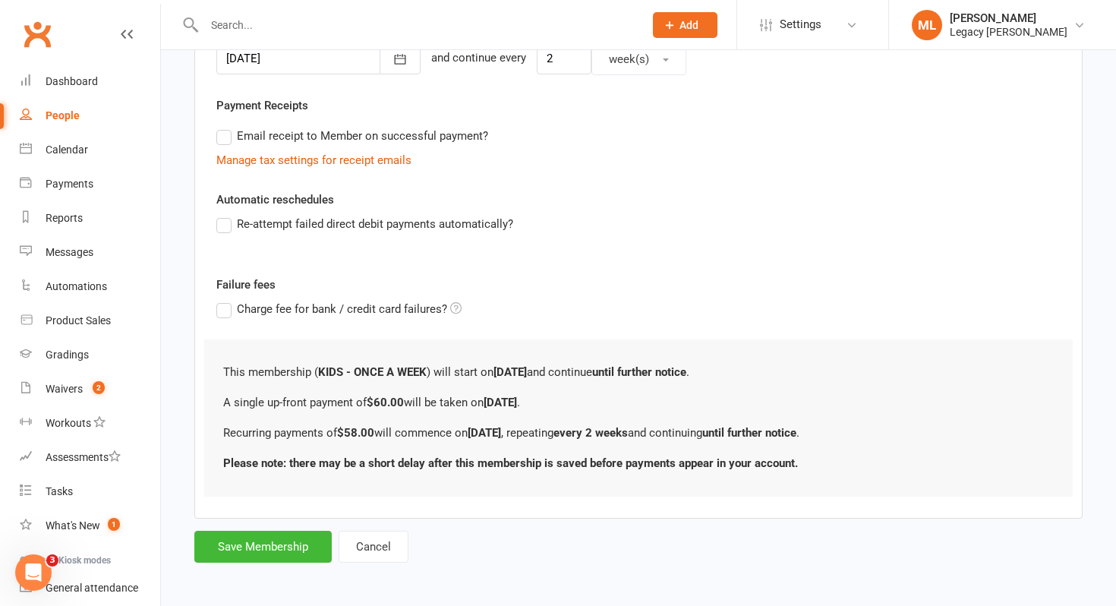
scroll to position [407, 0]
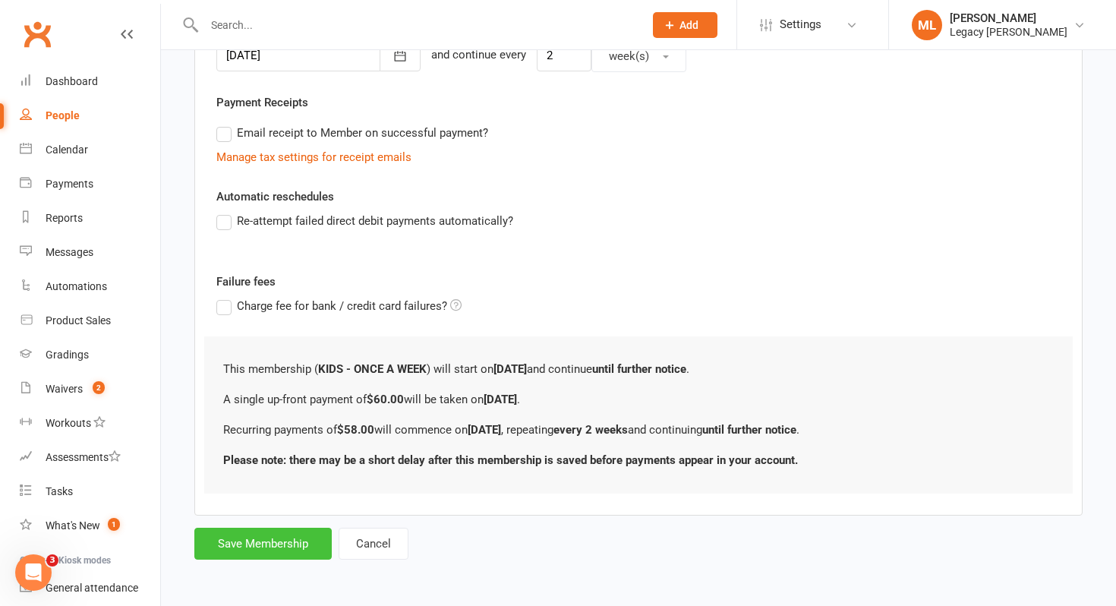
click at [277, 545] on button "Save Membership" at bounding box center [262, 544] width 137 height 32
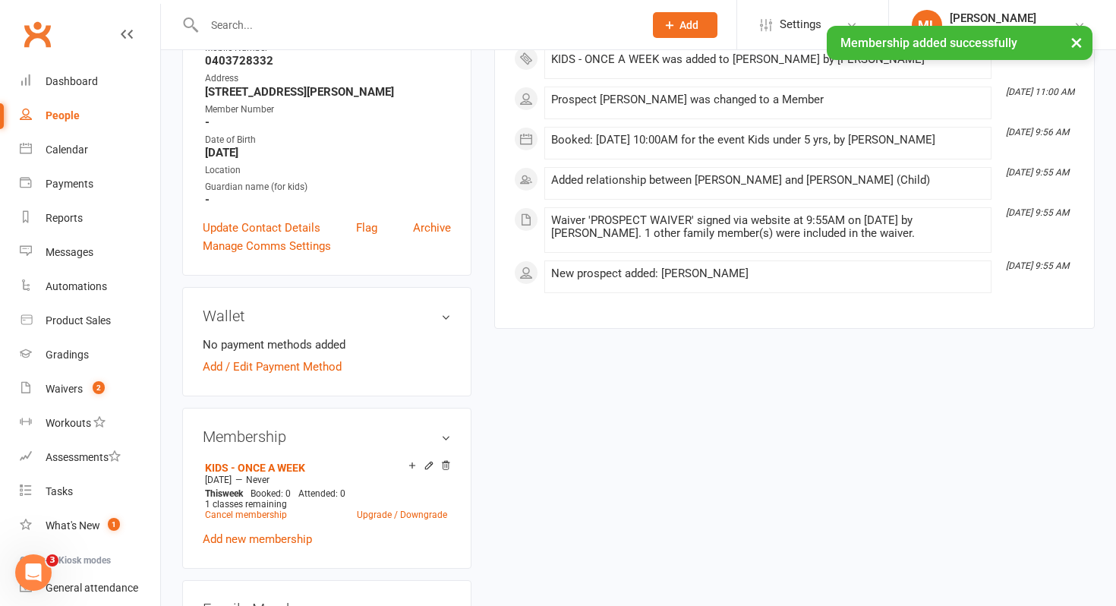
scroll to position [311, 0]
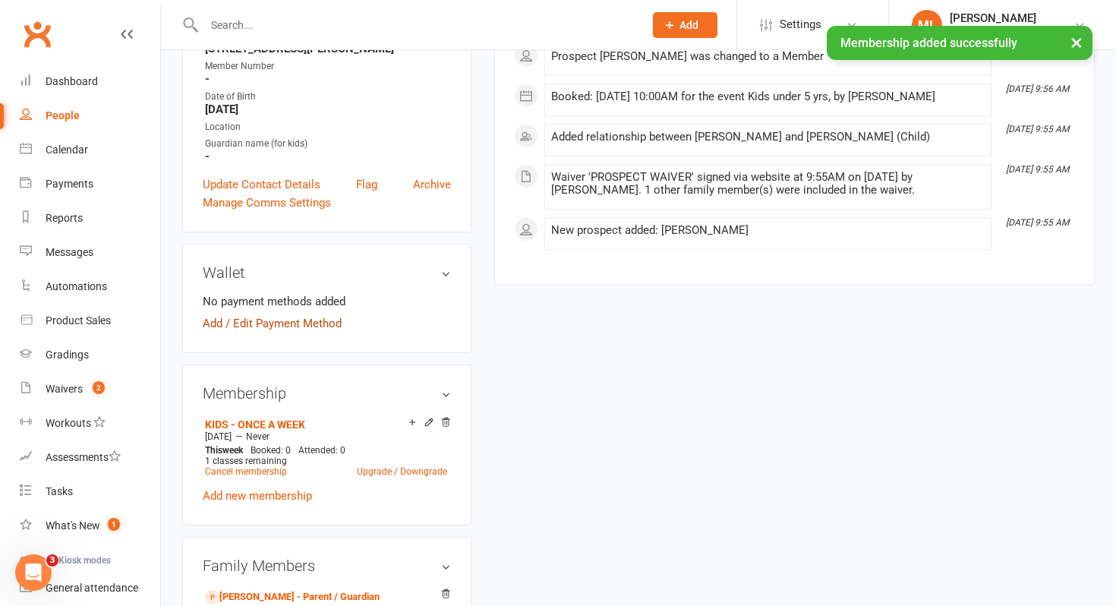
click at [295, 314] on link "Add / Edit Payment Method" at bounding box center [272, 323] width 139 height 18
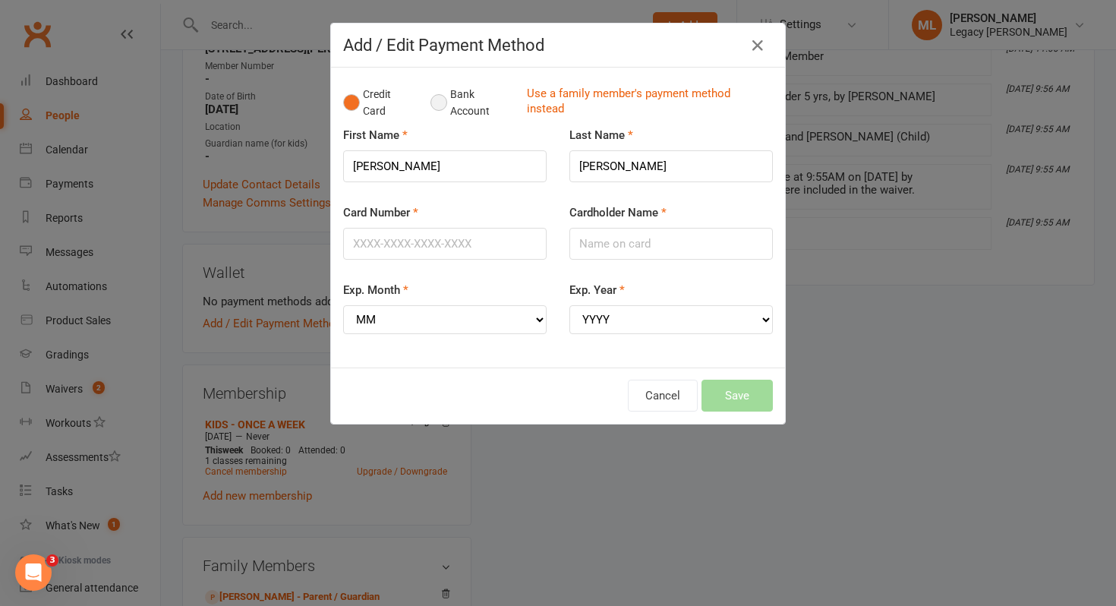
click at [439, 103] on button "Bank Account" at bounding box center [473, 103] width 84 height 46
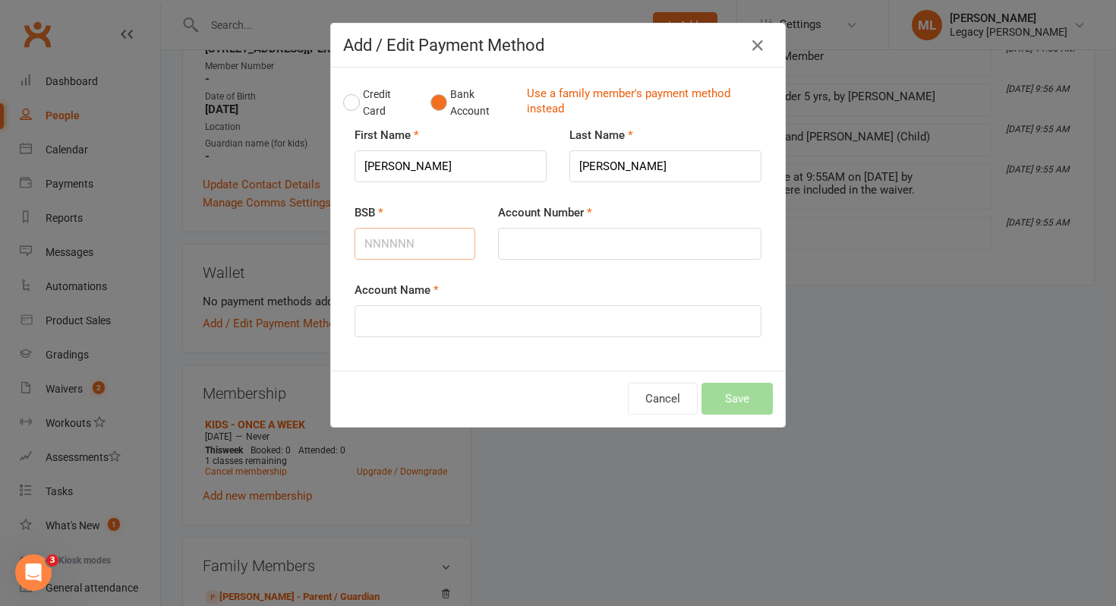
click at [390, 248] on input "BSB" at bounding box center [415, 244] width 121 height 32
type input "112879"
click at [539, 238] on input "Account Number" at bounding box center [630, 244] width 264 height 32
type input "204932686"
click at [501, 333] on input "Account Name" at bounding box center [558, 321] width 407 height 32
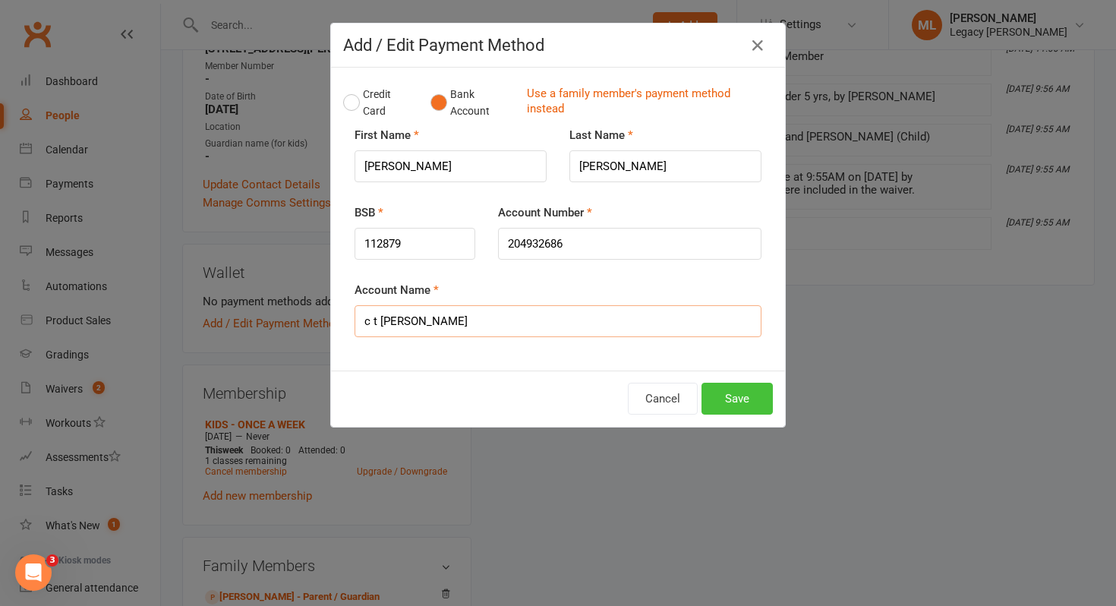
type input "c t [PERSON_NAME]"
click at [729, 406] on button "Save" at bounding box center [737, 399] width 71 height 32
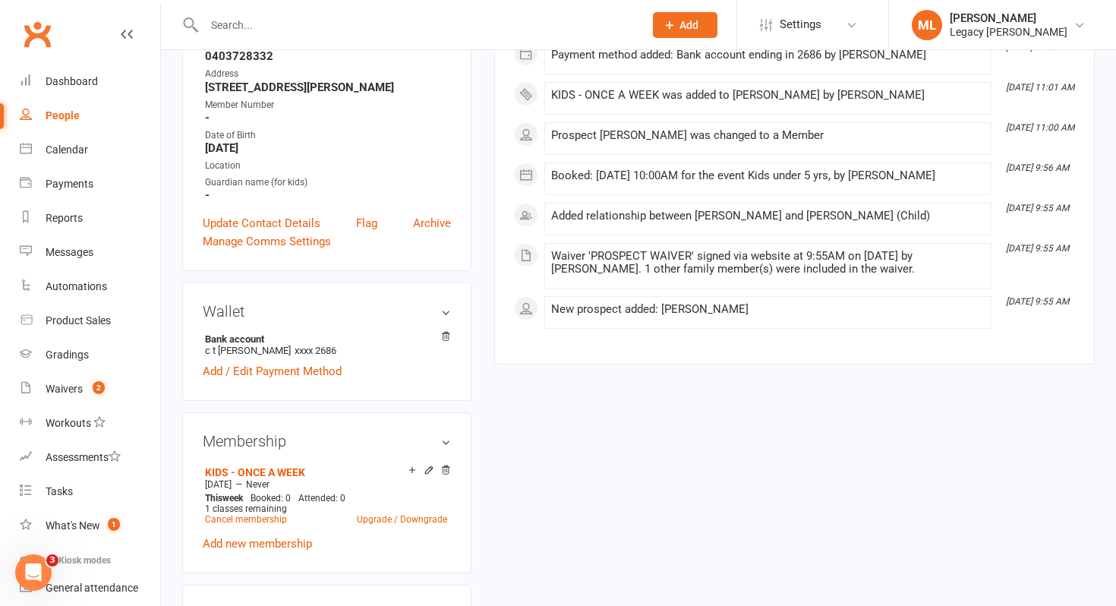
scroll to position [0, 0]
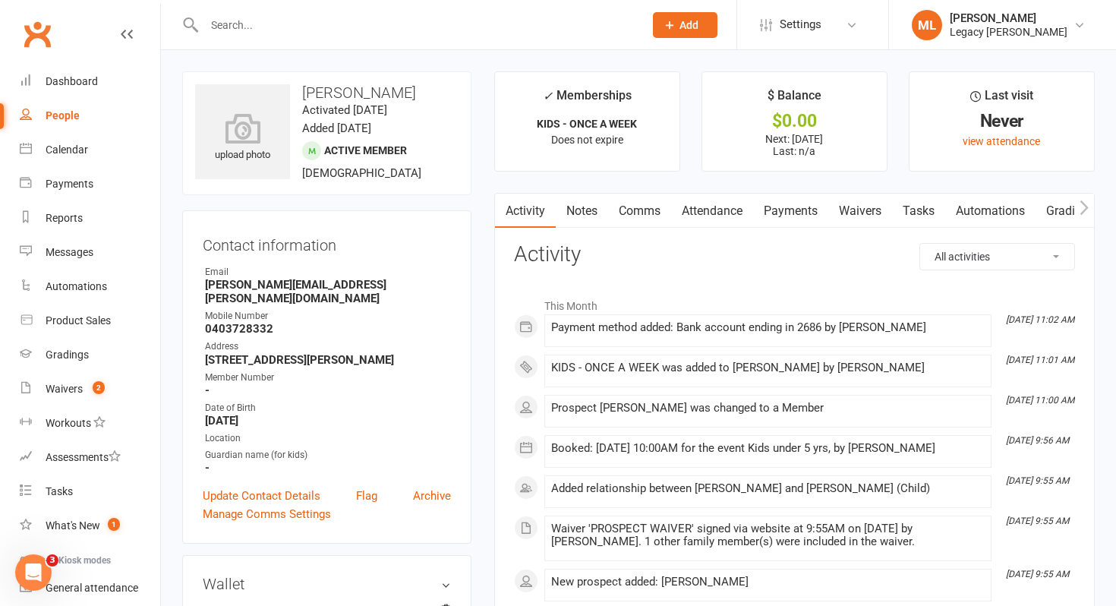
click at [320, 24] on input "text" at bounding box center [417, 24] width 434 height 21
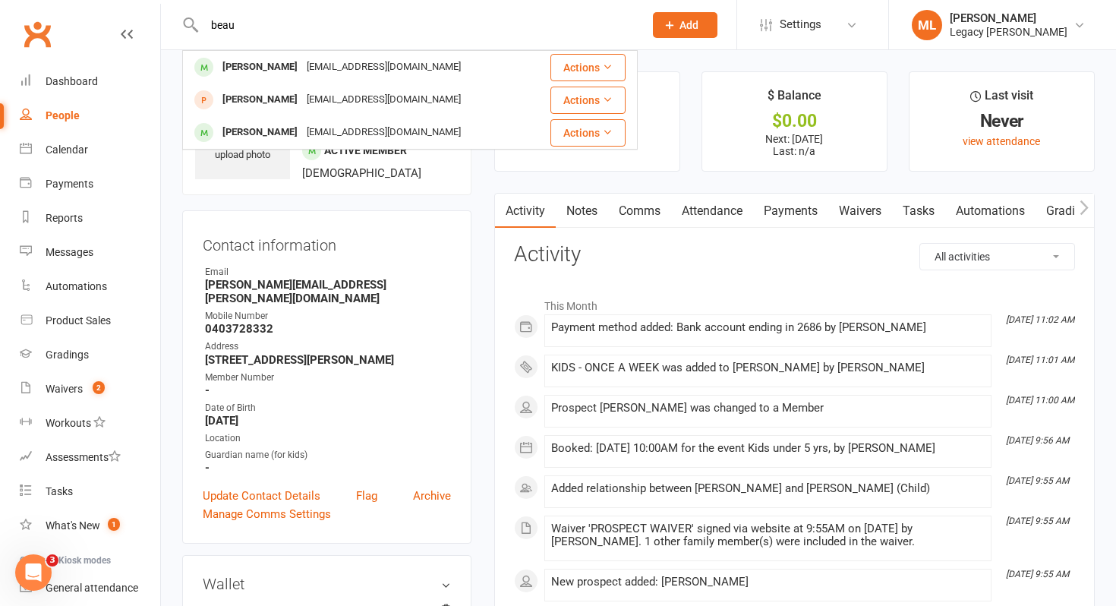
click at [262, 28] on input "beau" at bounding box center [417, 24] width 434 height 21
type input "beau"
click at [72, 82] on div "Dashboard" at bounding box center [72, 81] width 52 height 12
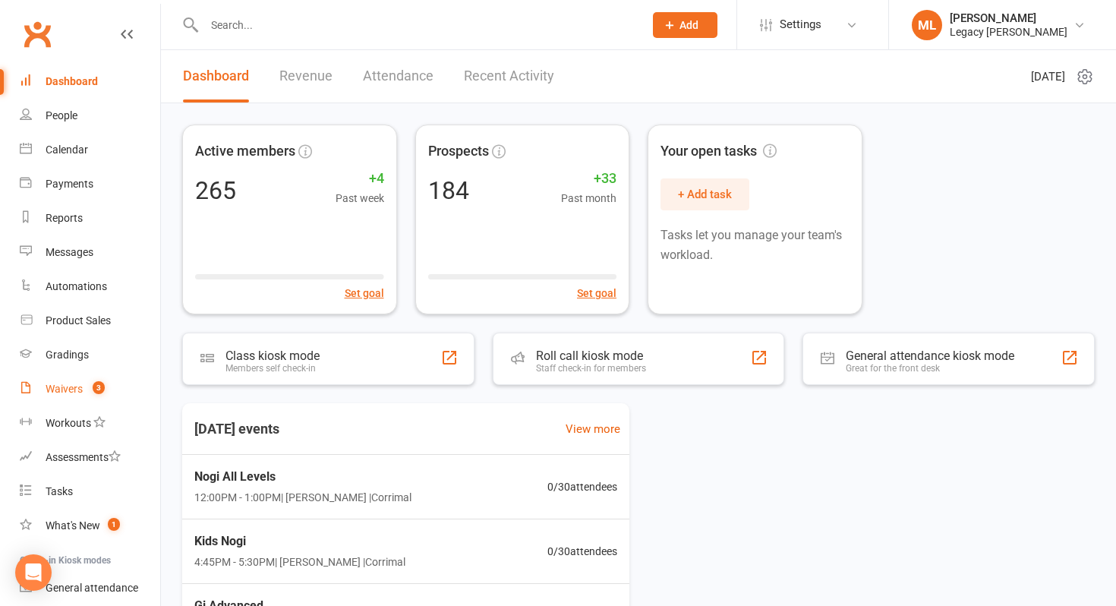
click at [78, 393] on div "Waivers" at bounding box center [64, 389] width 37 height 12
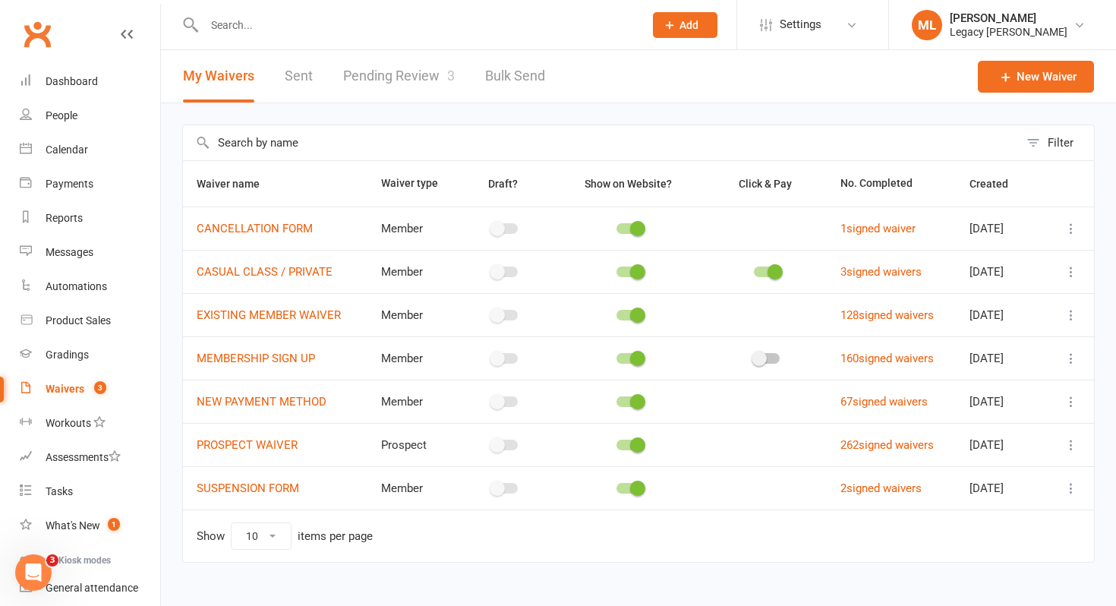
click at [405, 81] on link "Pending Review 3" at bounding box center [399, 76] width 112 height 52
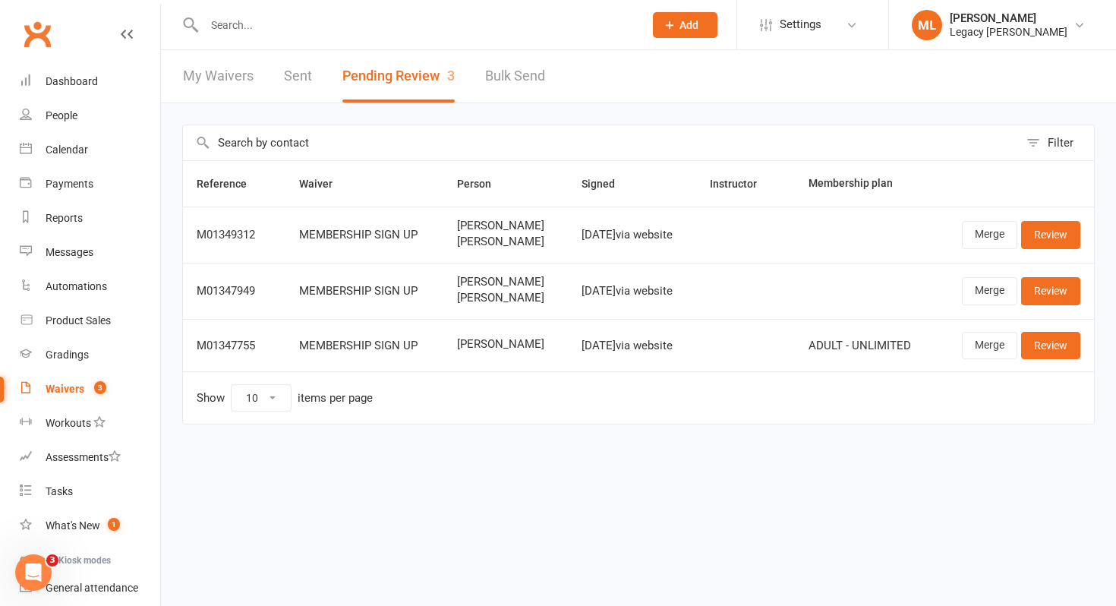
click at [496, 33] on input "text" at bounding box center [417, 24] width 434 height 21
type input "k"
click at [1056, 240] on link "Review" at bounding box center [1051, 234] width 59 height 27
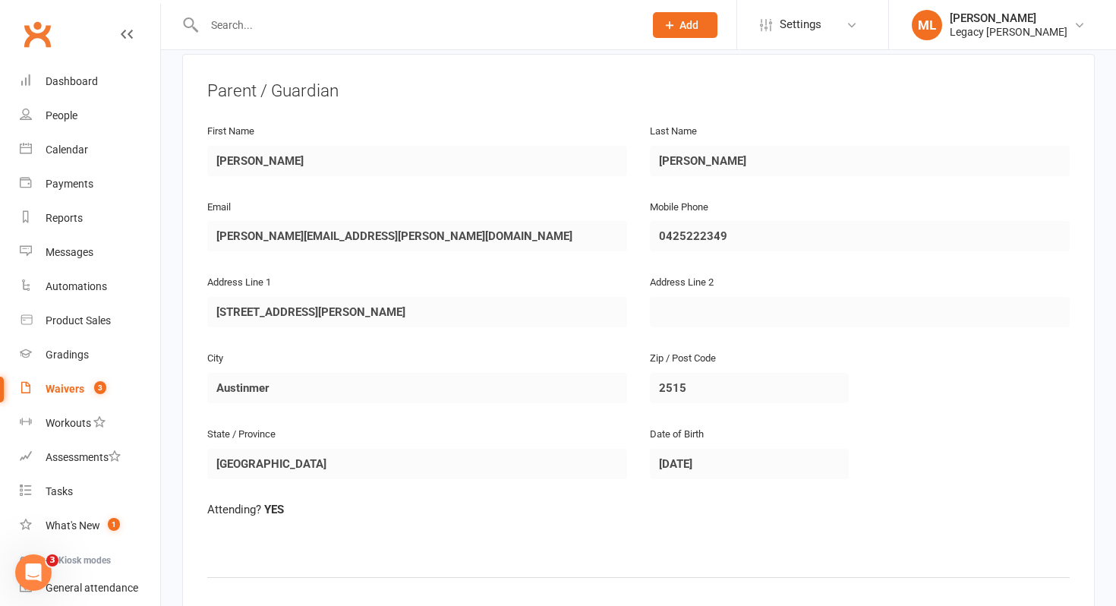
scroll to position [260, 0]
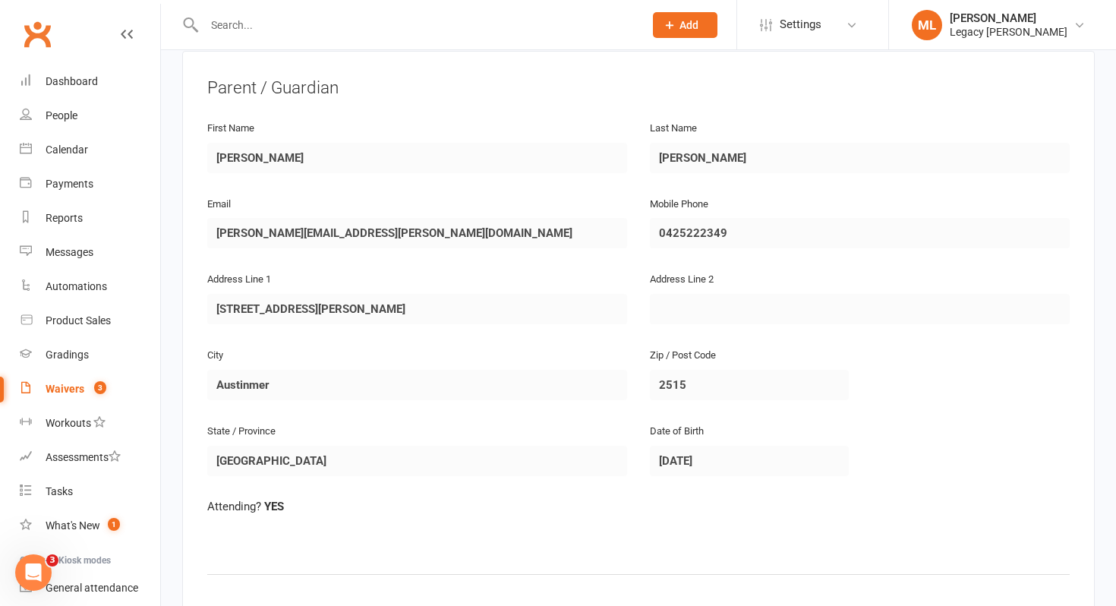
click at [352, 39] on div at bounding box center [407, 24] width 451 height 49
click at [345, 14] on input "text" at bounding box center [417, 24] width 434 height 21
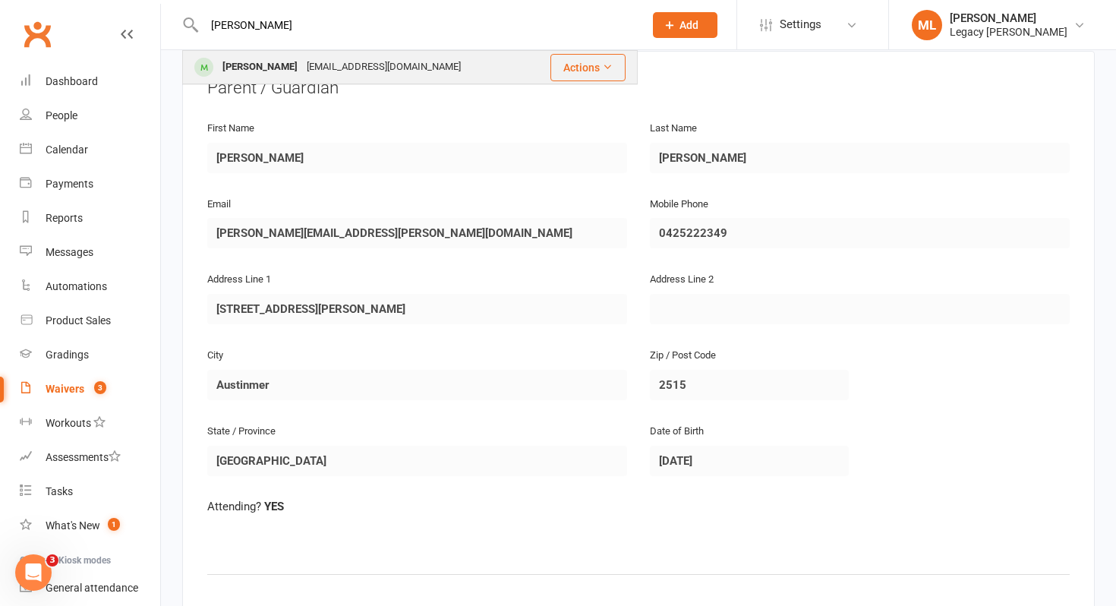
type input "glancy"
click at [320, 62] on div "thomaskglancy1@gmail.com" at bounding box center [383, 67] width 163 height 22
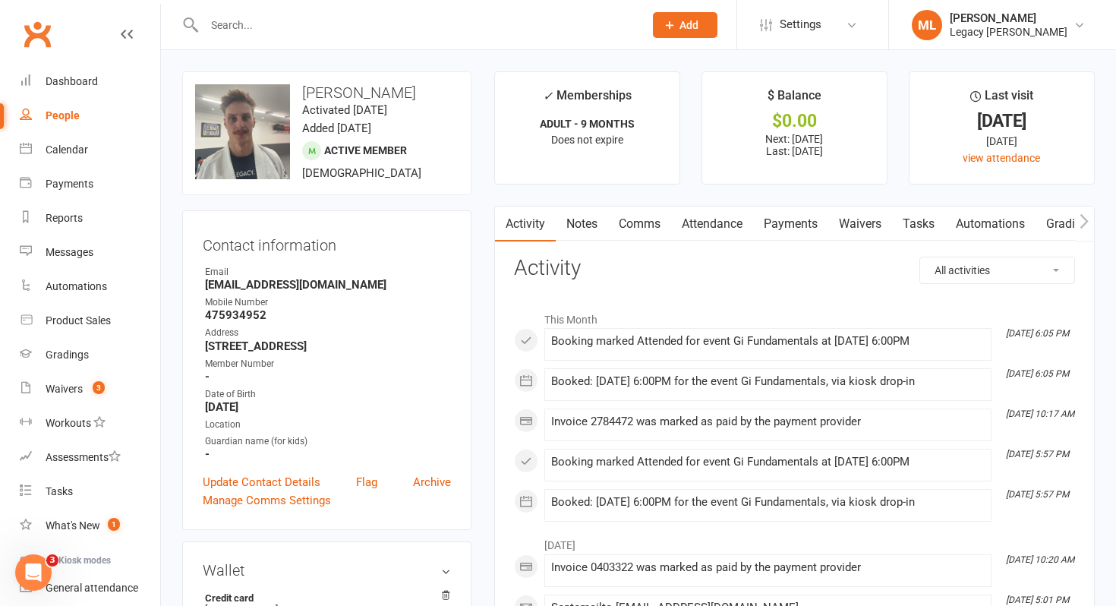
click at [289, 30] on input "text" at bounding box center [417, 24] width 434 height 21
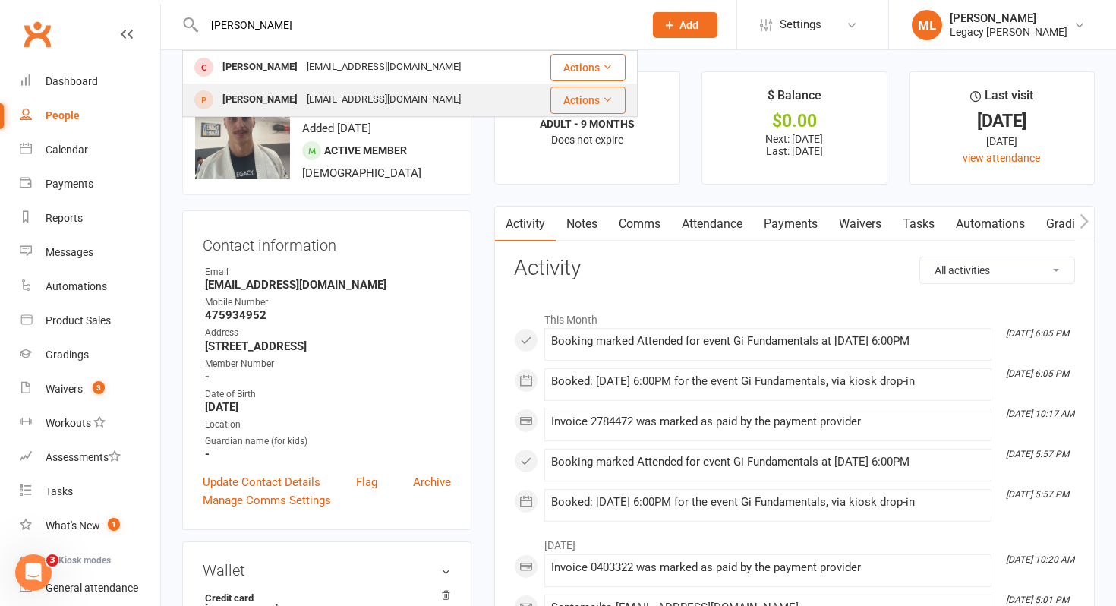
type input "sonny"
click at [302, 104] on div "timaebooth@hotmail.com" at bounding box center [383, 100] width 163 height 22
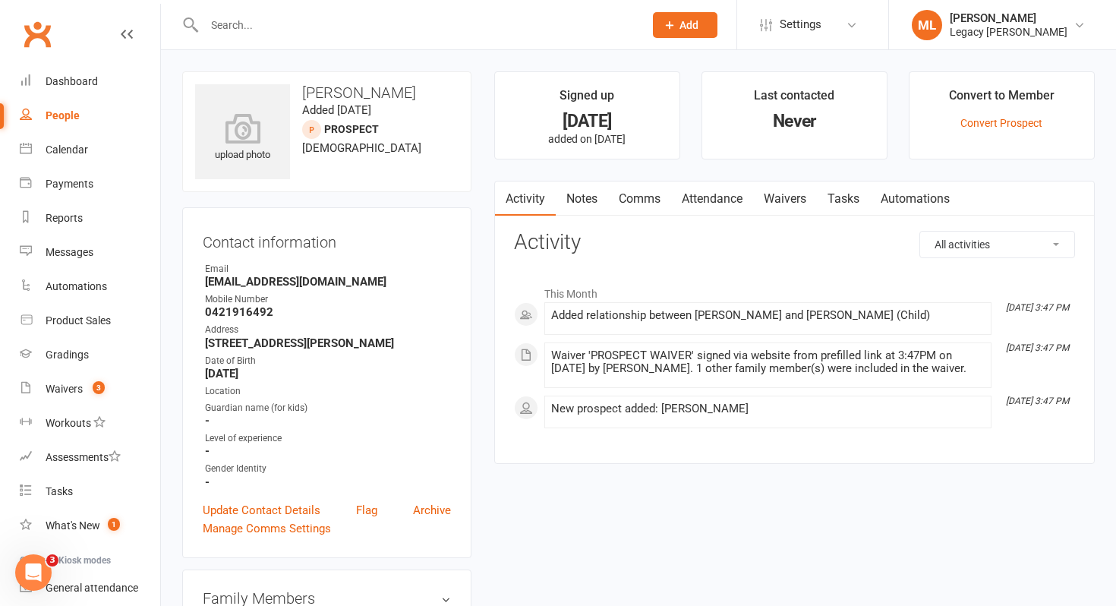
click at [718, 206] on link "Attendance" at bounding box center [712, 199] width 82 height 35
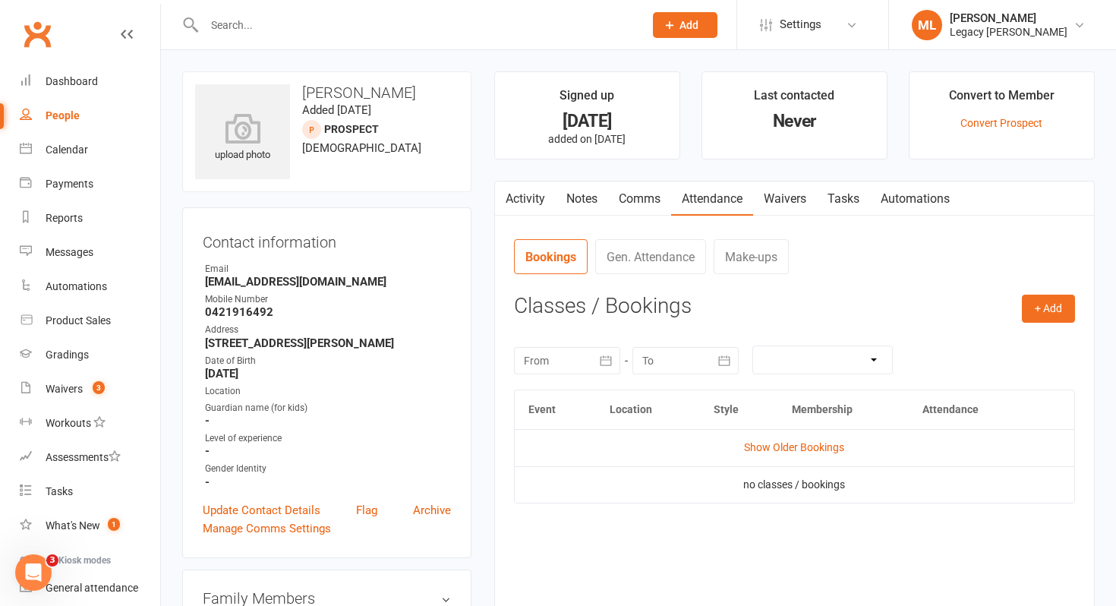
click at [522, 201] on link "Activity" at bounding box center [525, 199] width 61 height 35
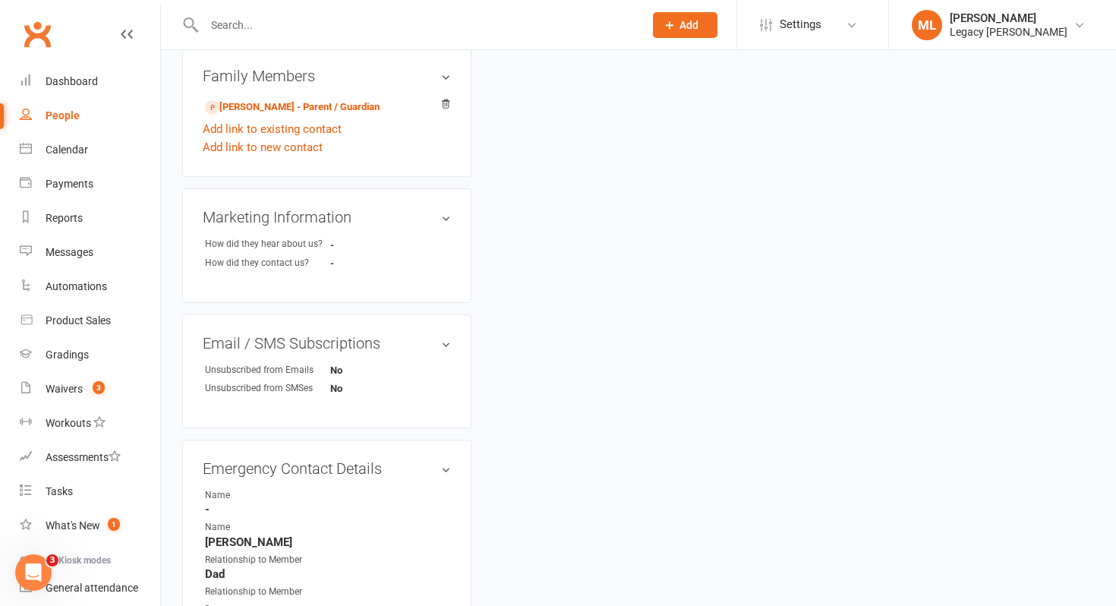
scroll to position [591, 0]
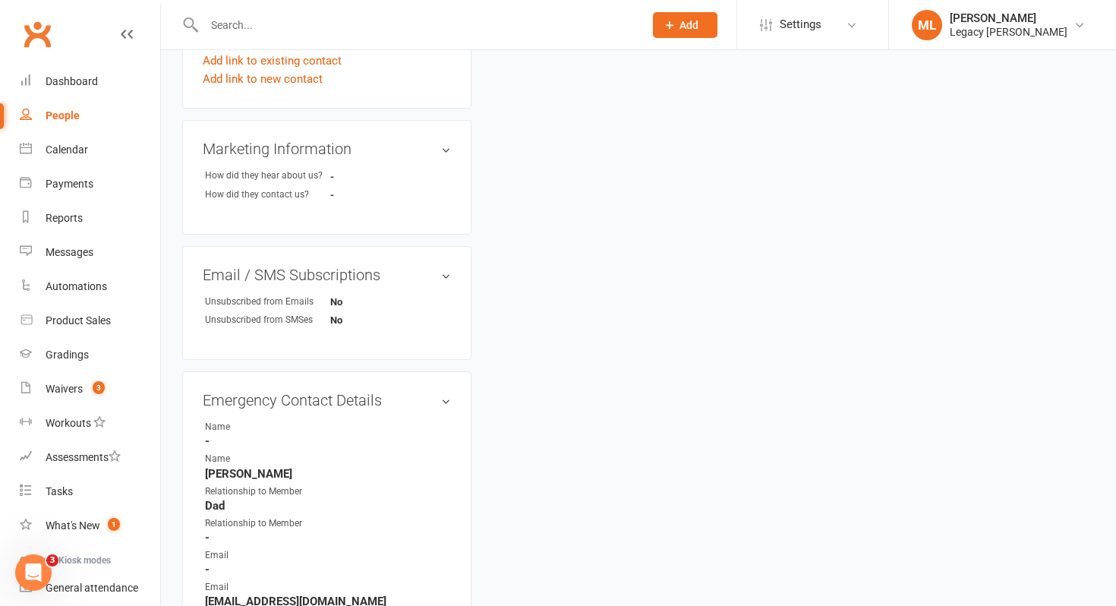
click at [251, 25] on input "text" at bounding box center [417, 24] width 434 height 21
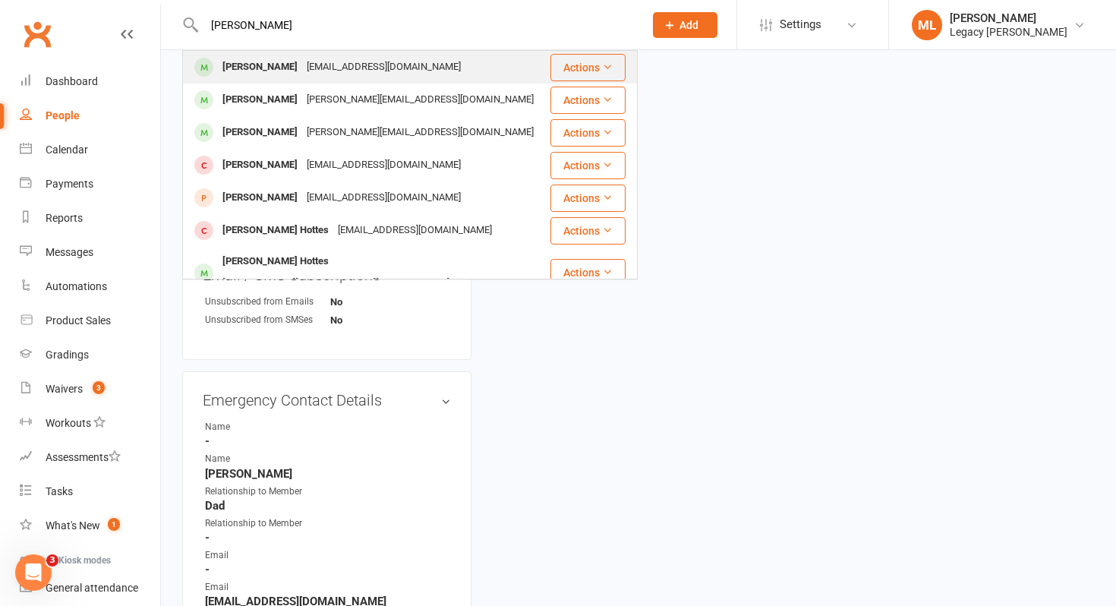
type input "josh potter"
click at [235, 73] on div "Joshua Potter" at bounding box center [260, 67] width 84 height 22
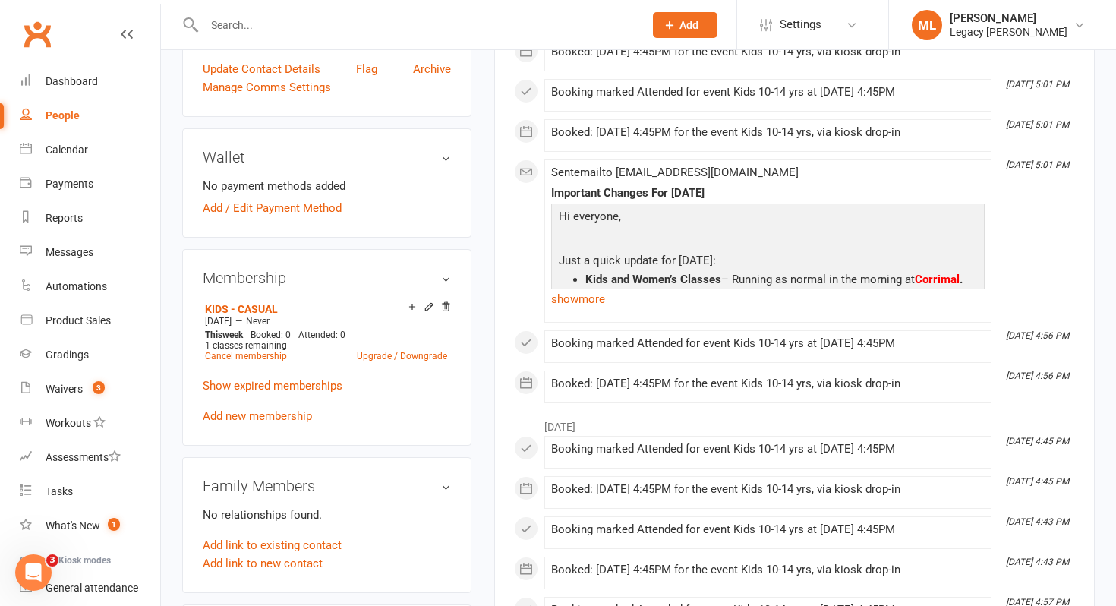
scroll to position [404, 0]
